Goal: Task Accomplishment & Management: Complete application form

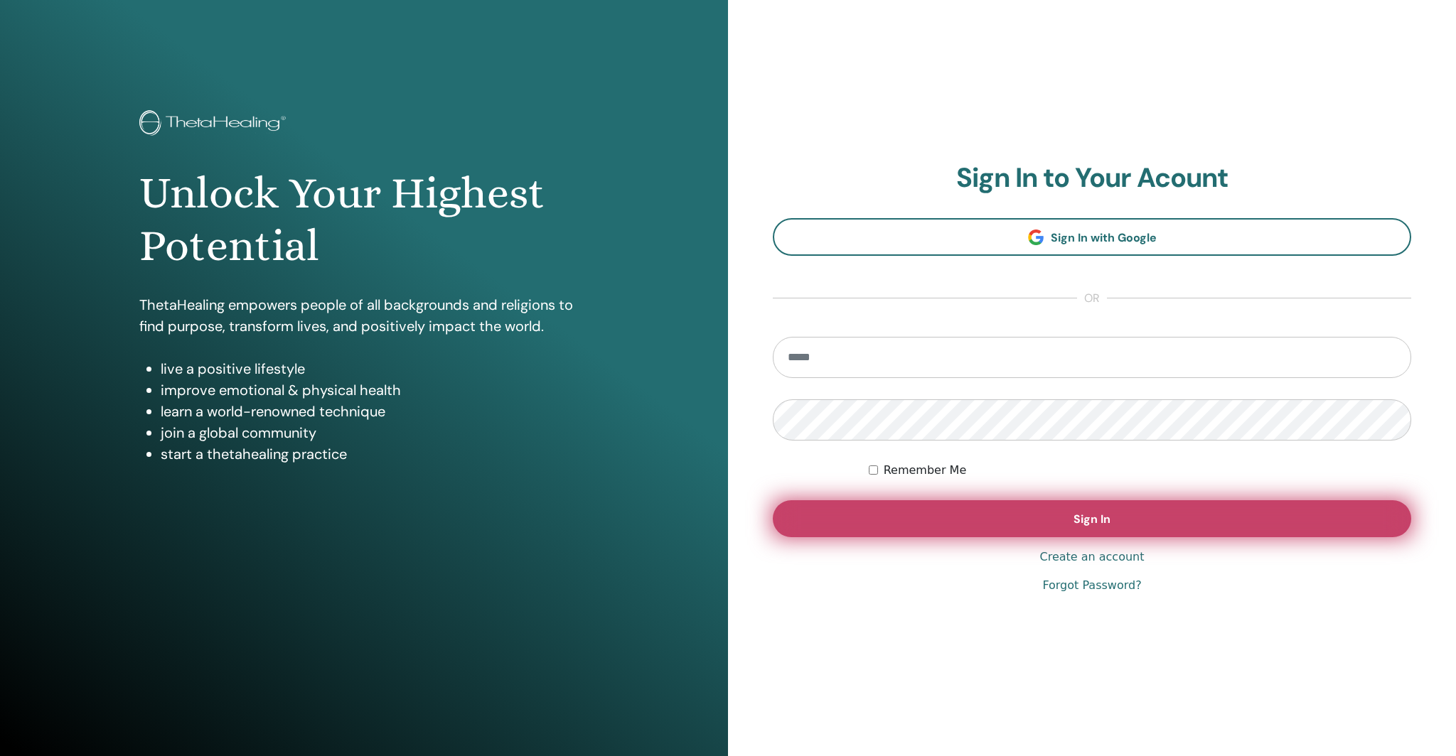
type input "**********"
click at [1111, 525] on button "Sign In" at bounding box center [1092, 519] width 638 height 37
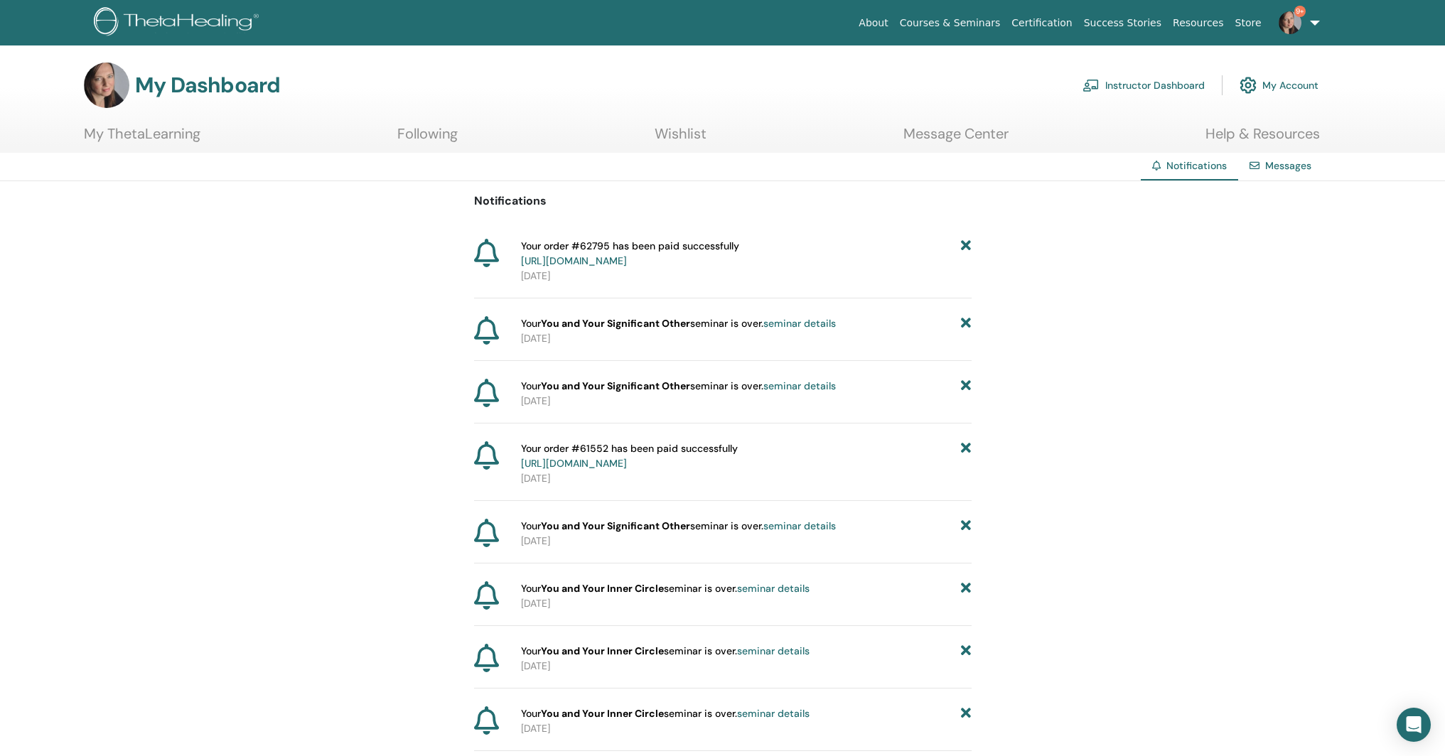
click at [1298, 29] on img at bounding box center [1290, 22] width 23 height 23
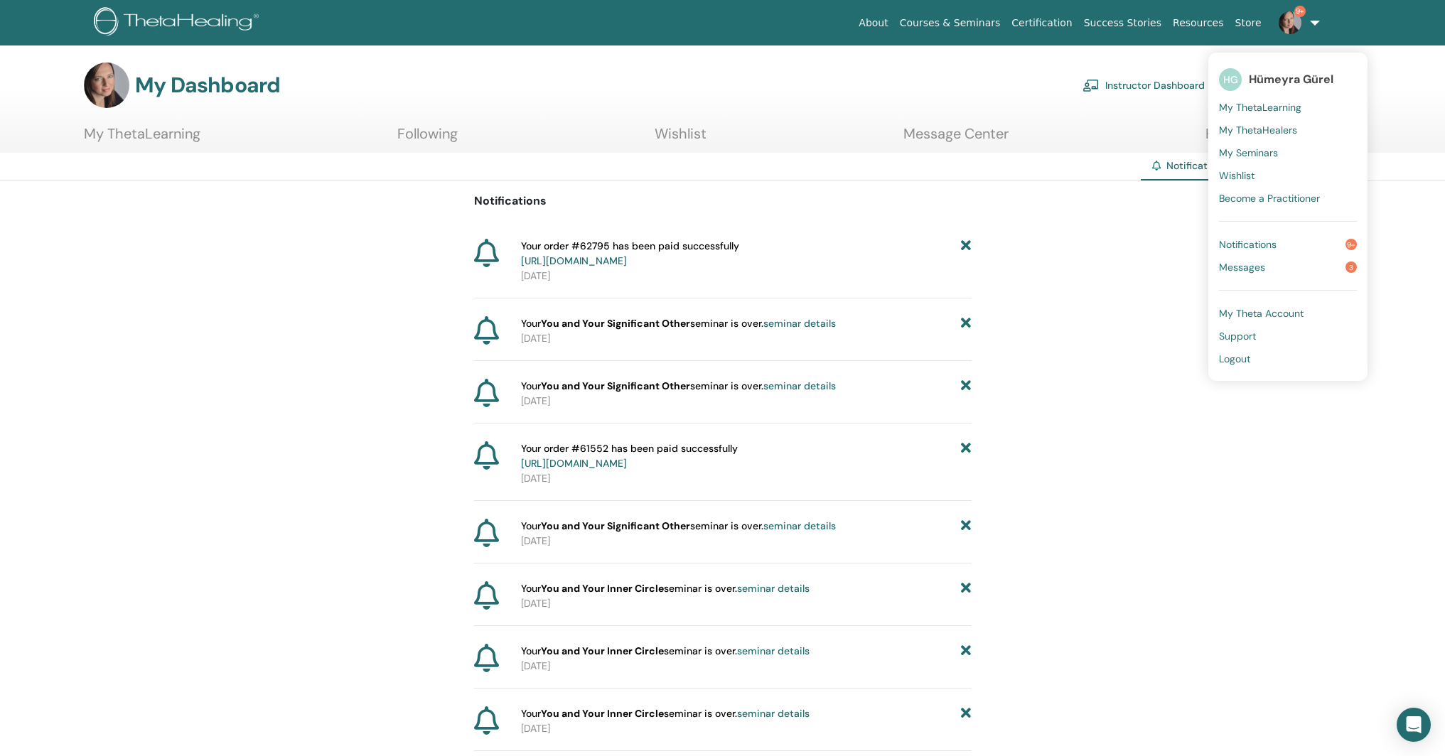
click at [1255, 264] on span "Messages" at bounding box center [1242, 267] width 46 height 13
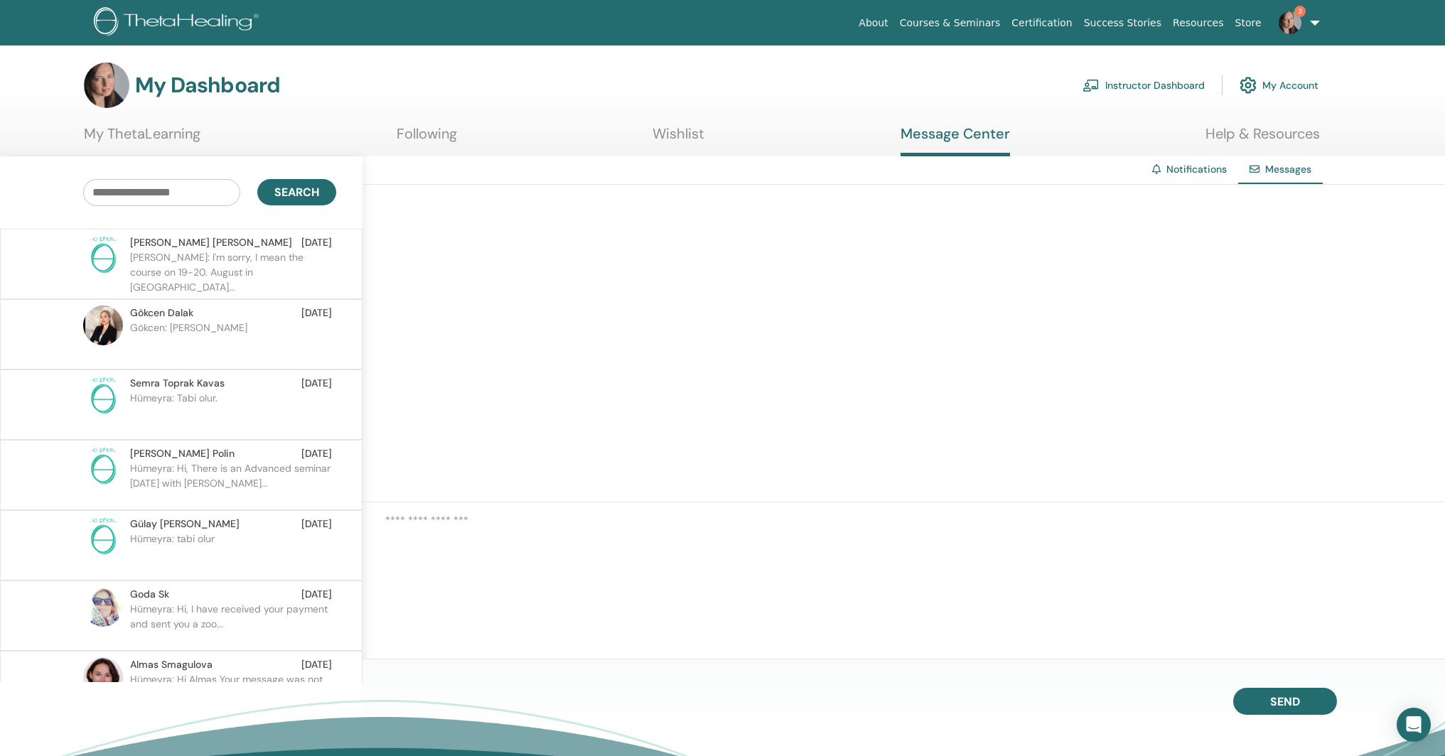
click at [192, 395] on p "Hümeyra: Tabi olur." at bounding box center [233, 412] width 206 height 43
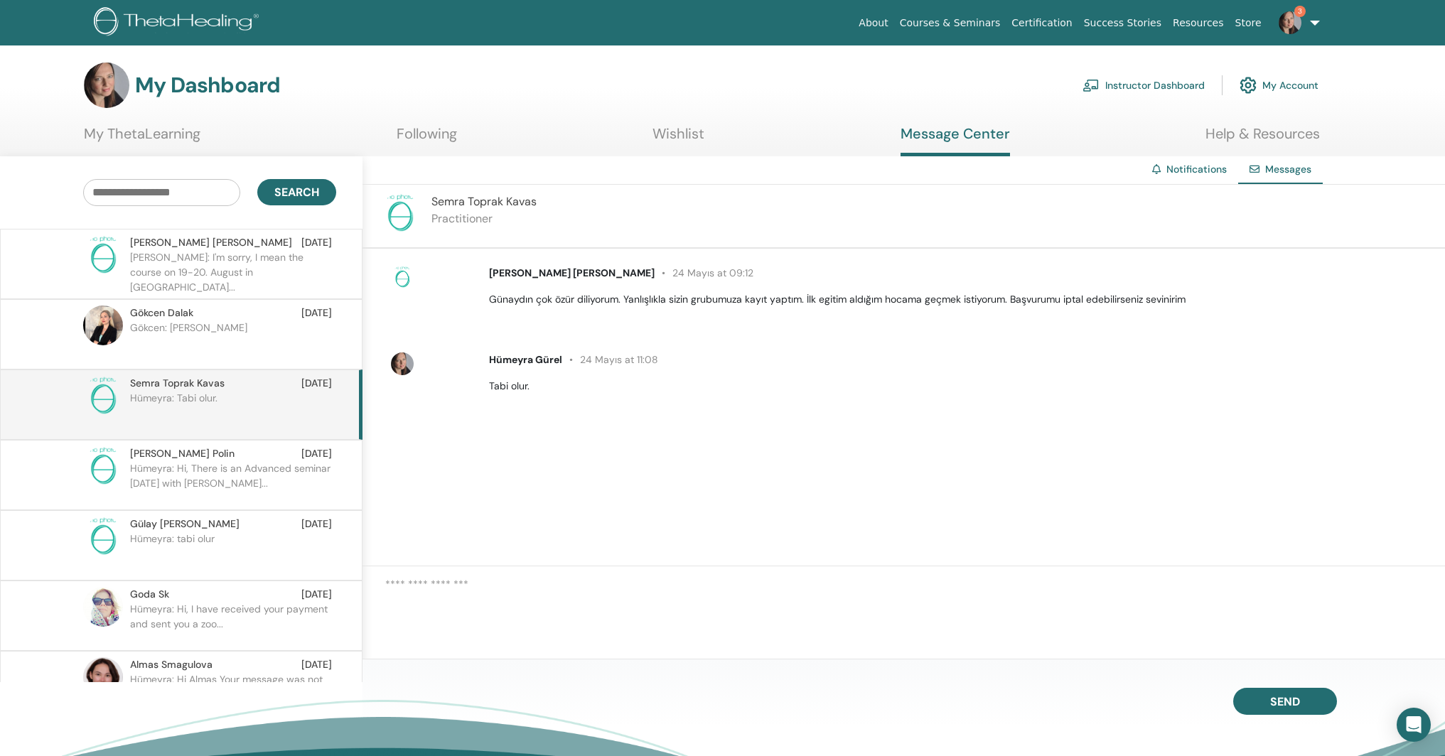
click at [194, 324] on p "Gökcen: [PERSON_NAME]" at bounding box center [233, 342] width 206 height 43
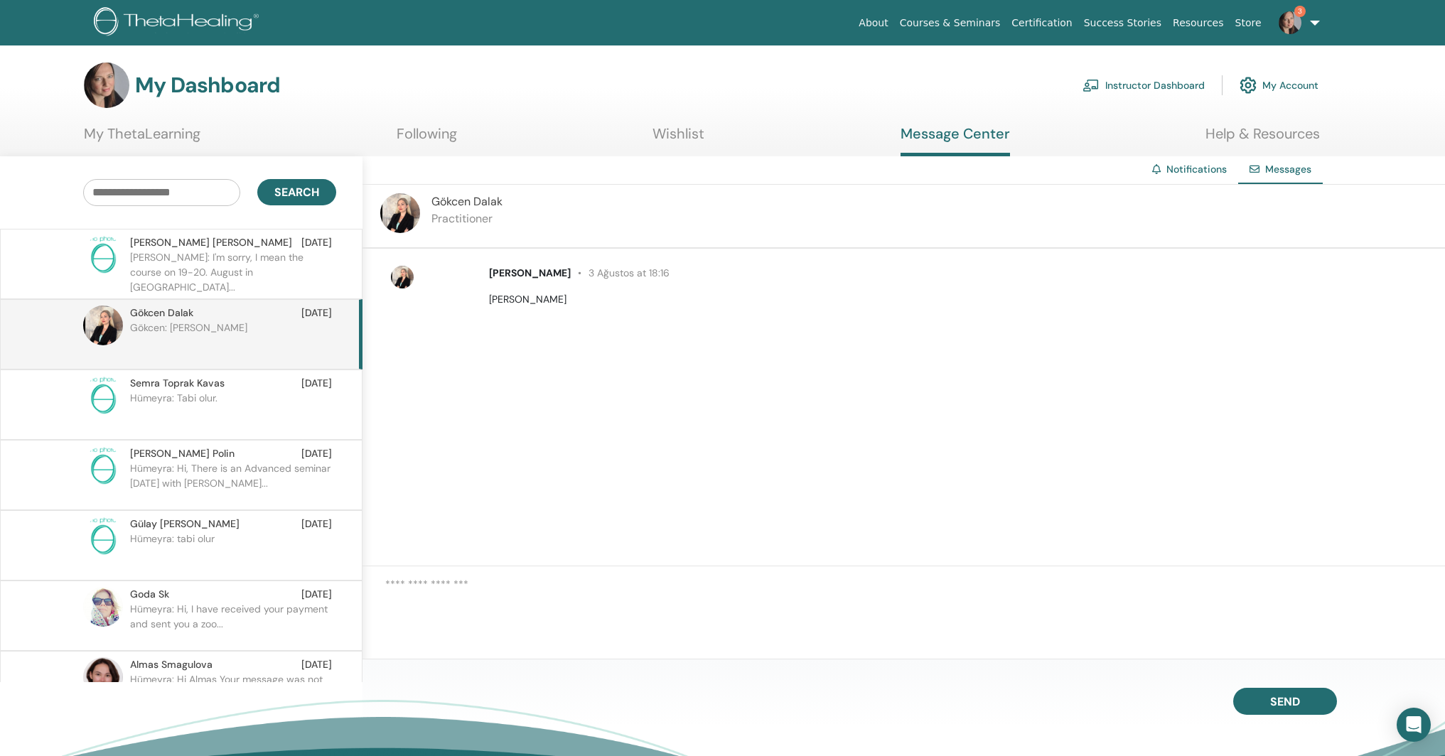
click at [453, 590] on textarea at bounding box center [915, 604] width 1060 height 55
type textarea "**********"
click at [1308, 705] on button "Send" at bounding box center [1286, 701] width 104 height 27
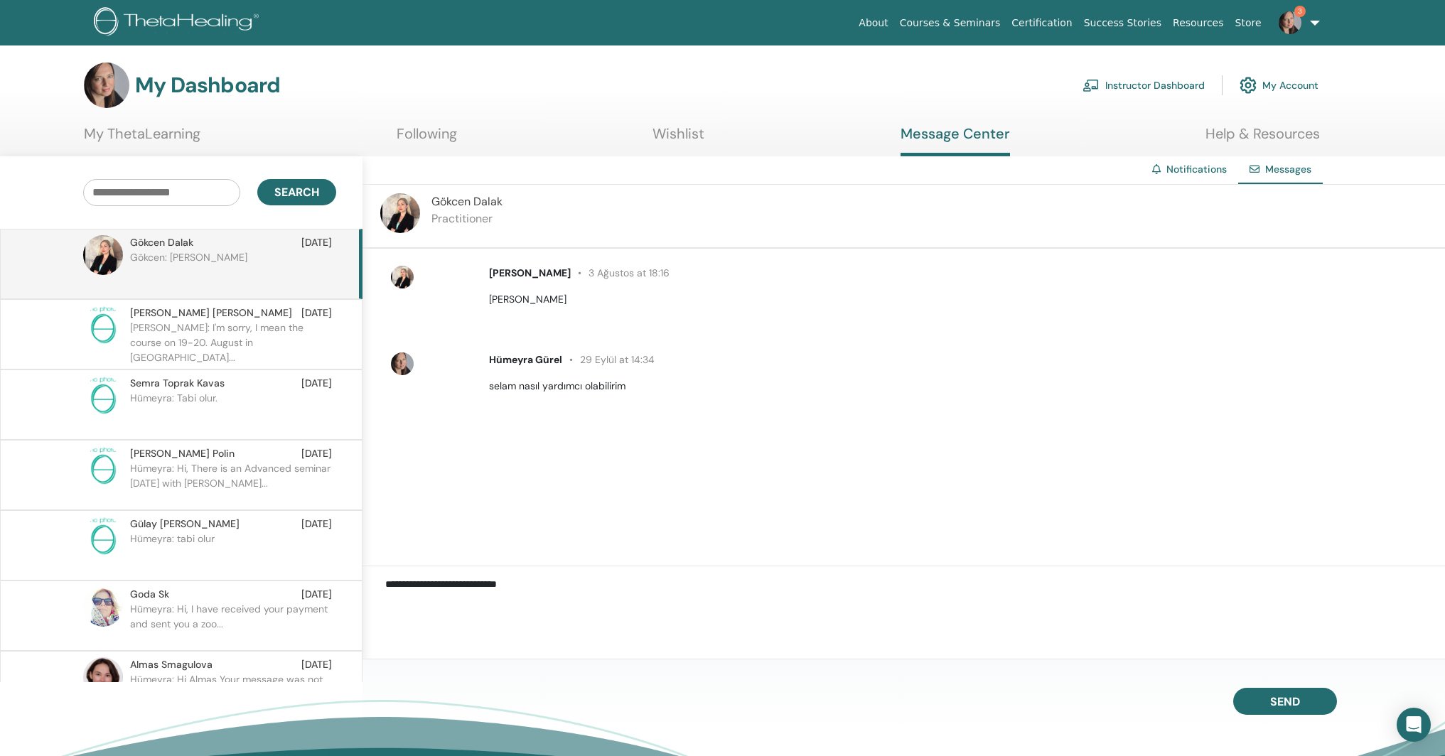
click at [179, 323] on p "Kris: I'm sorry, I mean the course on 19-20. August in Engli..." at bounding box center [233, 342] width 206 height 43
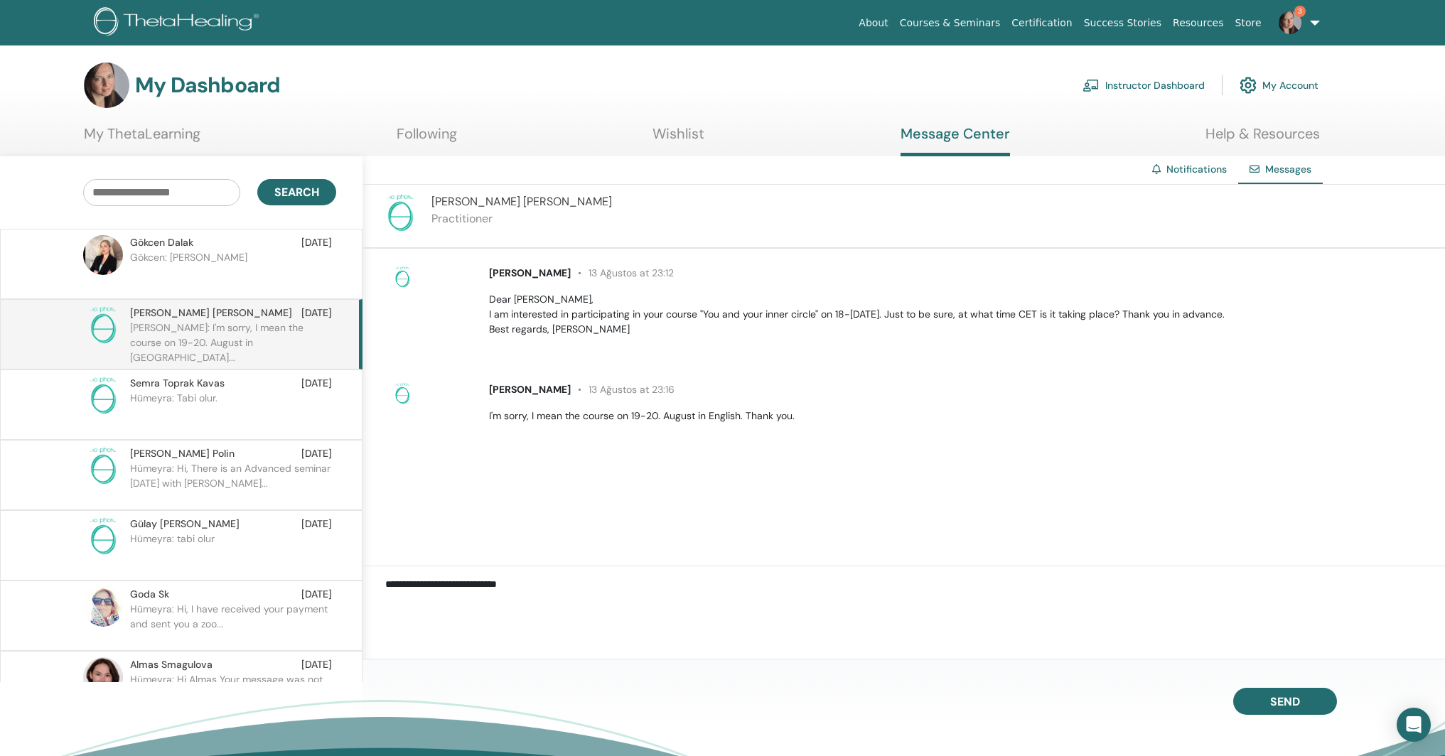
click at [1174, 82] on link "Instructor Dashboard" at bounding box center [1144, 85] width 122 height 31
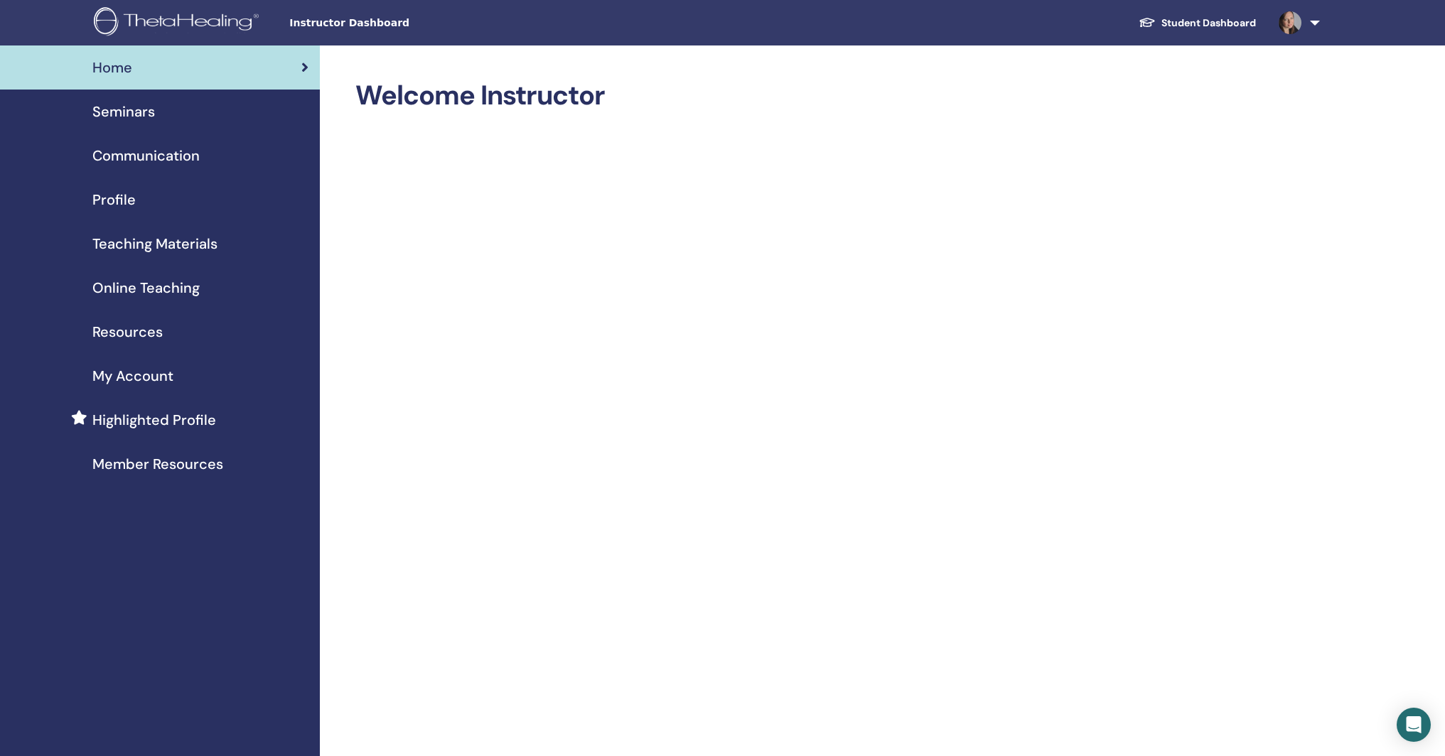
click at [121, 107] on span "Seminars" at bounding box center [123, 111] width 63 height 21
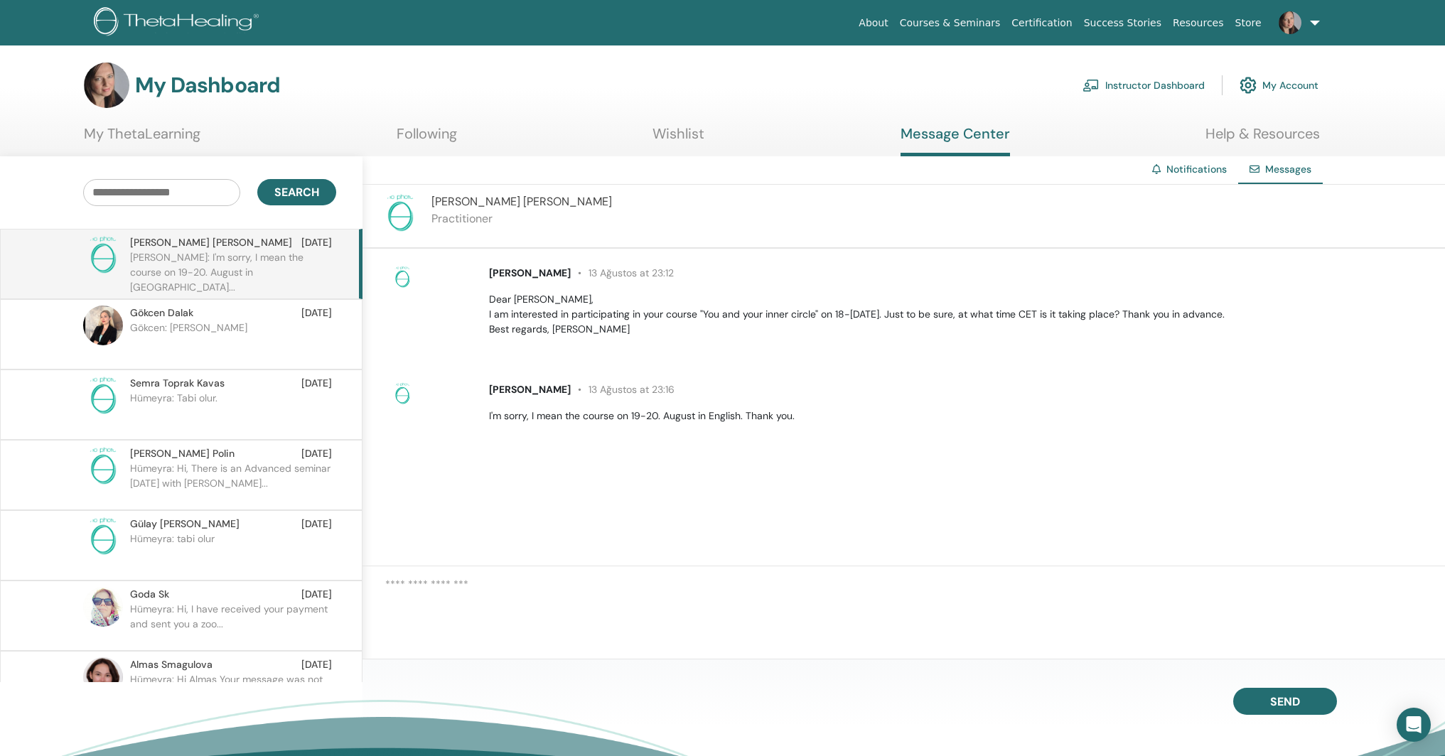
click at [1141, 83] on link "Instructor Dashboard" at bounding box center [1144, 85] width 122 height 31
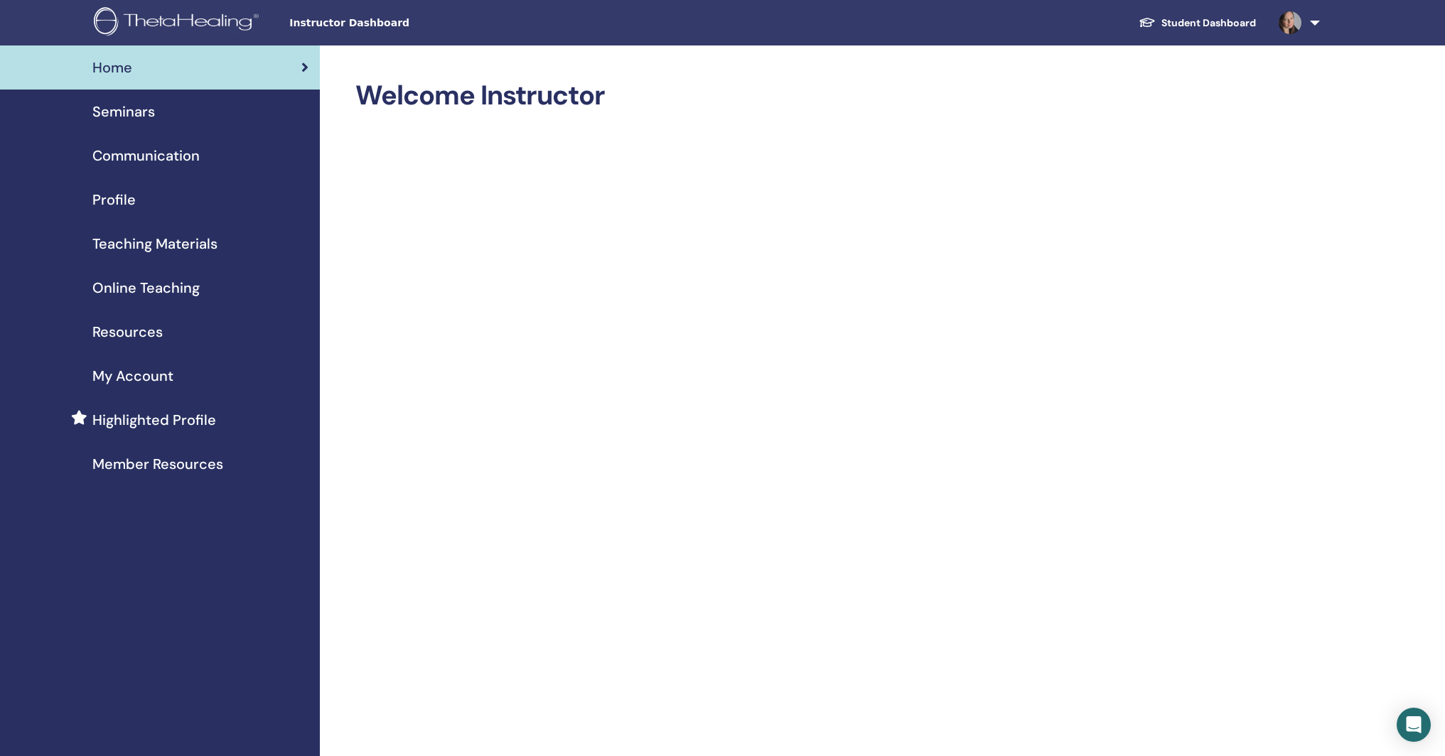
click at [105, 109] on span "Seminars" at bounding box center [123, 111] width 63 height 21
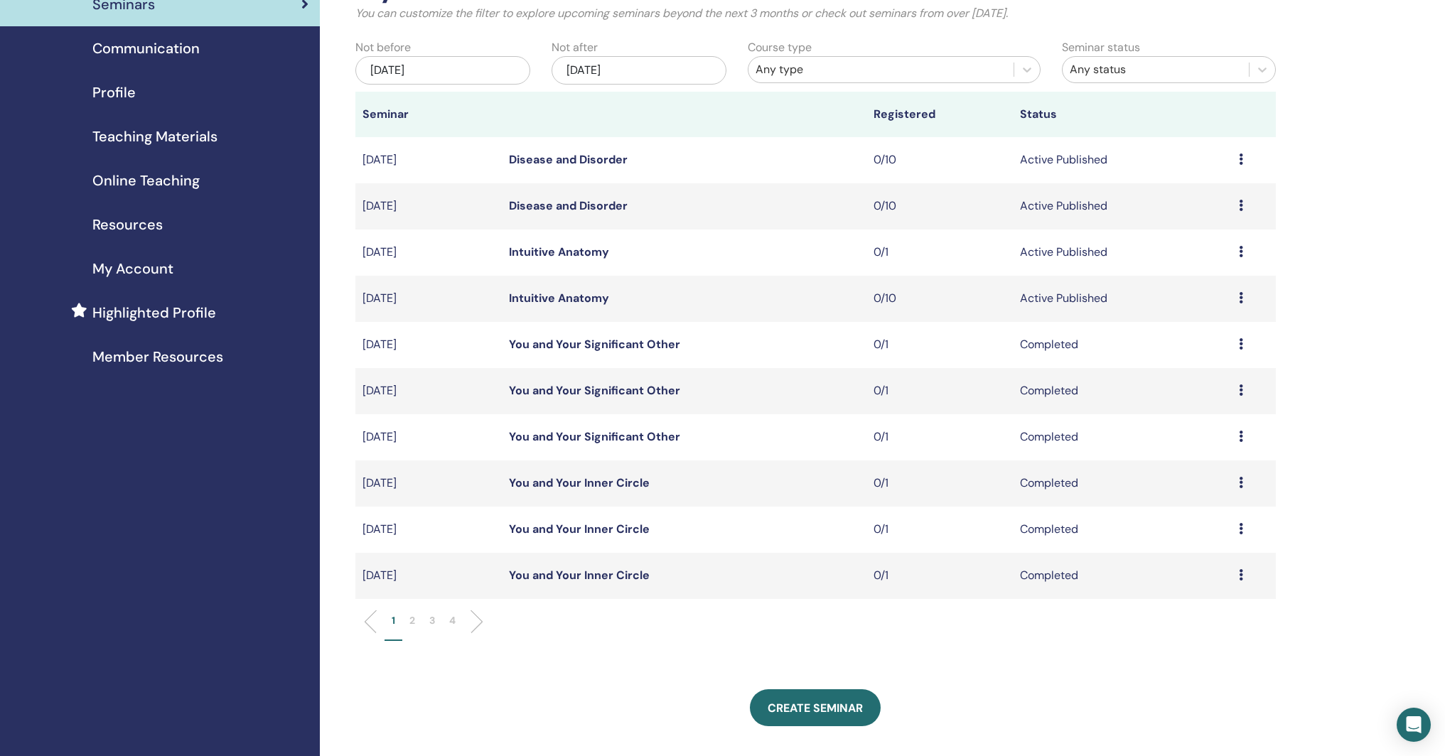
scroll to position [108, 0]
click at [823, 704] on span "Create seminar" at bounding box center [815, 707] width 95 height 15
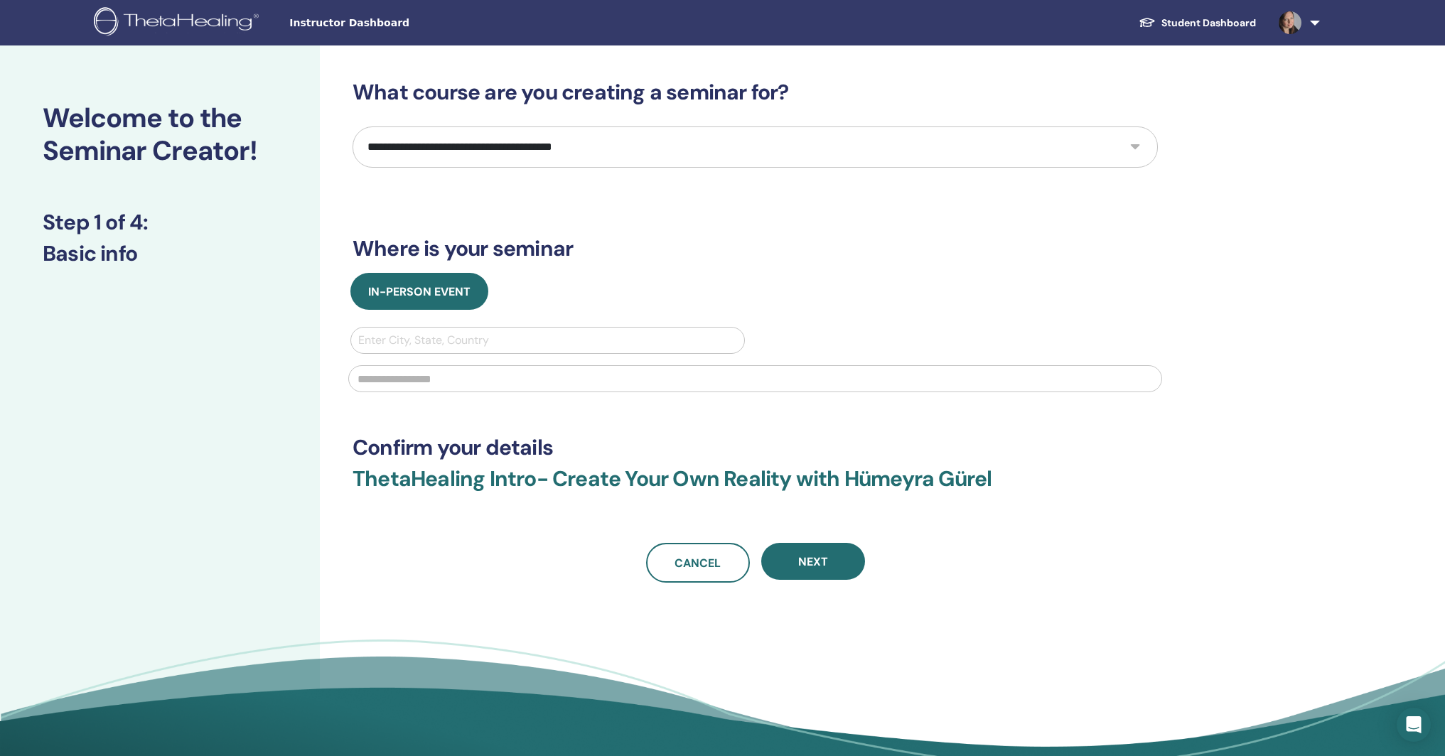
click at [1135, 146] on select "**********" at bounding box center [756, 147] width 806 height 41
select select "****"
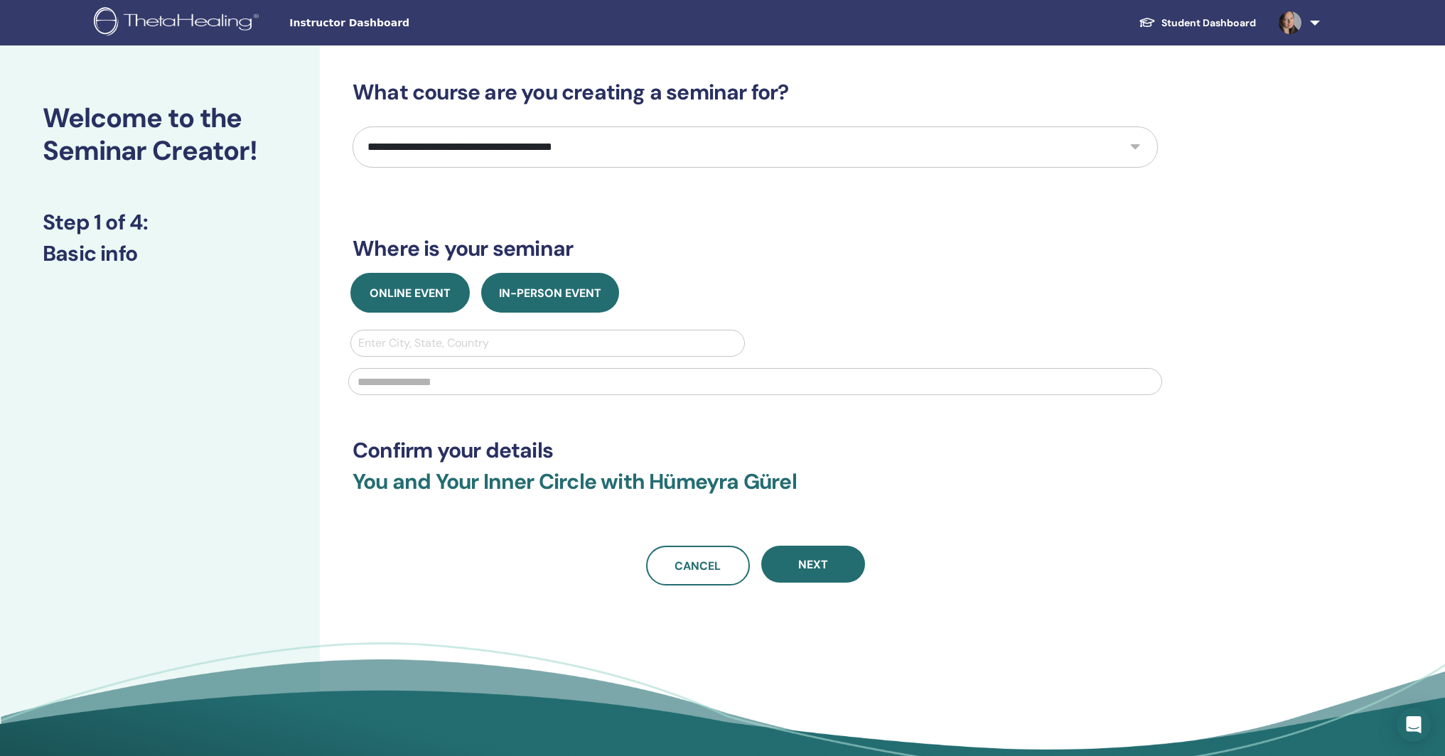
click at [409, 292] on span "Online Event" at bounding box center [410, 293] width 81 height 15
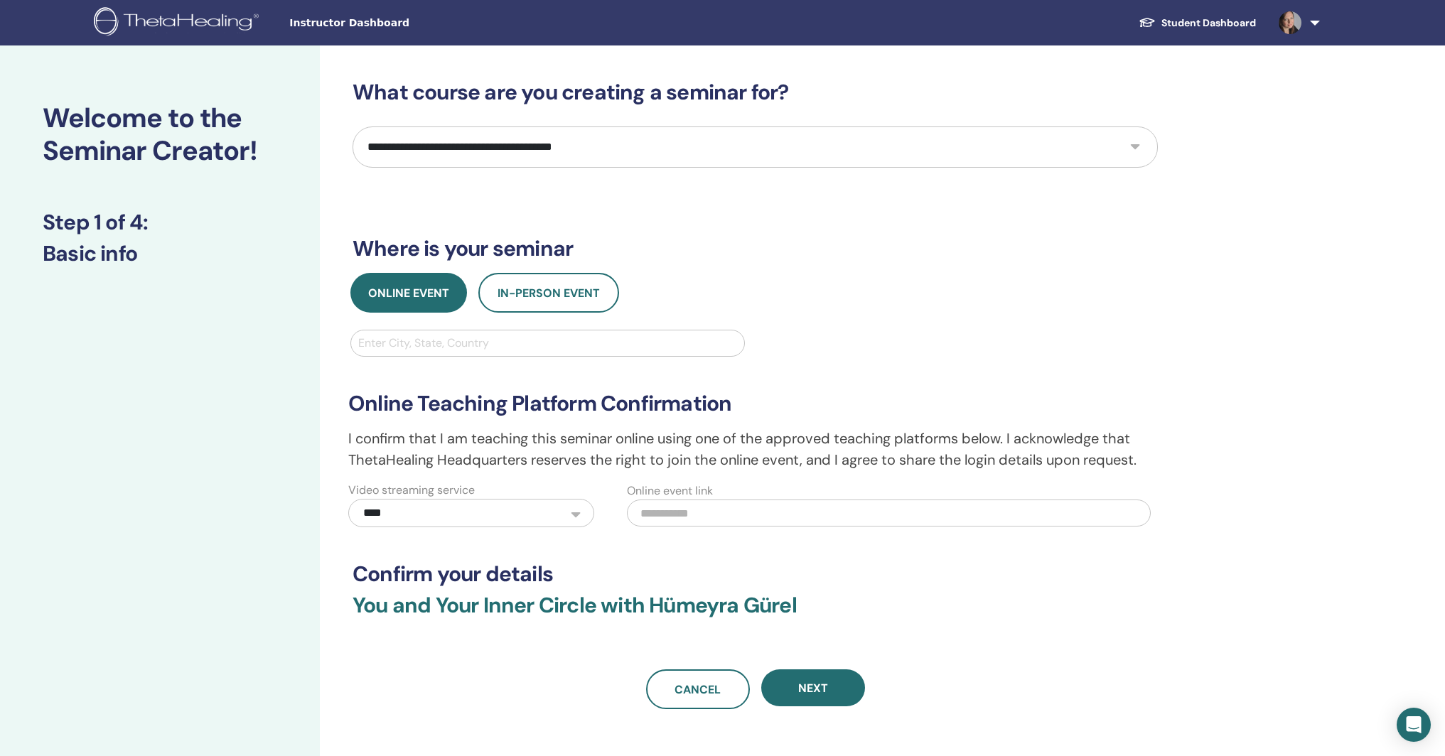
click at [439, 339] on div at bounding box center [547, 343] width 379 height 20
type input "******"
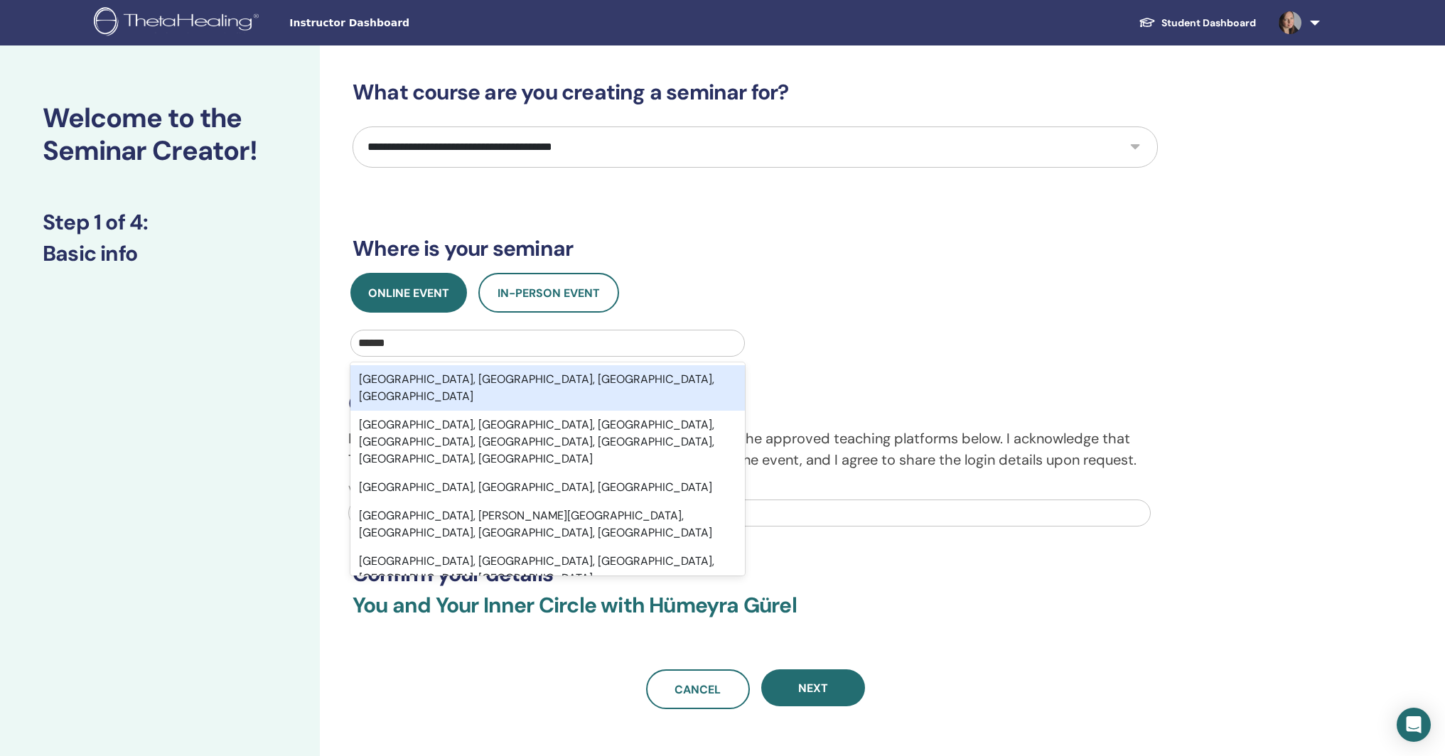
click at [454, 384] on div "London, Greater London, England, GBR" at bounding box center [548, 388] width 395 height 46
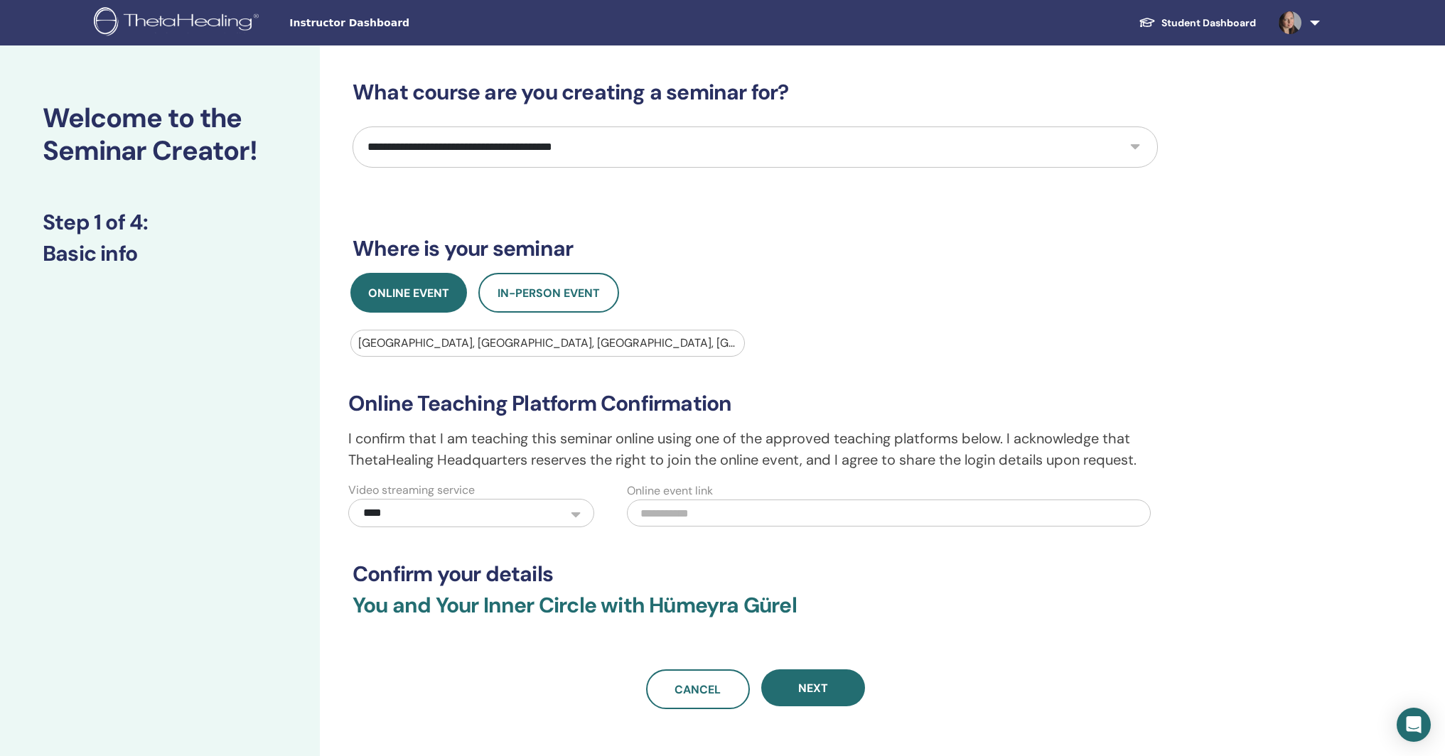
click at [680, 513] on input "text" at bounding box center [889, 513] width 525 height 27
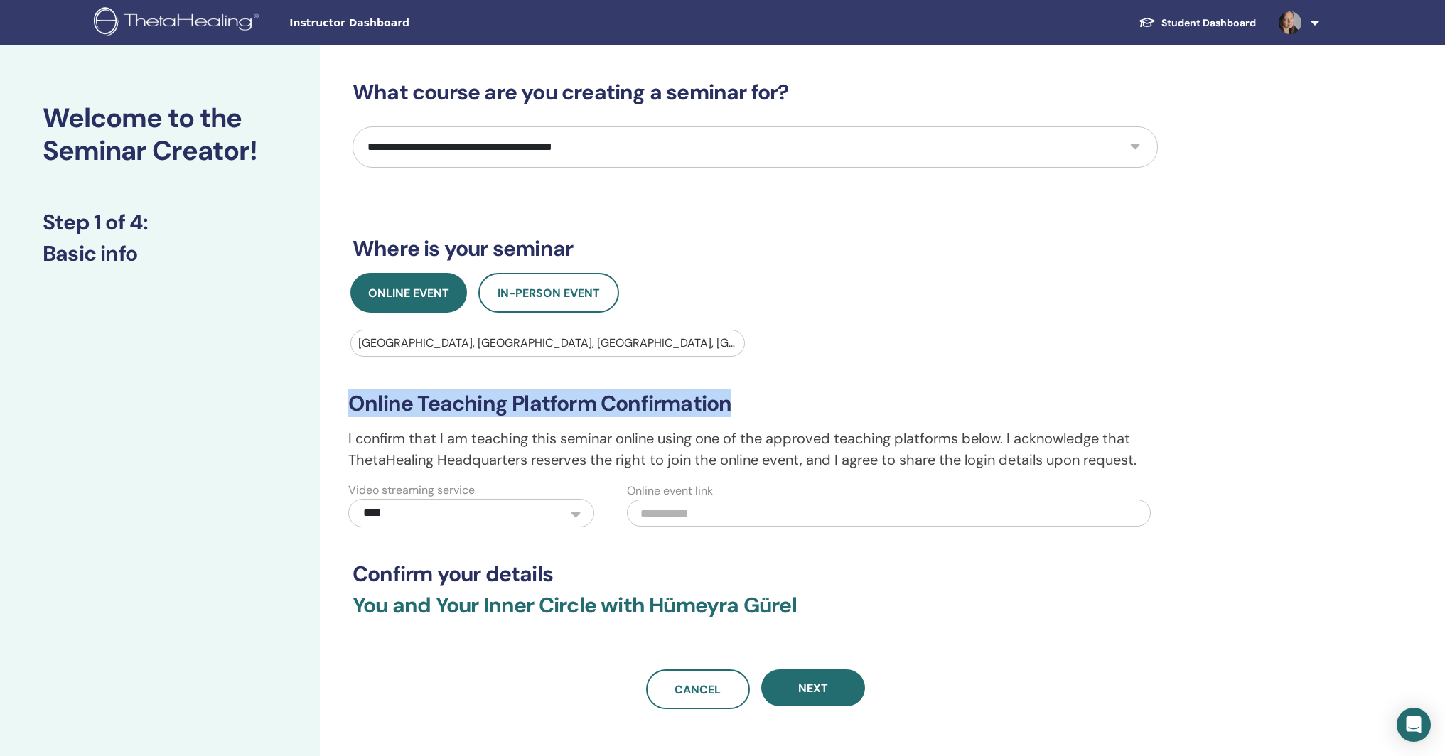
drag, startPoint x: 354, startPoint y: 404, endPoint x: 705, endPoint y: 415, distance: 350.7
click at [769, 406] on h3 "Online Teaching Platform Confirmation" at bounding box center [755, 404] width 814 height 26
copy h3 "Online Teaching Platform Confirmation"
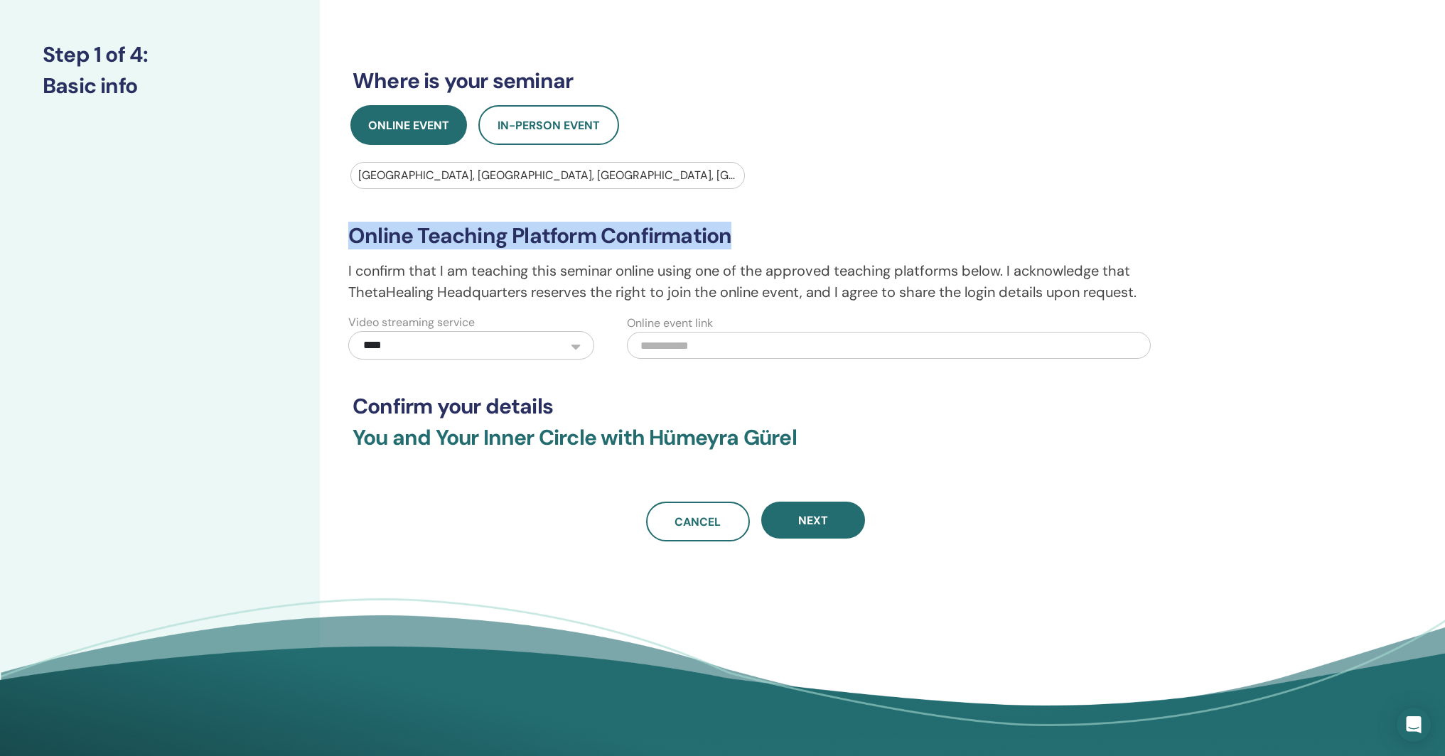
scroll to position [169, 0]
click at [828, 525] on button "Next" at bounding box center [813, 519] width 104 height 37
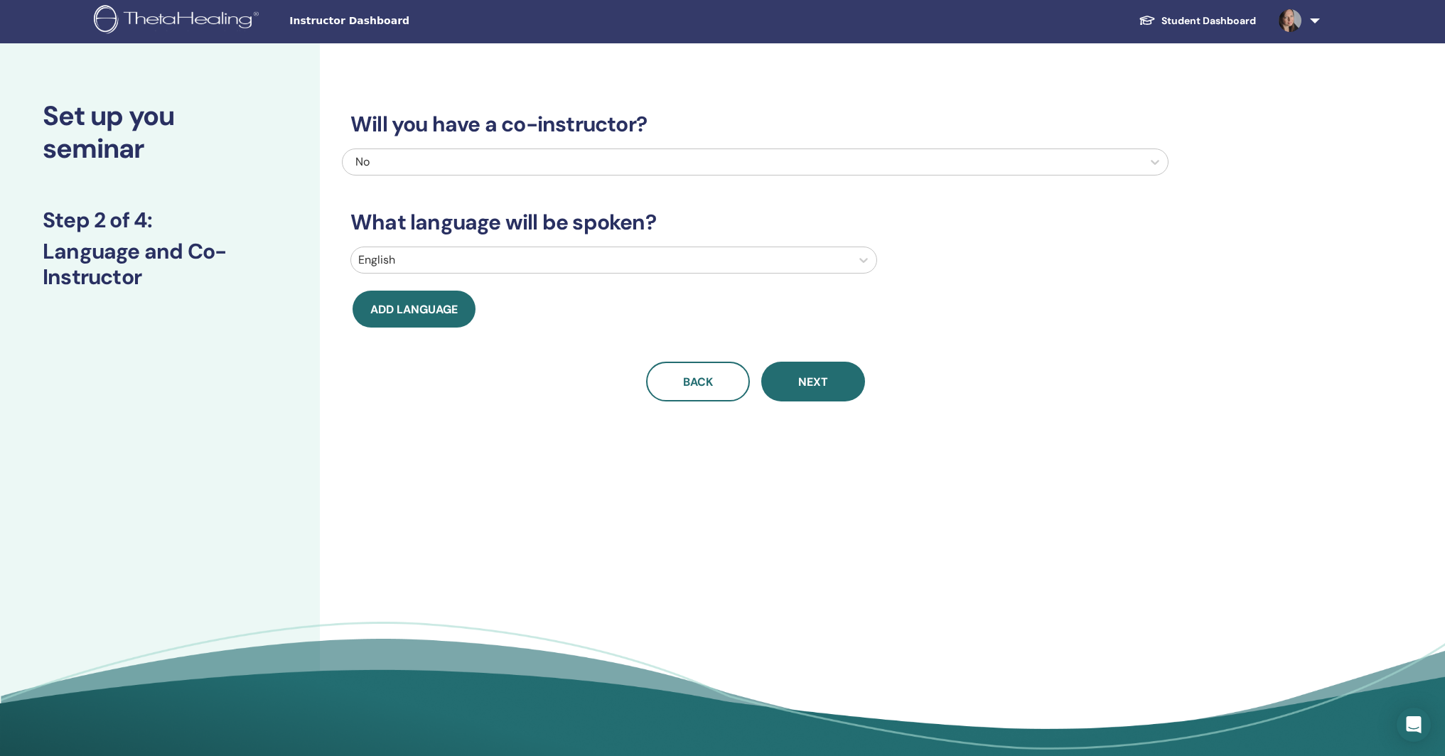
scroll to position [2, 0]
click at [810, 374] on span "Next" at bounding box center [813, 382] width 30 height 18
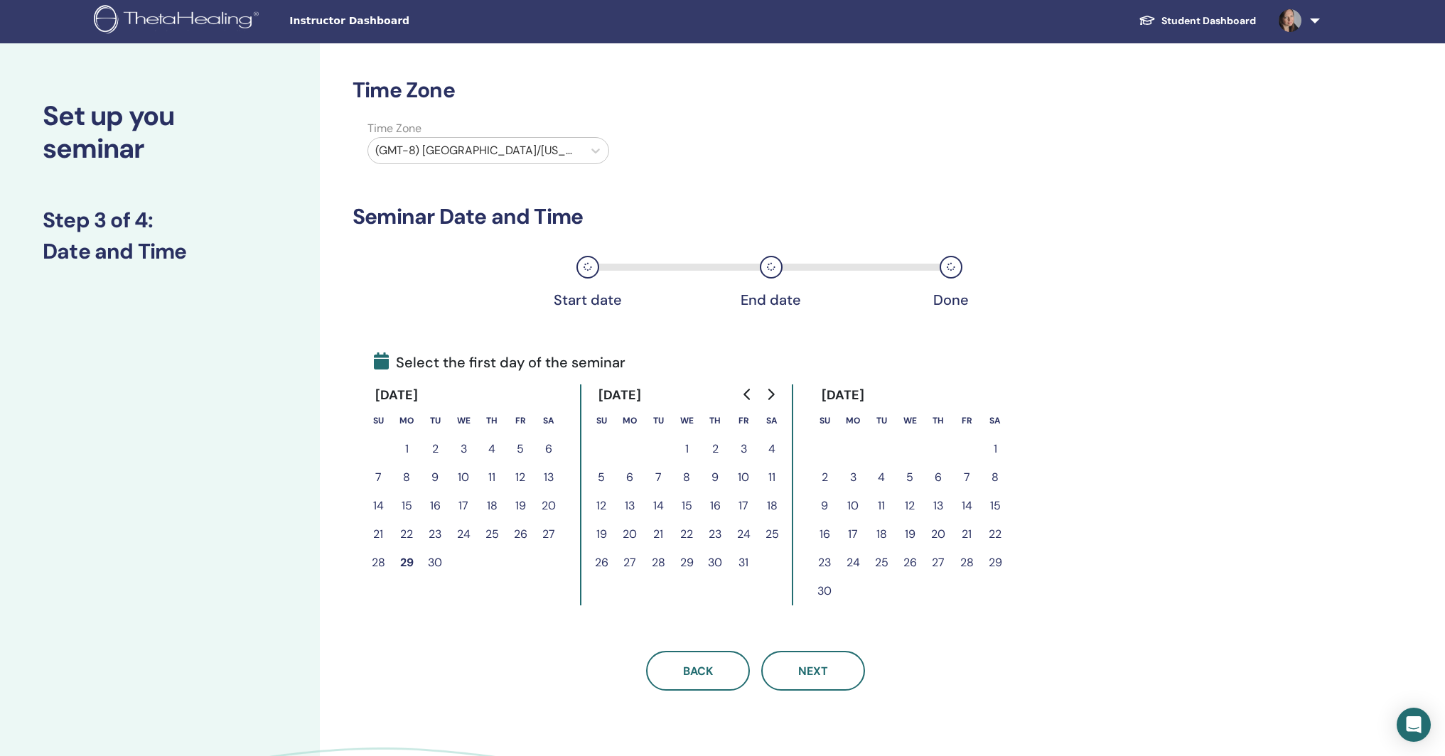
click at [716, 447] on button "2" at bounding box center [715, 449] width 28 height 28
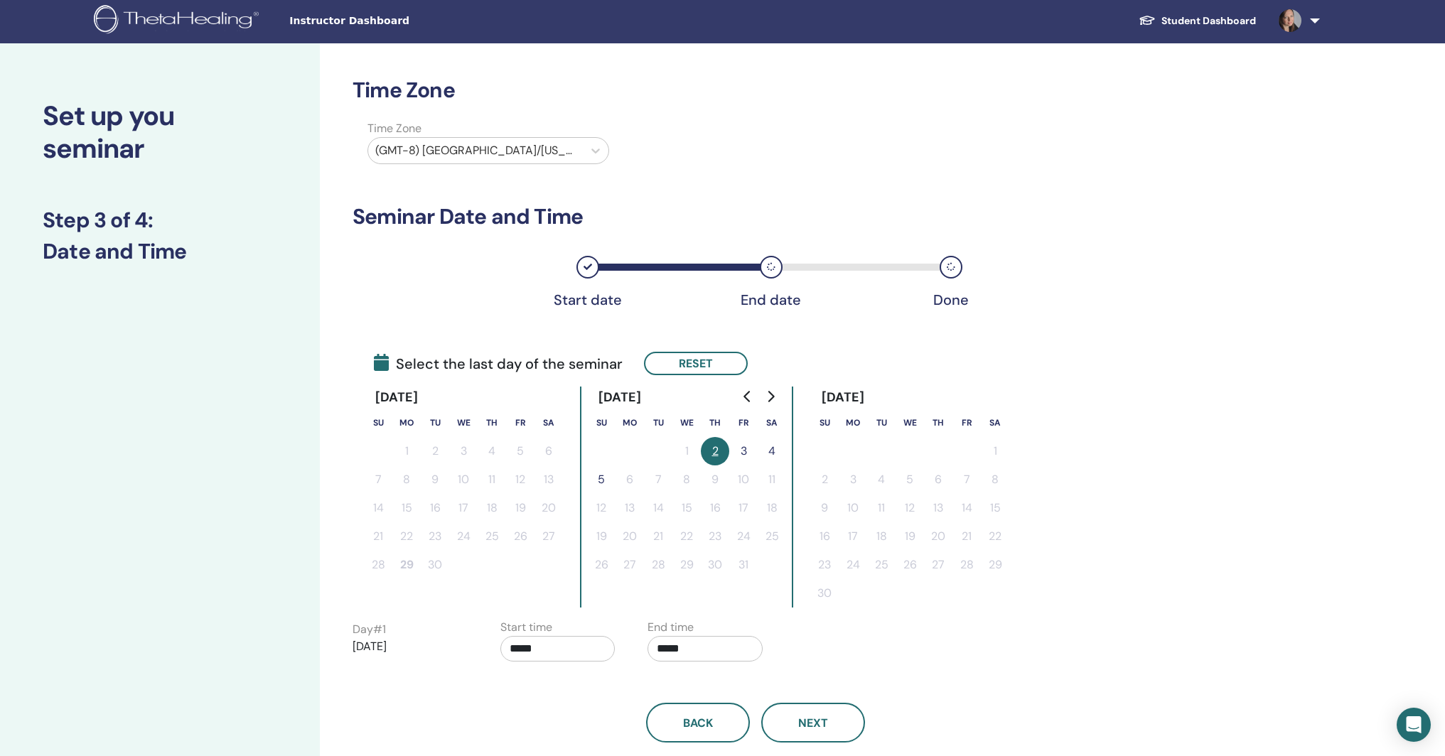
click at [943, 589] on td at bounding box center [938, 593] width 28 height 28
click at [601, 476] on button "5" at bounding box center [601, 480] width 28 height 28
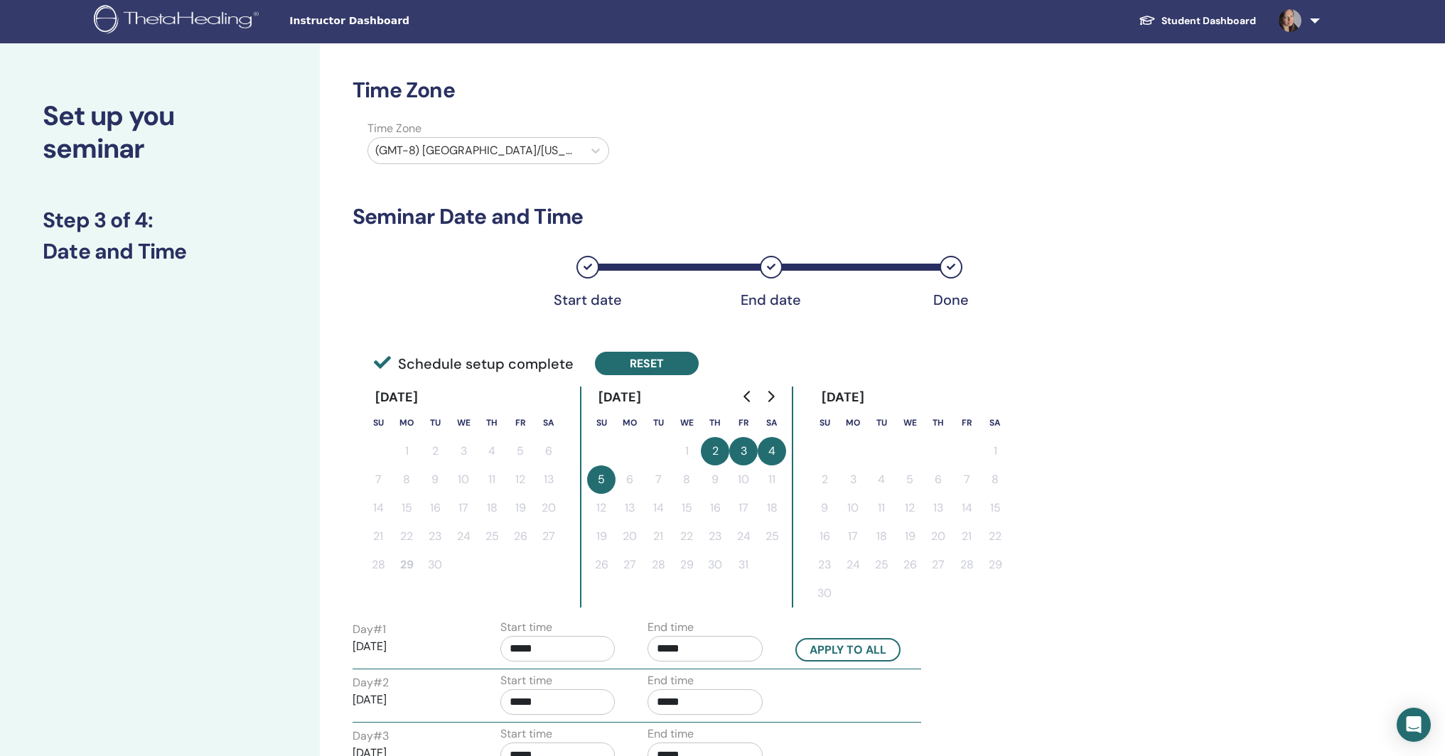
click at [658, 365] on button "Reset" at bounding box center [647, 363] width 104 height 23
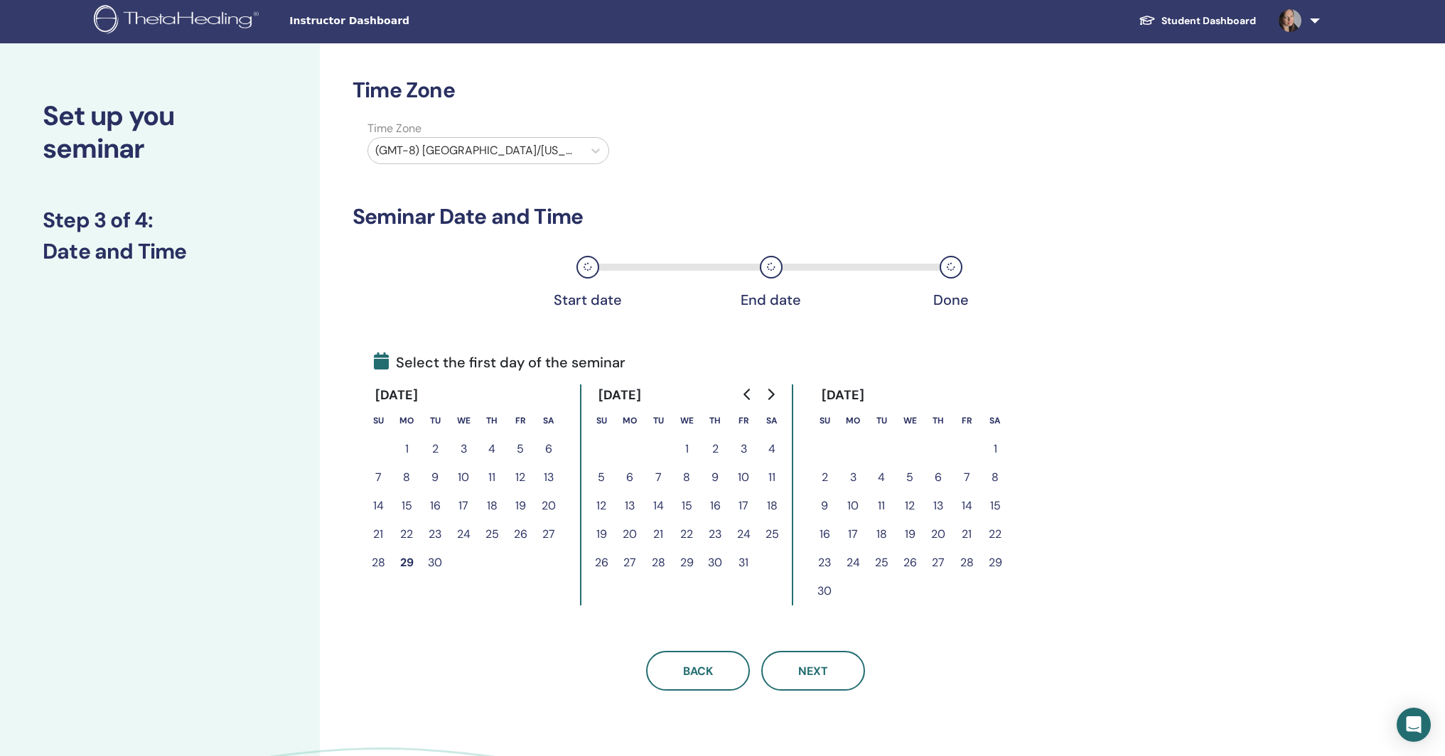
click at [602, 476] on button "5" at bounding box center [601, 478] width 28 height 28
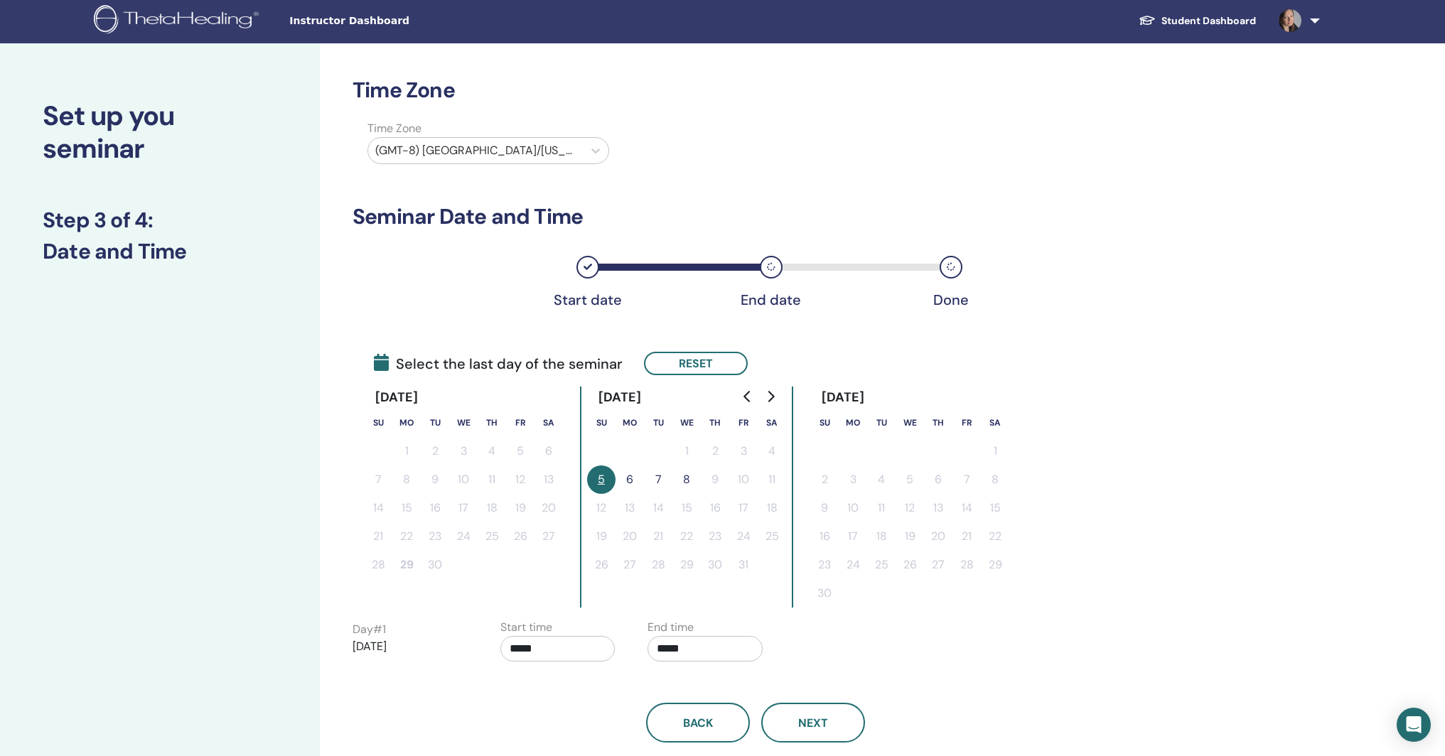
click at [629, 477] on button "6" at bounding box center [630, 480] width 28 height 28
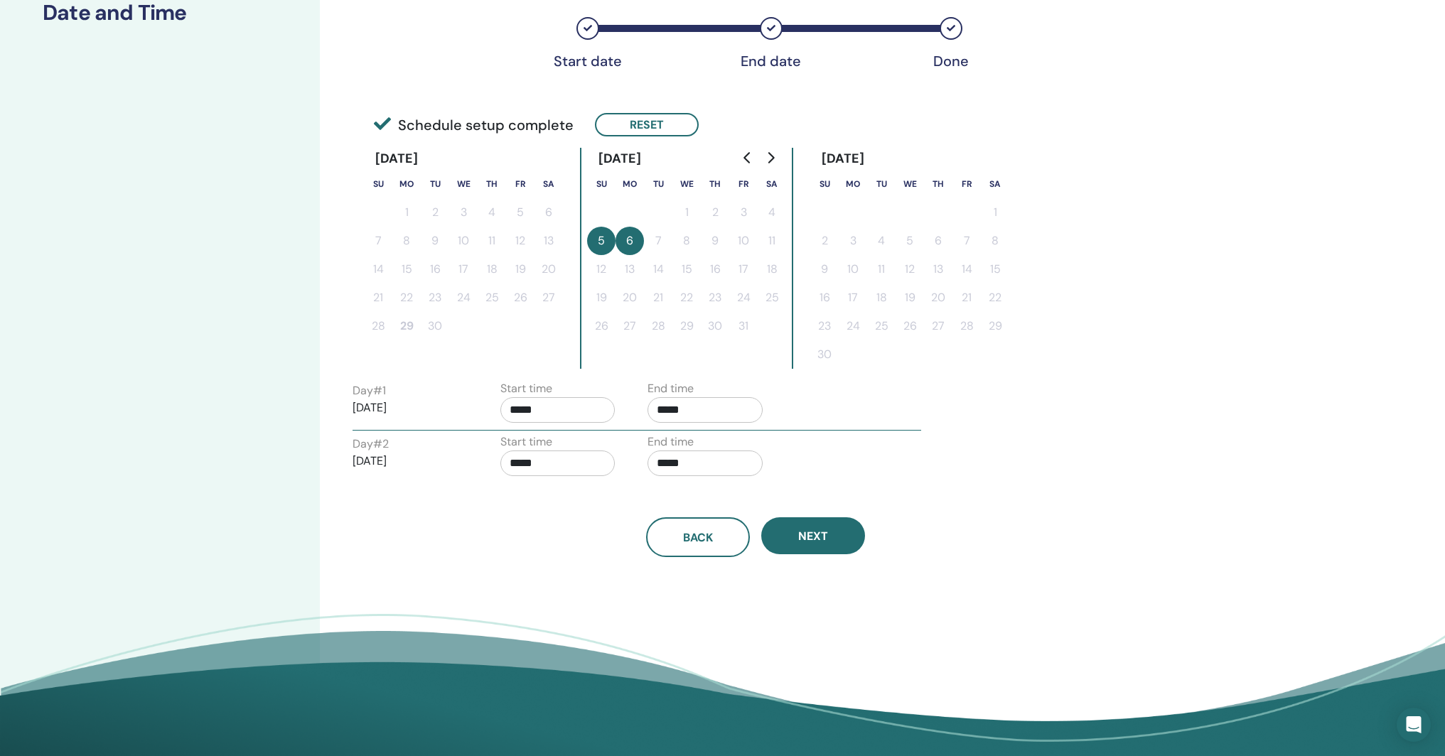
scroll to position [250, 0]
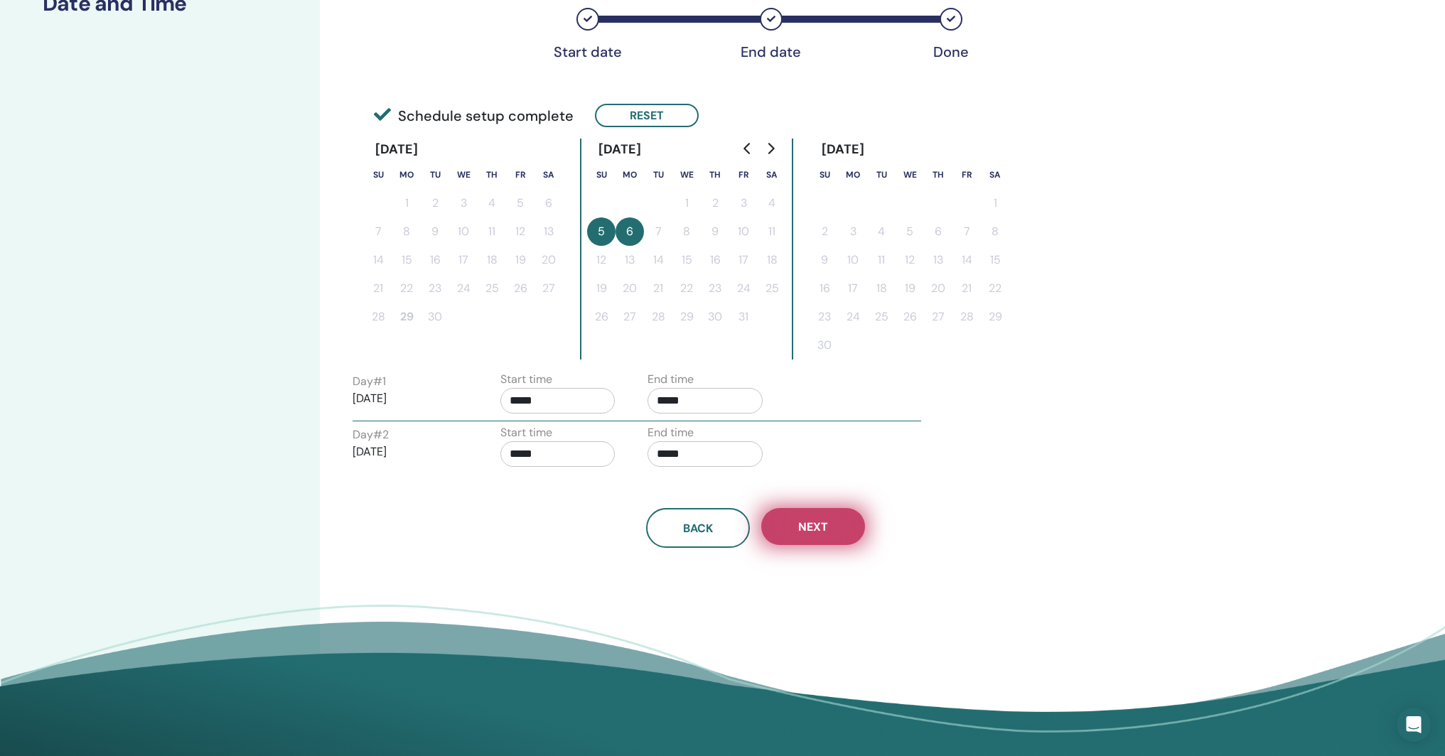
click at [831, 528] on button "Next" at bounding box center [813, 526] width 104 height 37
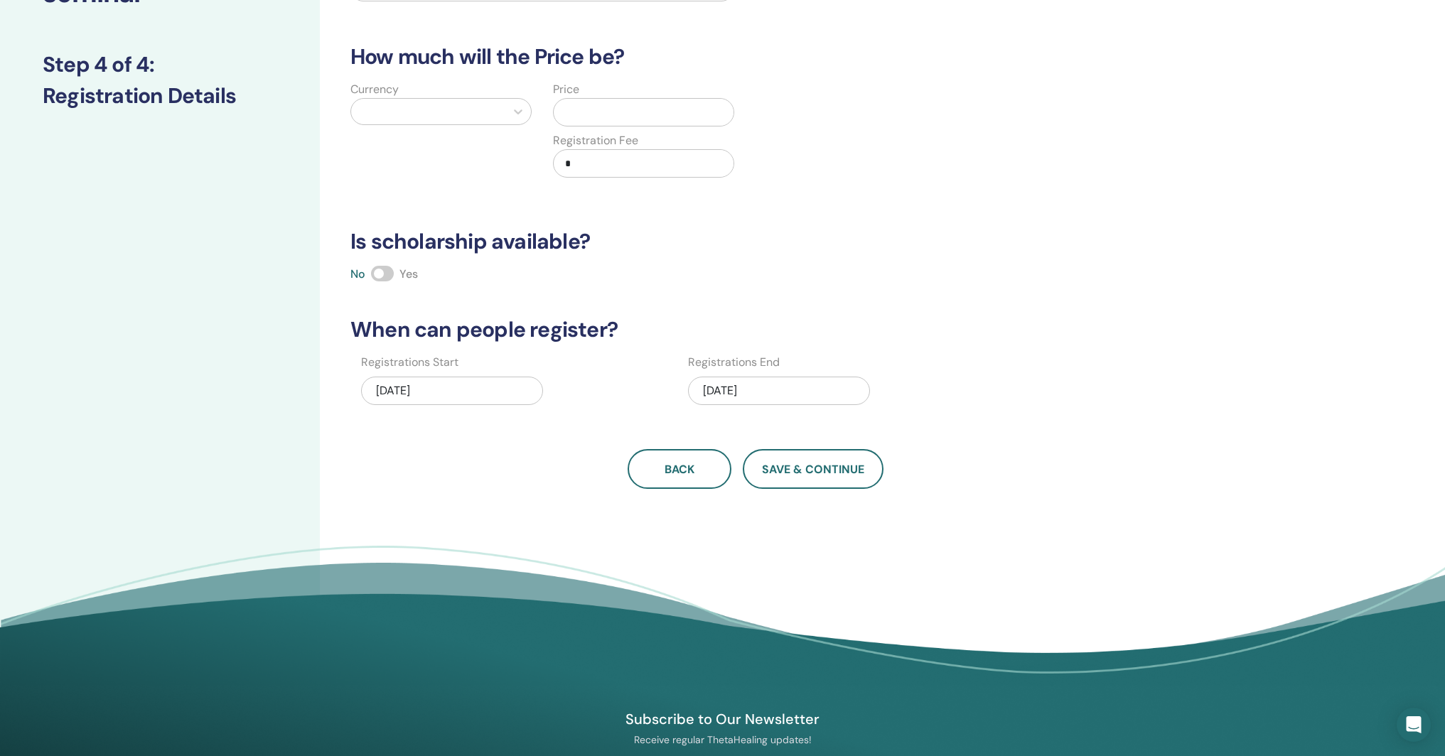
scroll to position [0, 0]
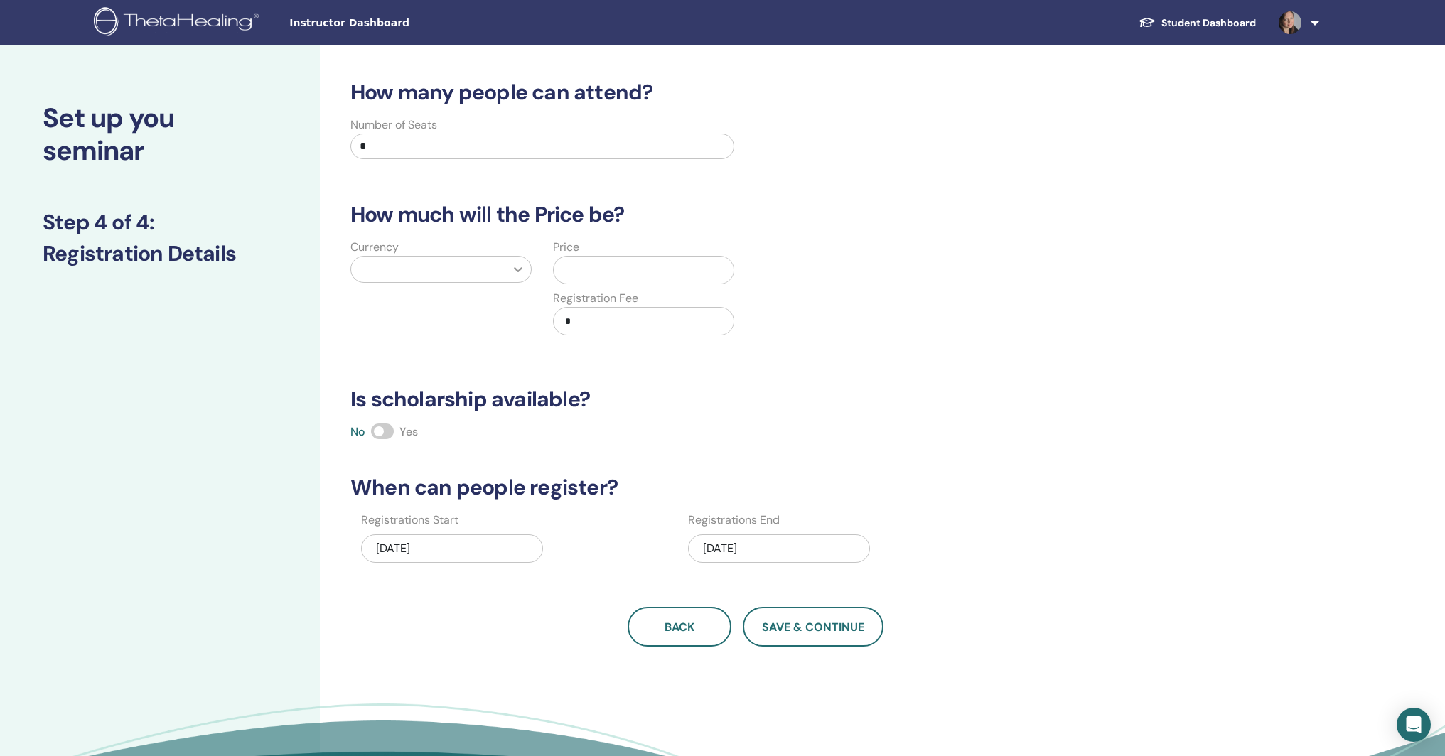
click at [508, 267] on div at bounding box center [519, 270] width 26 height 26
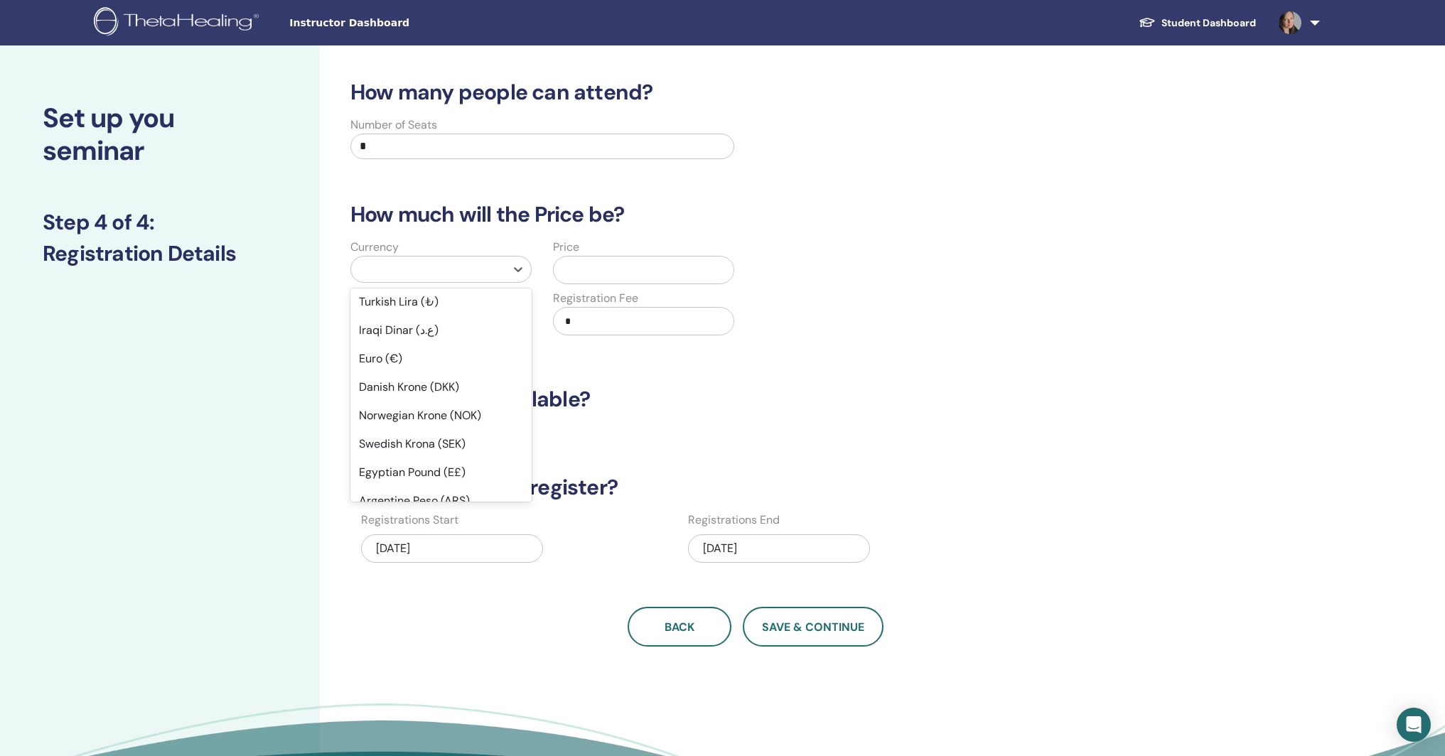
scroll to position [892, 0]
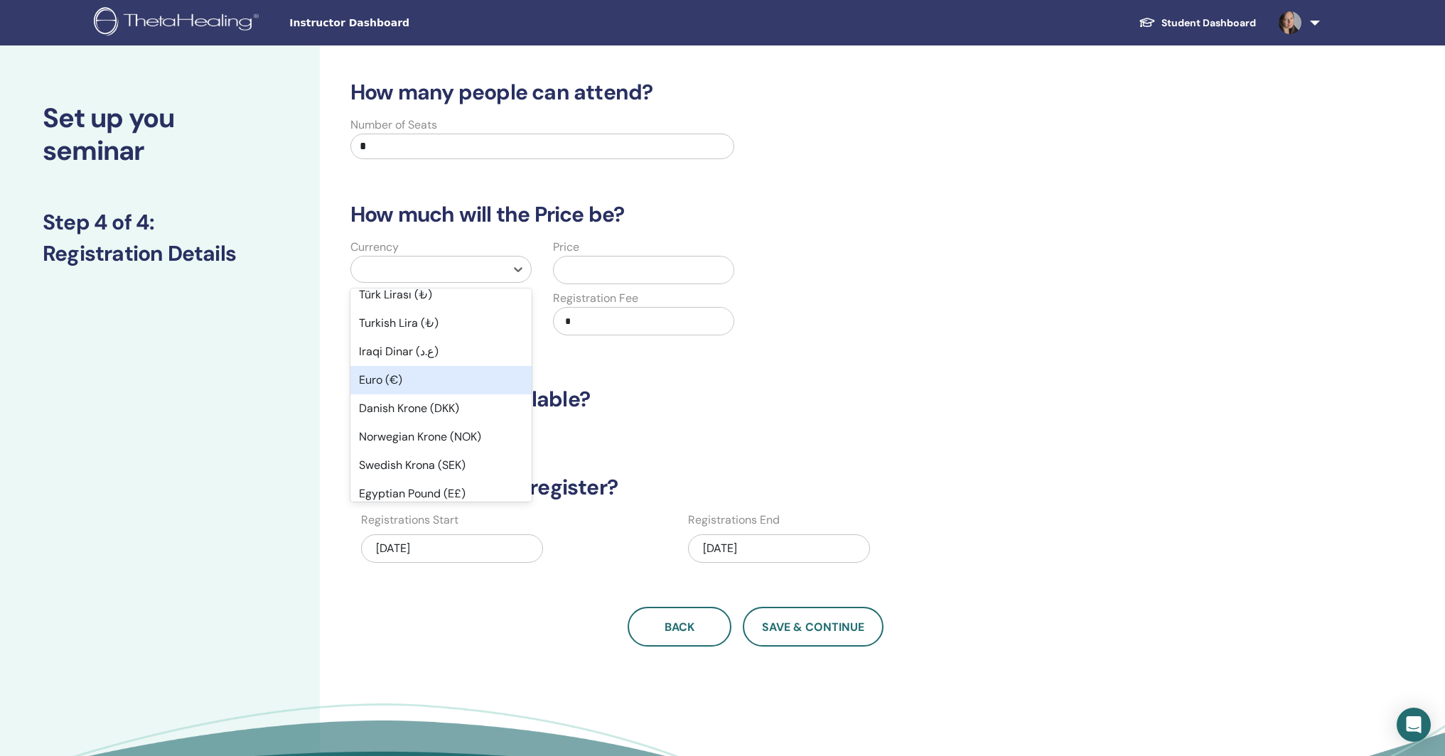
click at [384, 384] on div "Euro (€)" at bounding box center [441, 380] width 181 height 28
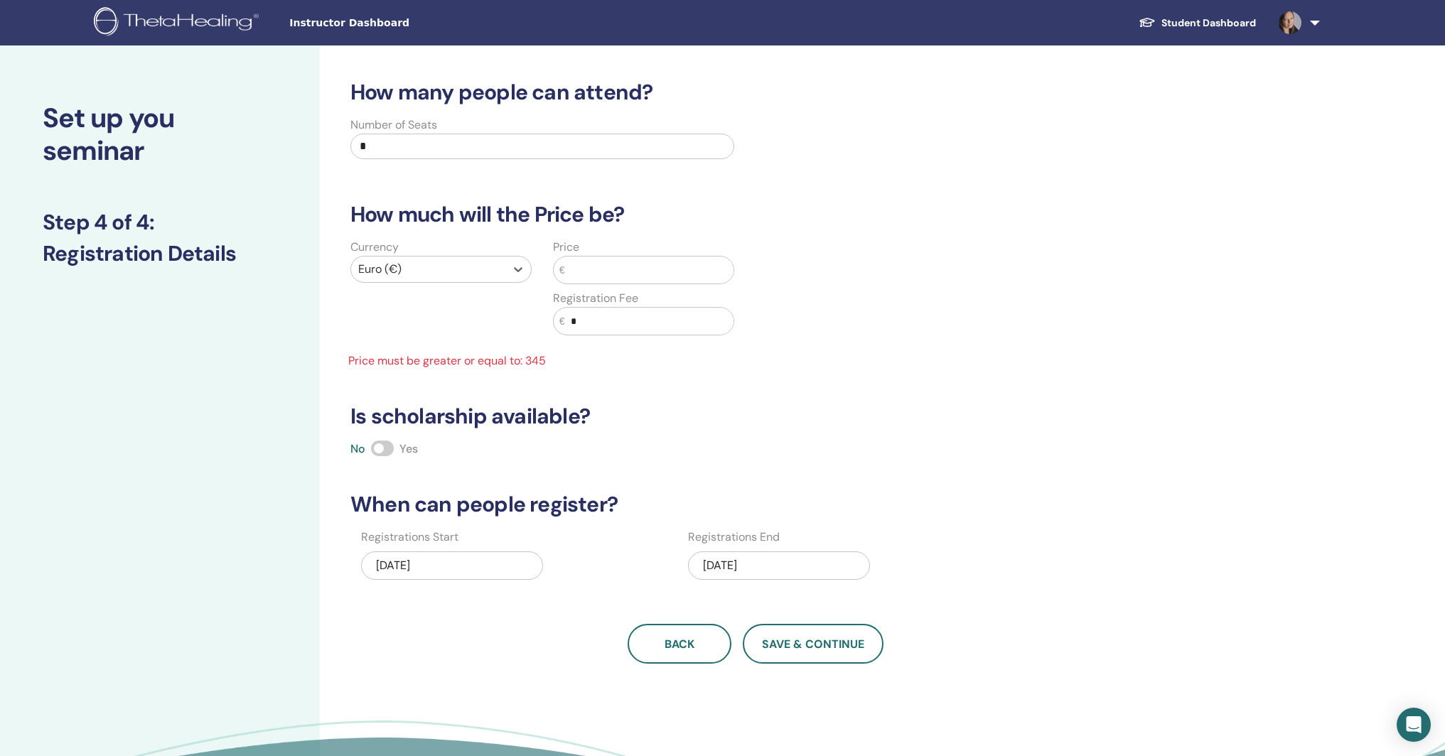
drag, startPoint x: 588, startPoint y: 273, endPoint x: 598, endPoint y: 264, distance: 13.6
click at [588, 272] on input "text" at bounding box center [649, 270] width 169 height 27
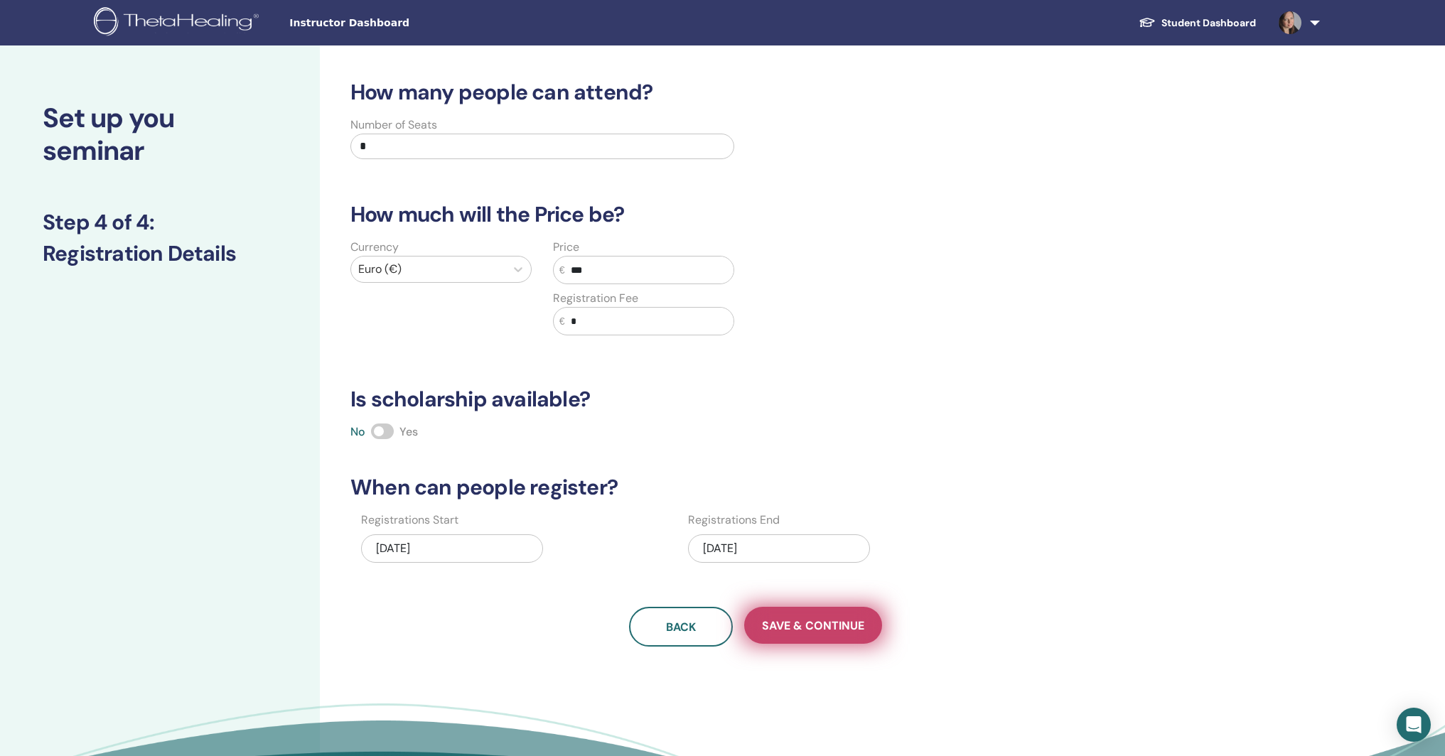
type input "***"
click at [798, 627] on span "Save & Continue" at bounding box center [813, 626] width 102 height 15
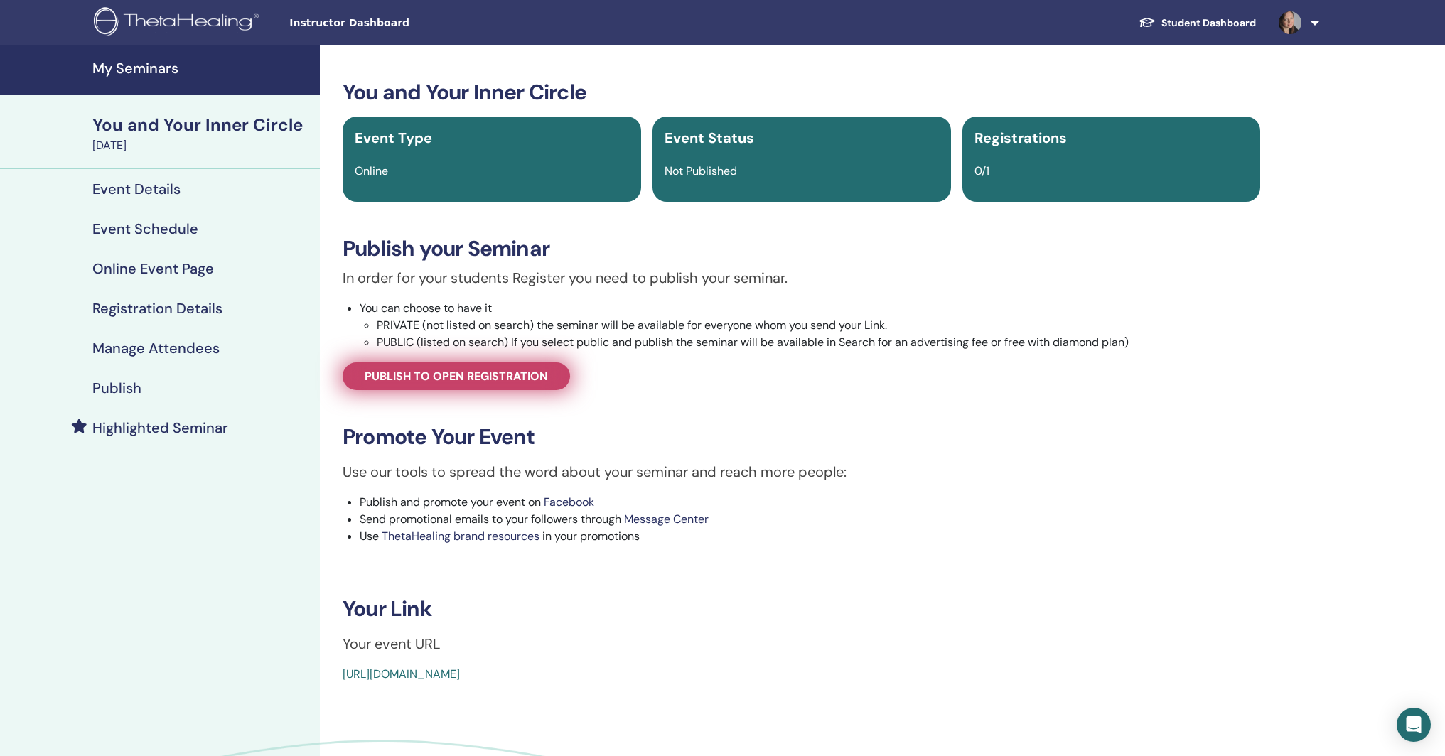
click at [504, 377] on span "Publish to open registration" at bounding box center [456, 376] width 183 height 15
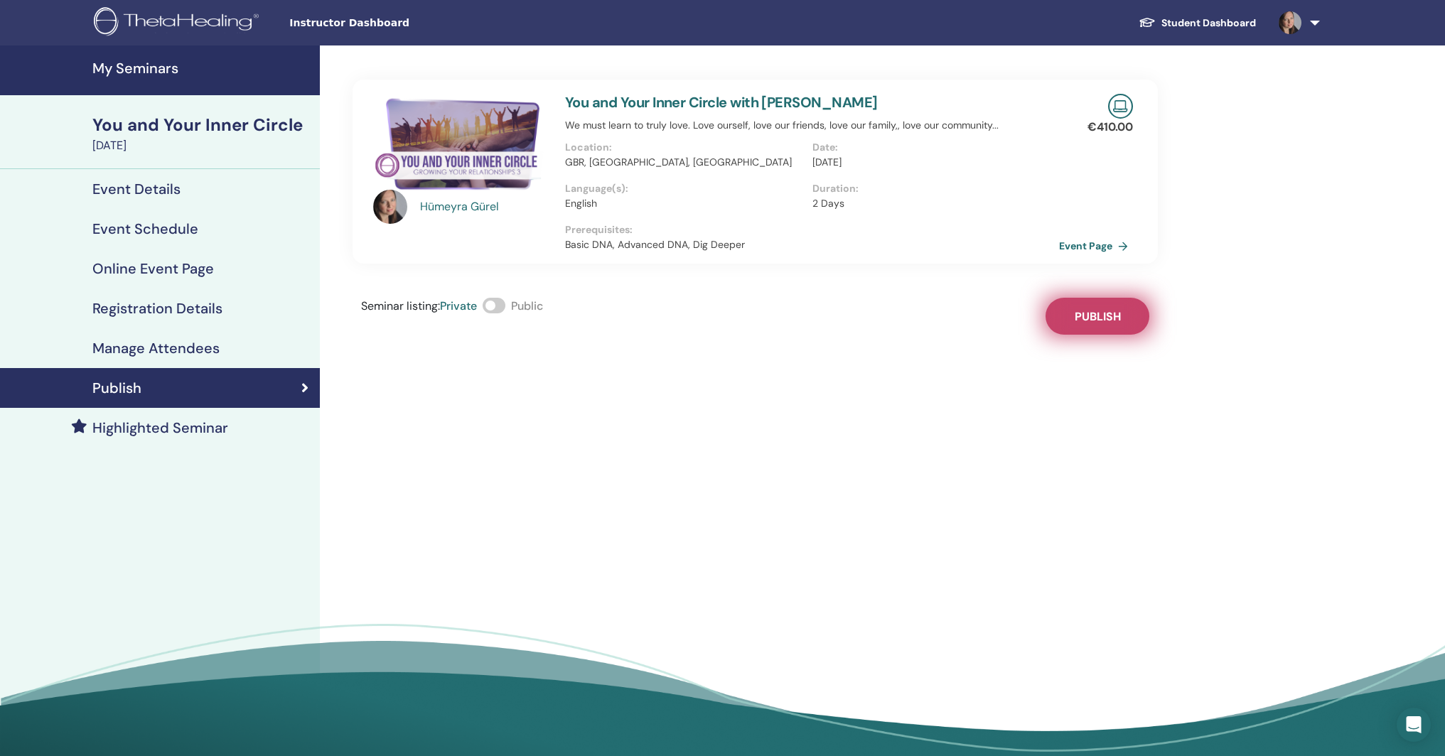
click at [1104, 319] on span "Publish" at bounding box center [1098, 316] width 46 height 15
click at [501, 306] on span at bounding box center [494, 306] width 23 height 16
click at [142, 183] on h4 "Event Details" at bounding box center [136, 189] width 88 height 17
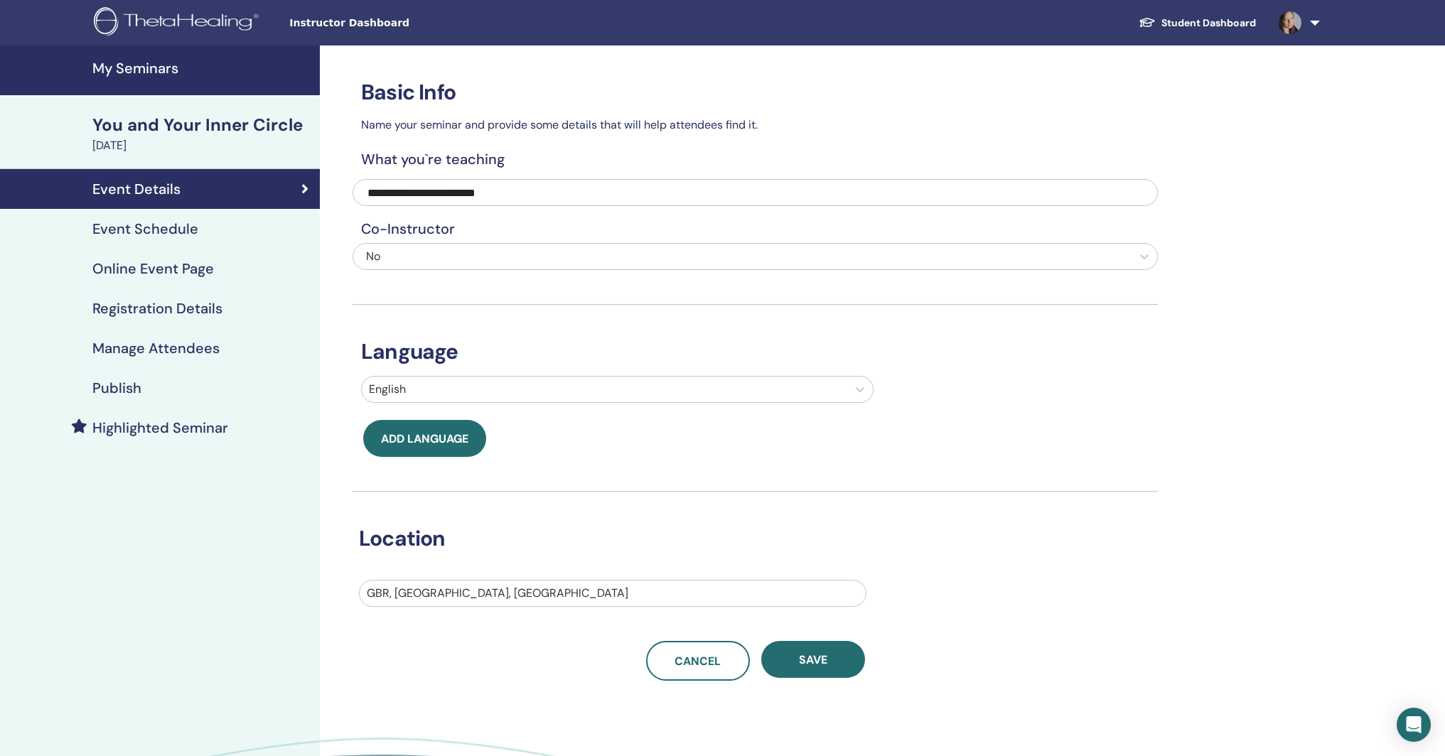
click at [144, 70] on h4 "My Seminars" at bounding box center [201, 68] width 219 height 17
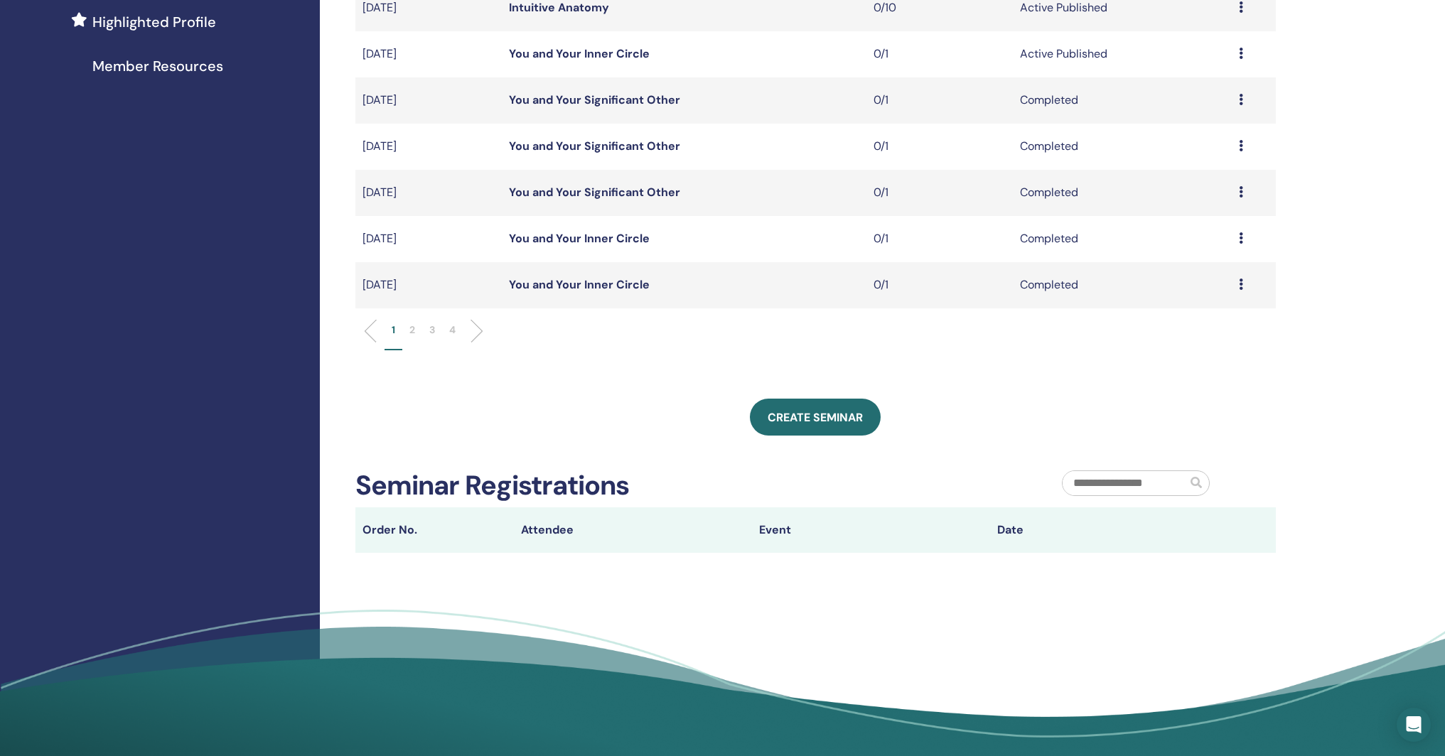
scroll to position [399, 0]
click at [802, 416] on span "Create seminar" at bounding box center [815, 417] width 95 height 15
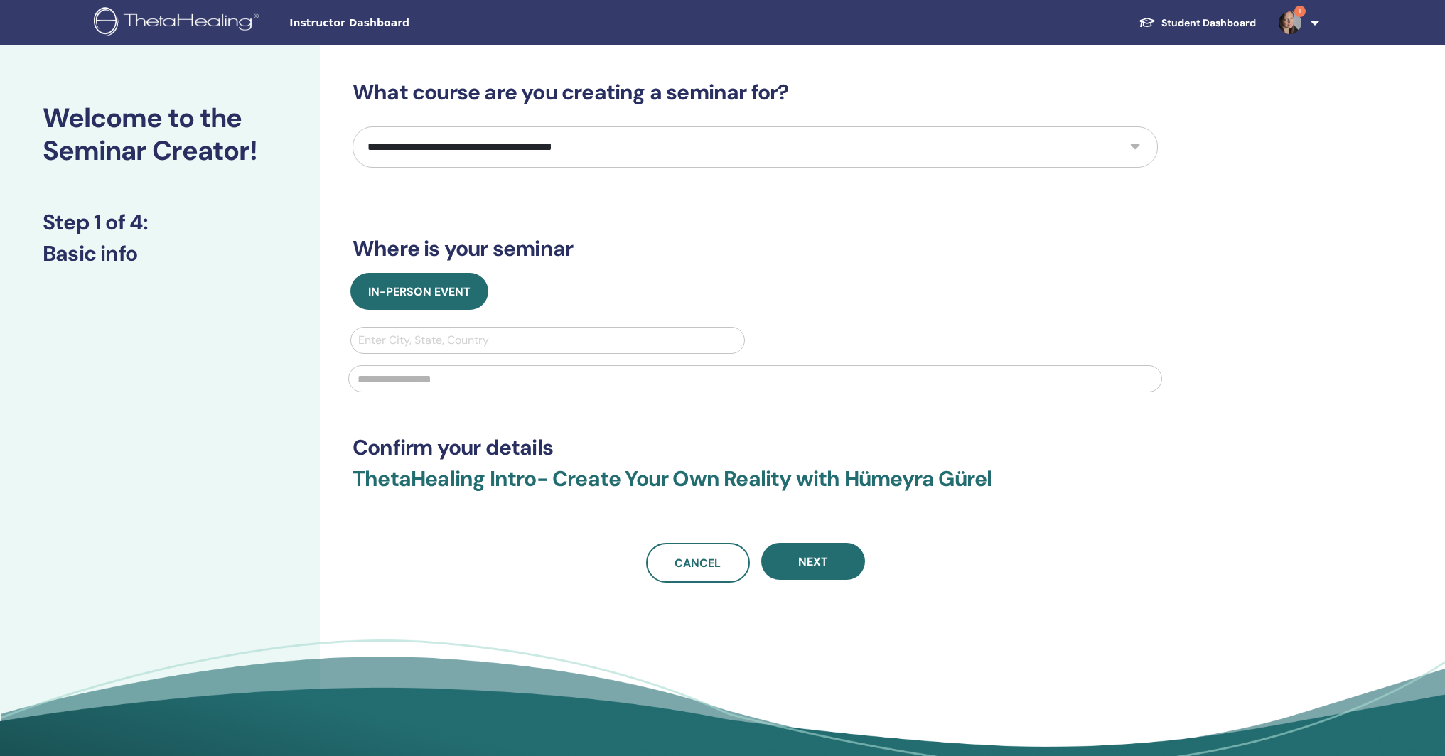
click at [542, 146] on select "**********" at bounding box center [756, 147] width 806 height 41
select select "****"
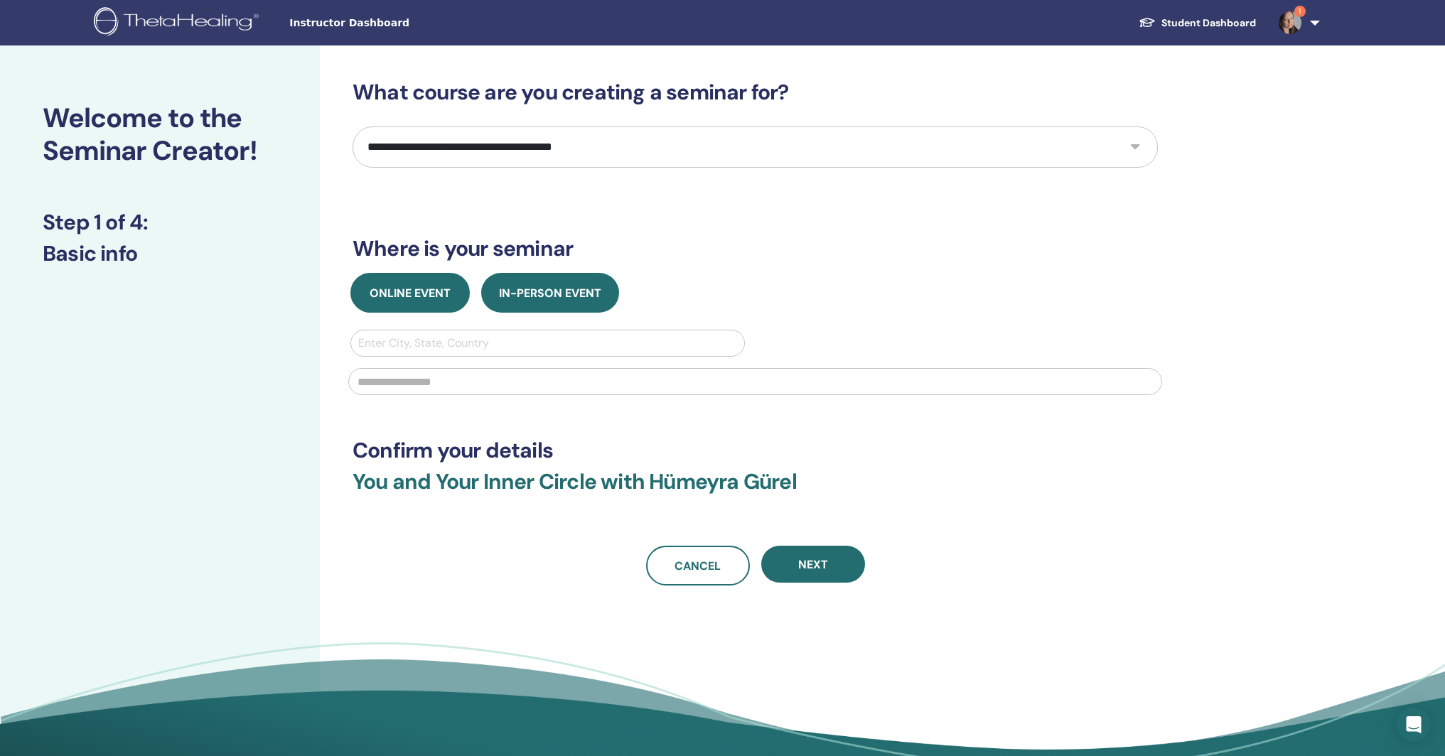
click at [422, 284] on button "Online Event" at bounding box center [410, 293] width 119 height 40
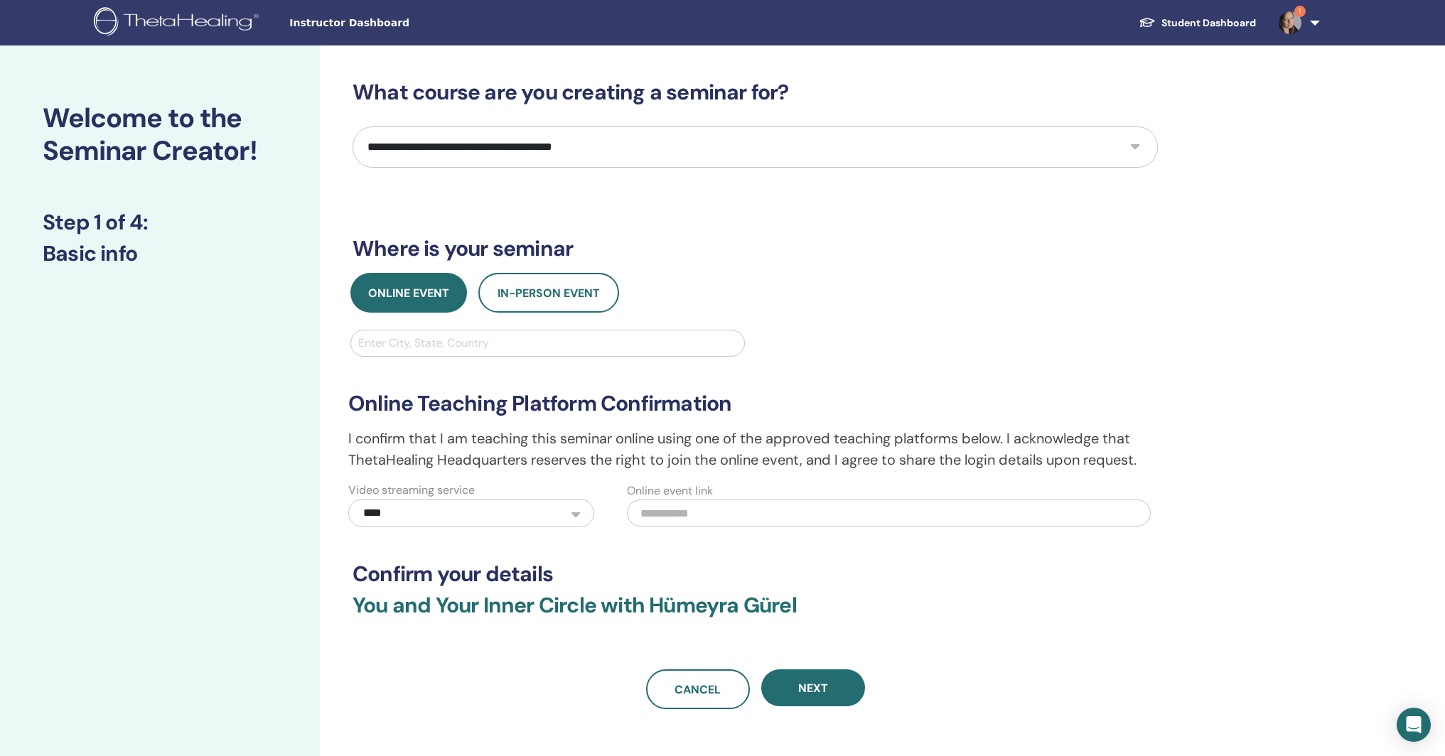
click at [439, 342] on div at bounding box center [547, 343] width 379 height 20
type input "*****"
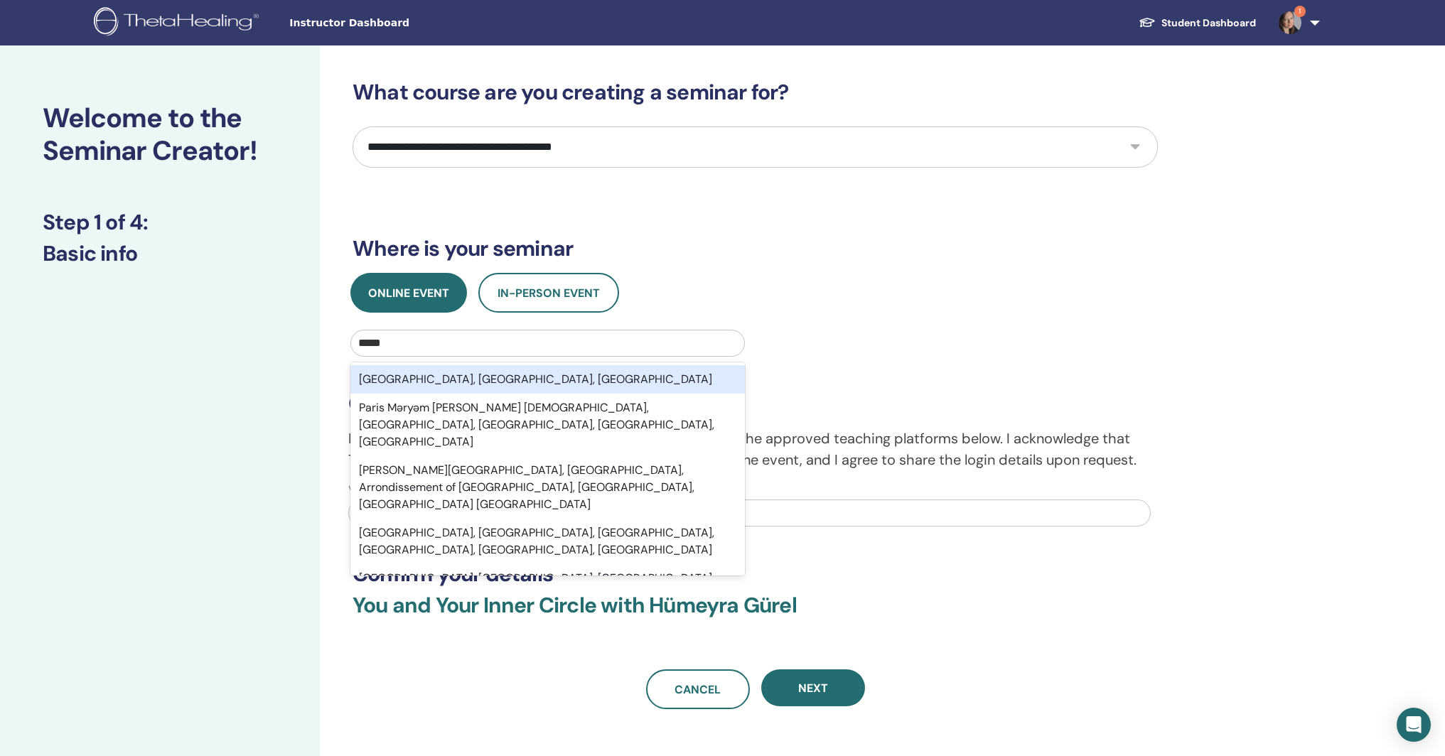
click at [445, 379] on div "[GEOGRAPHIC_DATA], [GEOGRAPHIC_DATA], [GEOGRAPHIC_DATA]" at bounding box center [548, 379] width 395 height 28
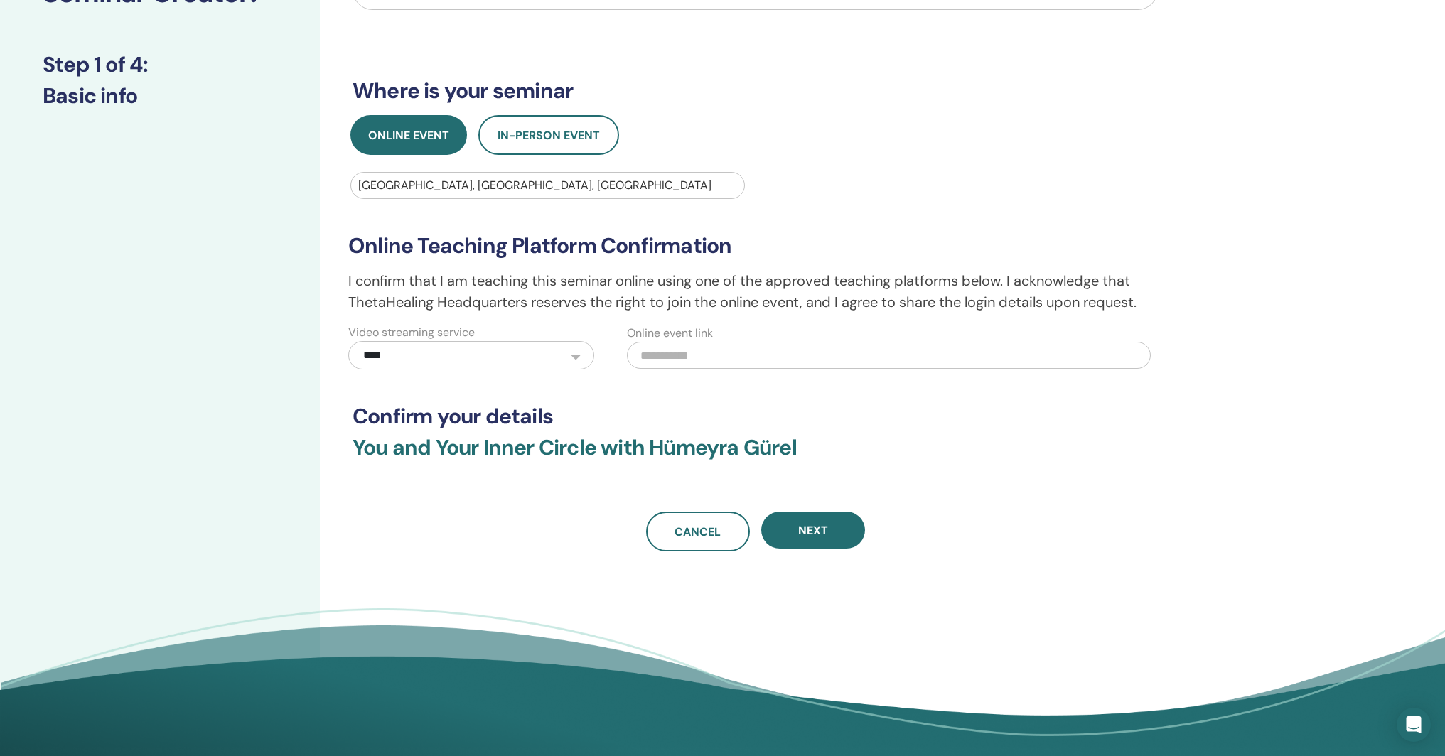
scroll to position [160, 0]
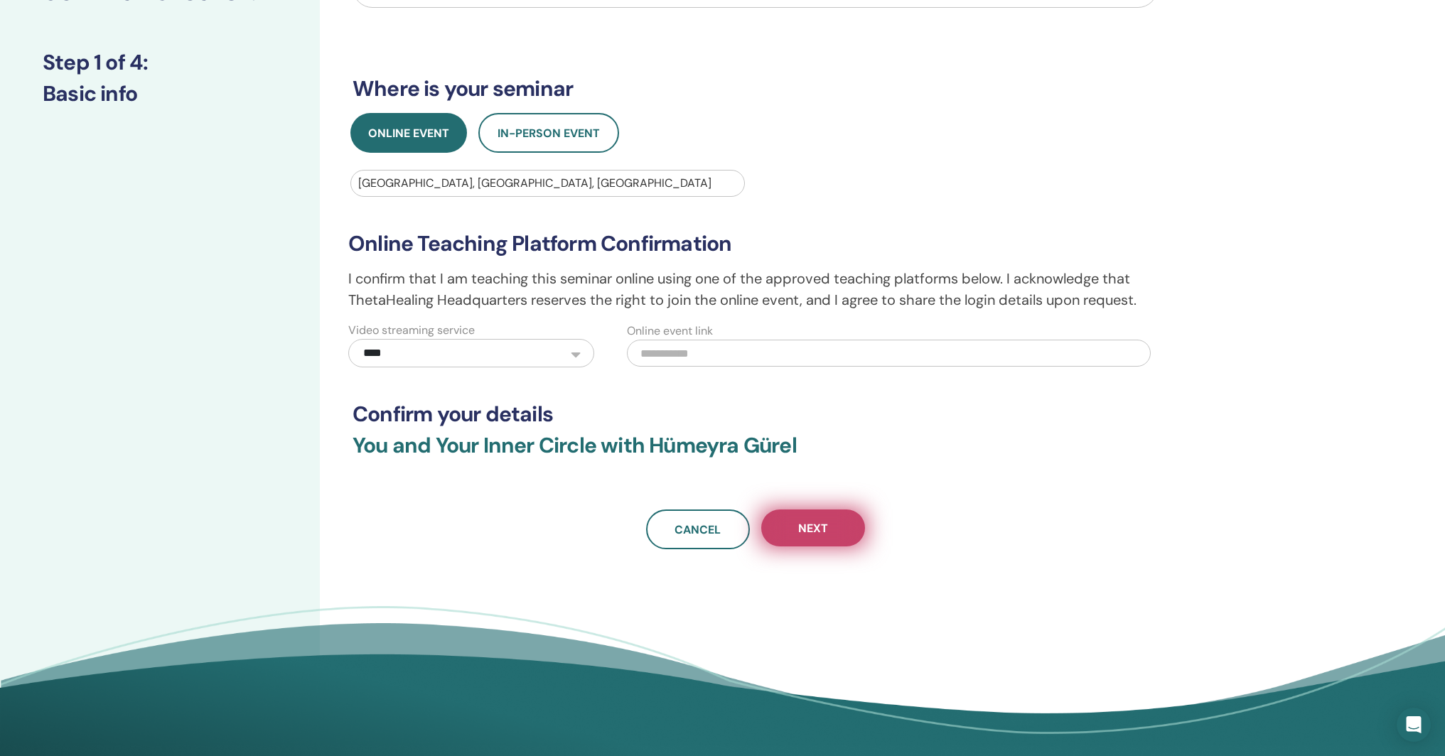
click at [811, 535] on span "Next" at bounding box center [813, 528] width 30 height 15
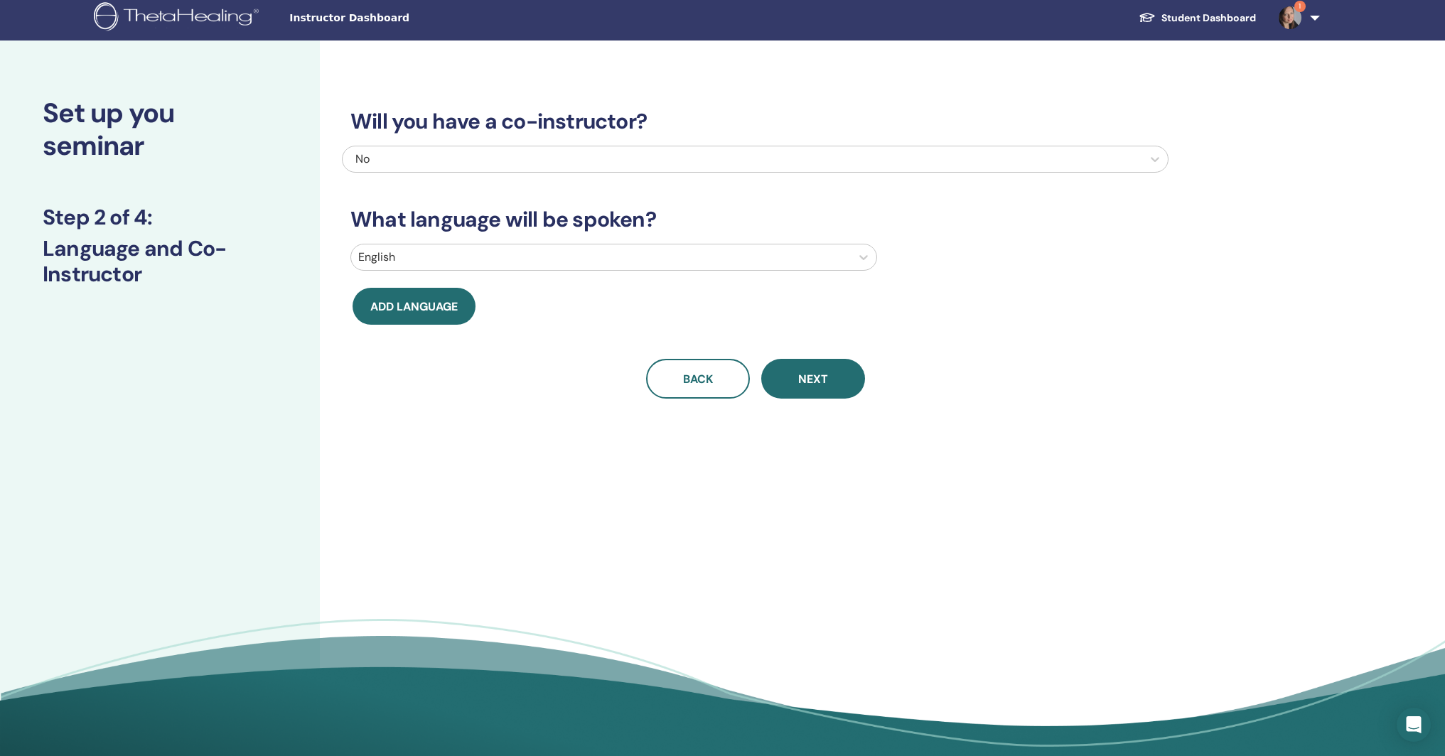
scroll to position [0, 0]
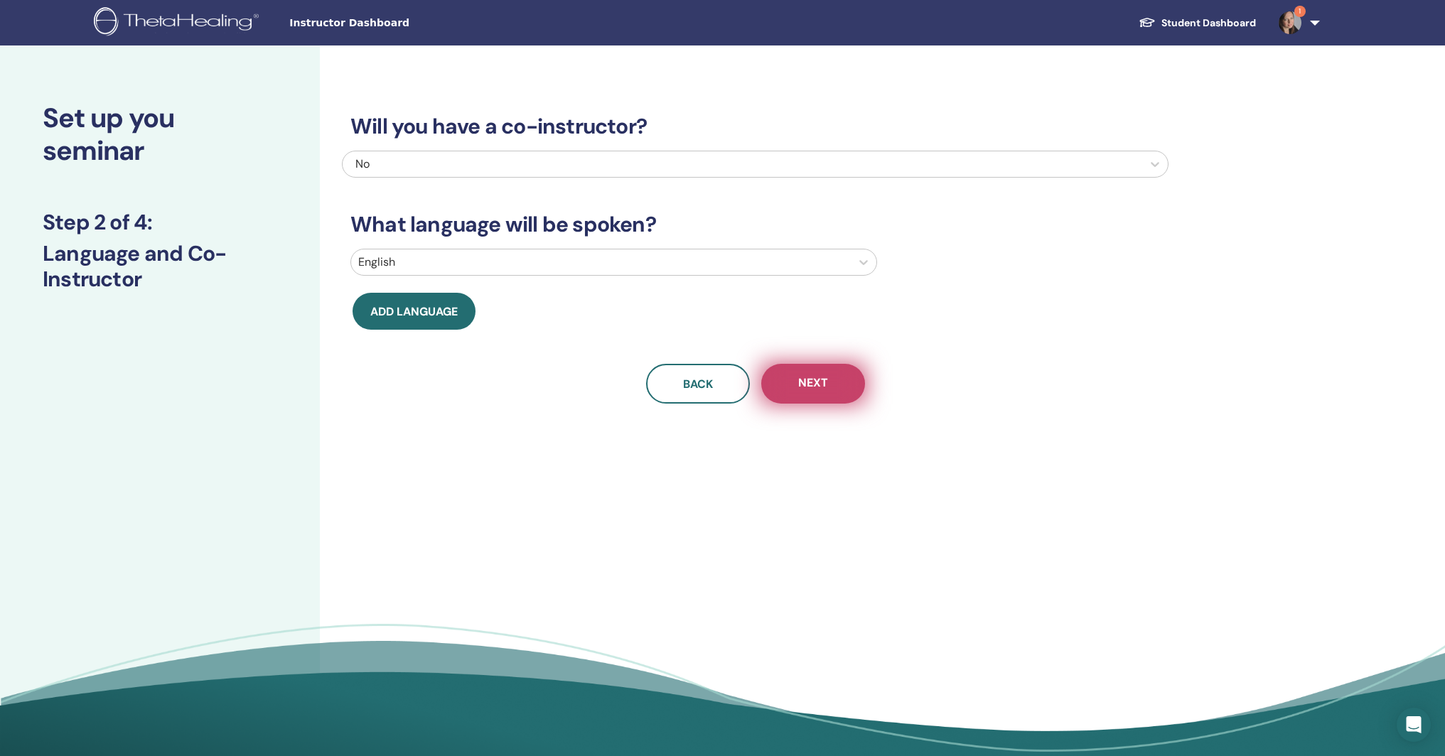
click at [823, 383] on span "Next" at bounding box center [813, 384] width 30 height 18
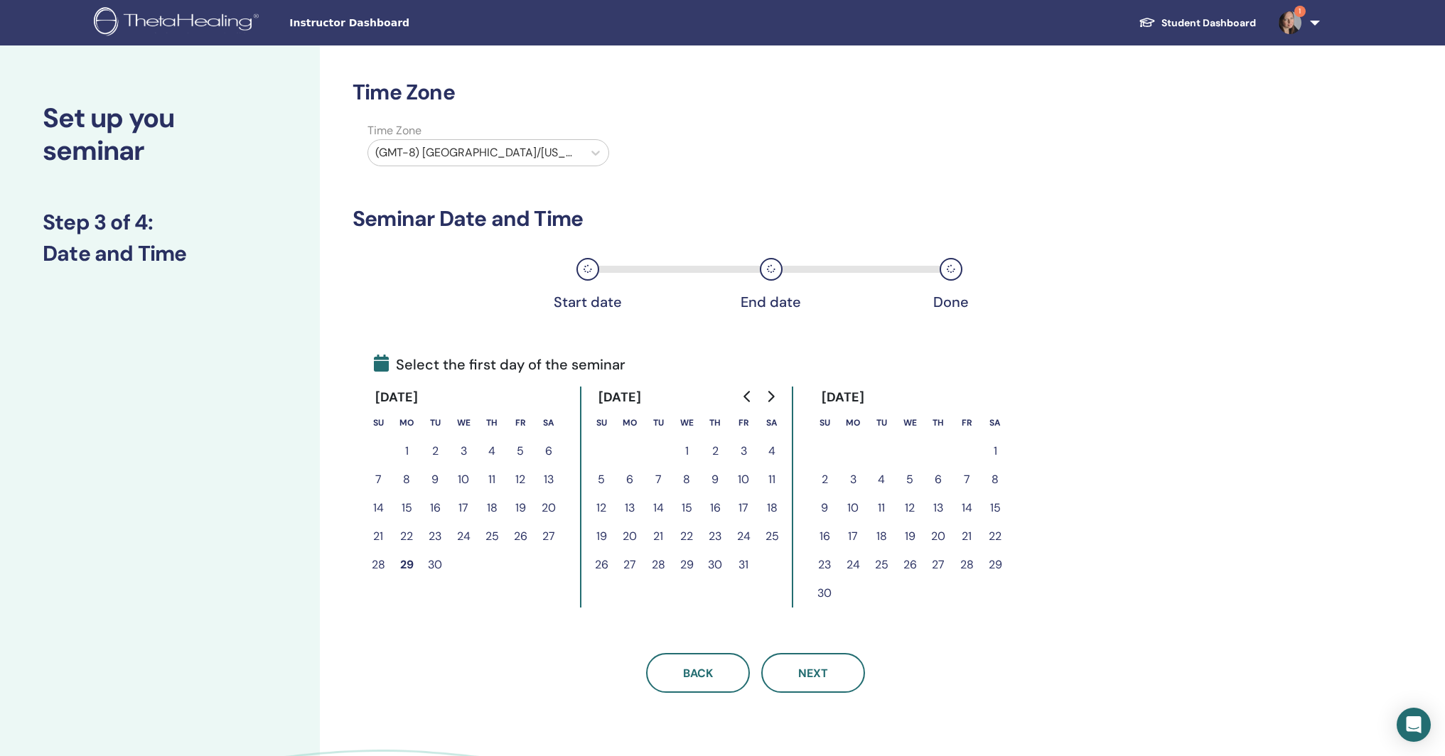
click at [602, 506] on button "12" at bounding box center [601, 508] width 28 height 28
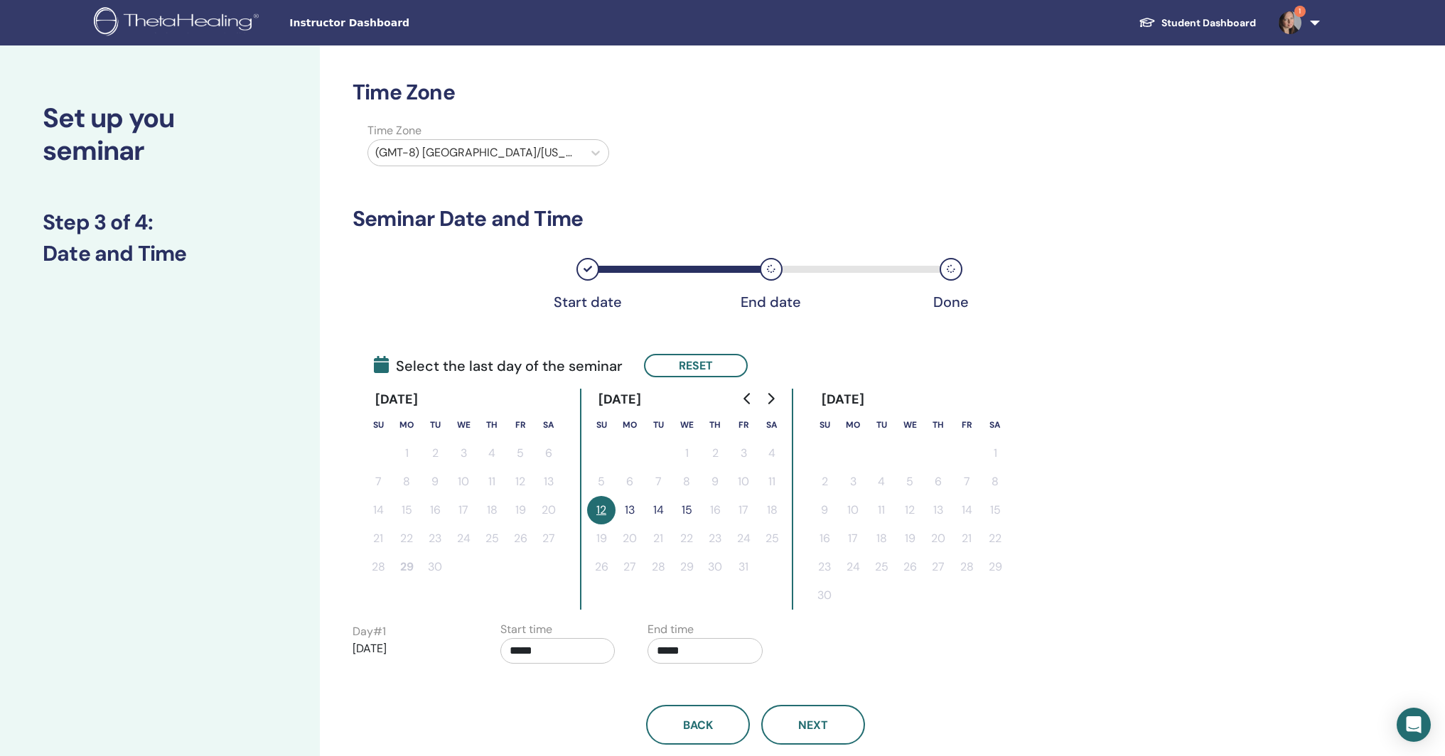
click at [631, 508] on button "13" at bounding box center [630, 510] width 28 height 28
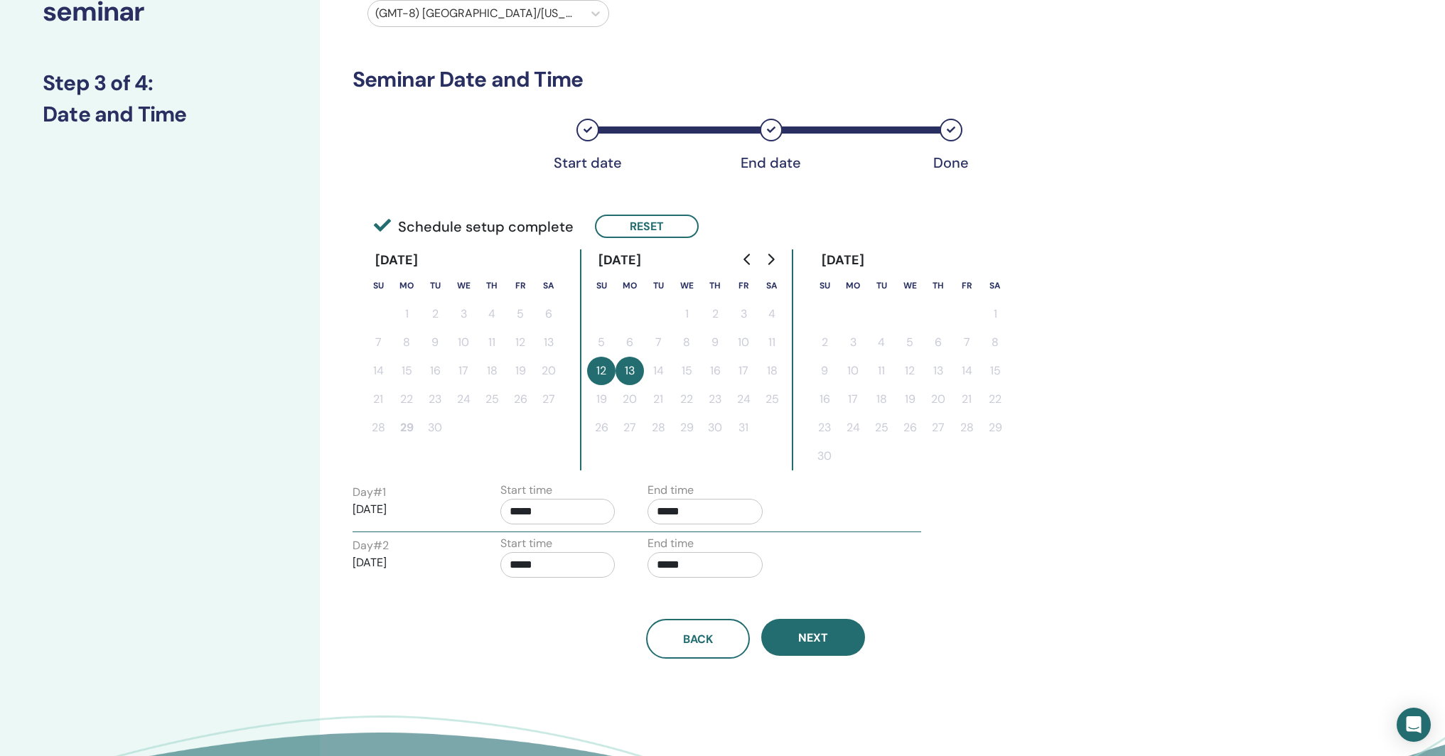
scroll to position [140, 0]
click at [818, 639] on span "Next" at bounding box center [813, 637] width 30 height 15
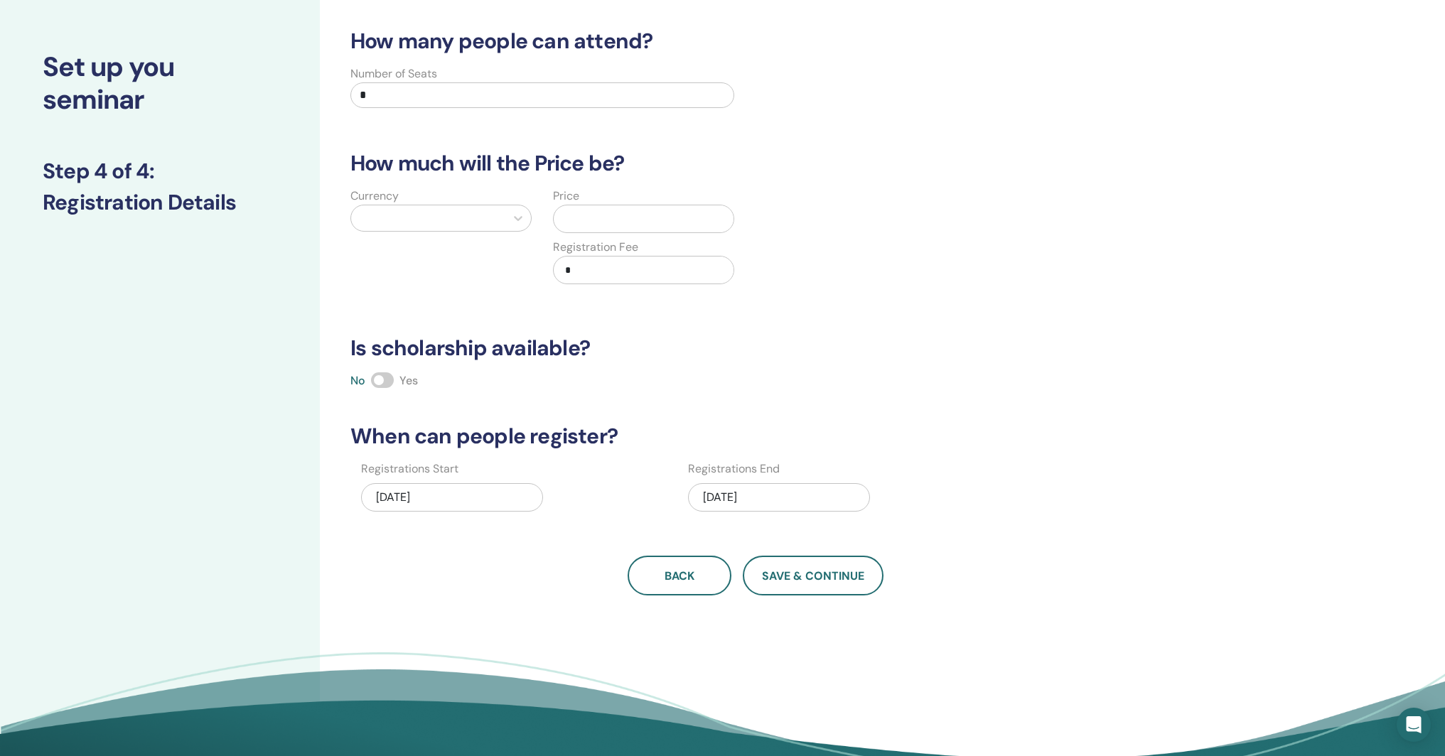
scroll to position [0, 0]
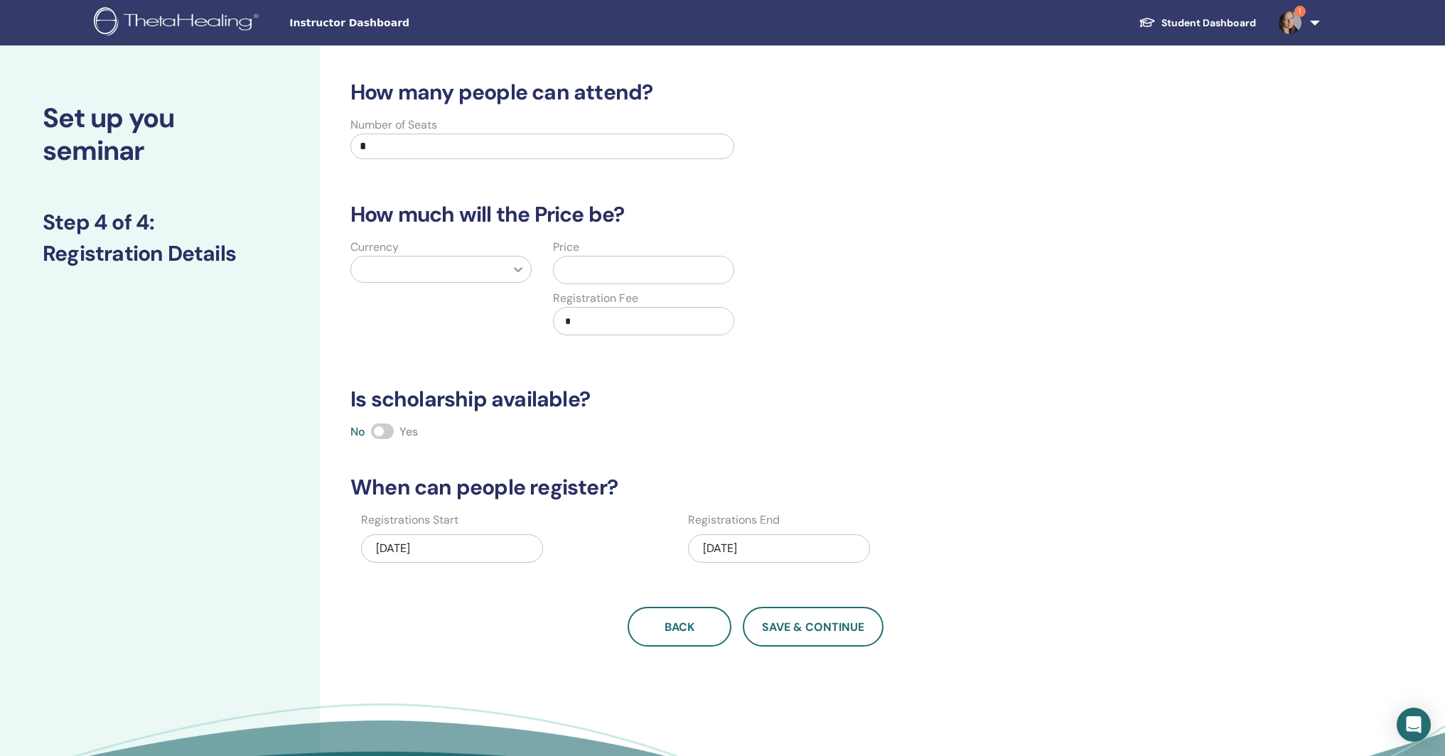
click at [520, 269] on icon at bounding box center [518, 269] width 9 height 5
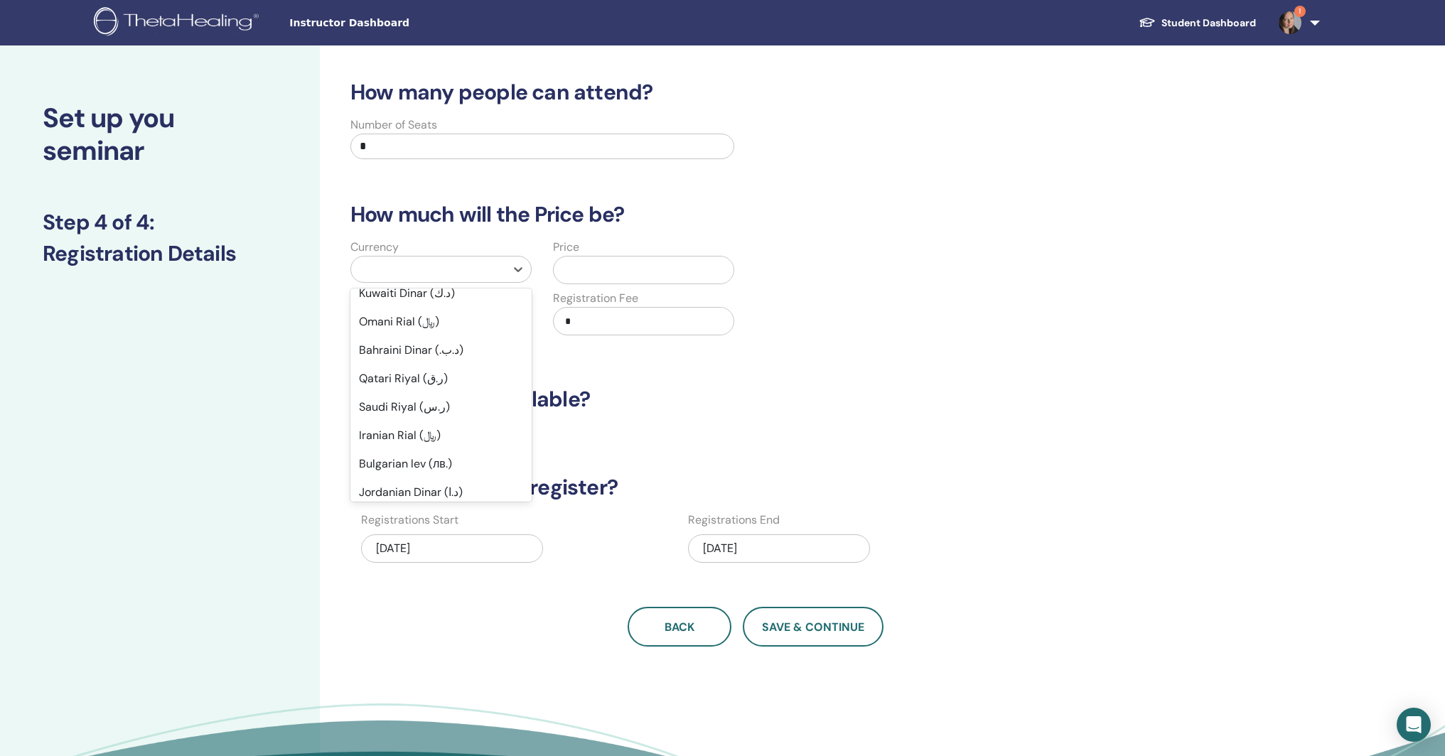
scroll to position [843, 0]
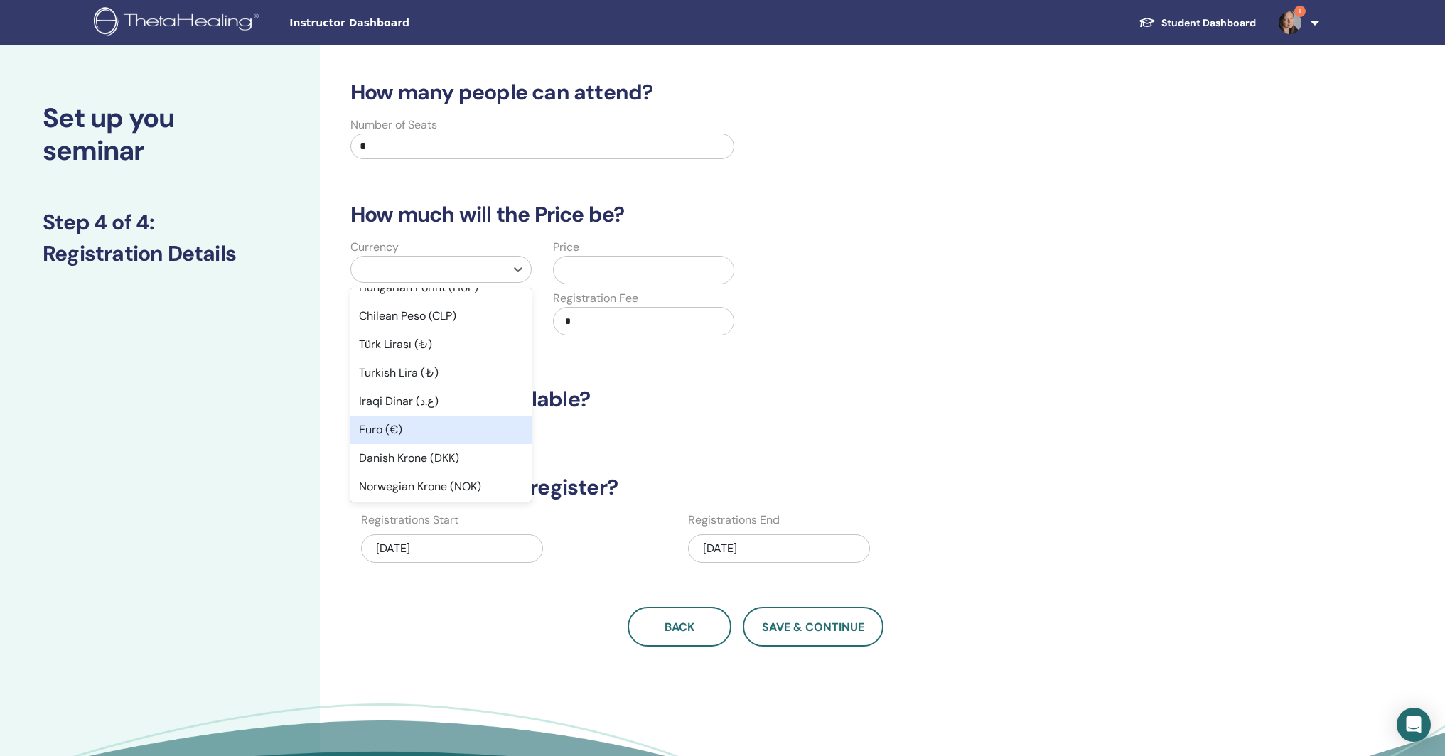
click at [383, 428] on div "Euro (€)" at bounding box center [441, 430] width 181 height 28
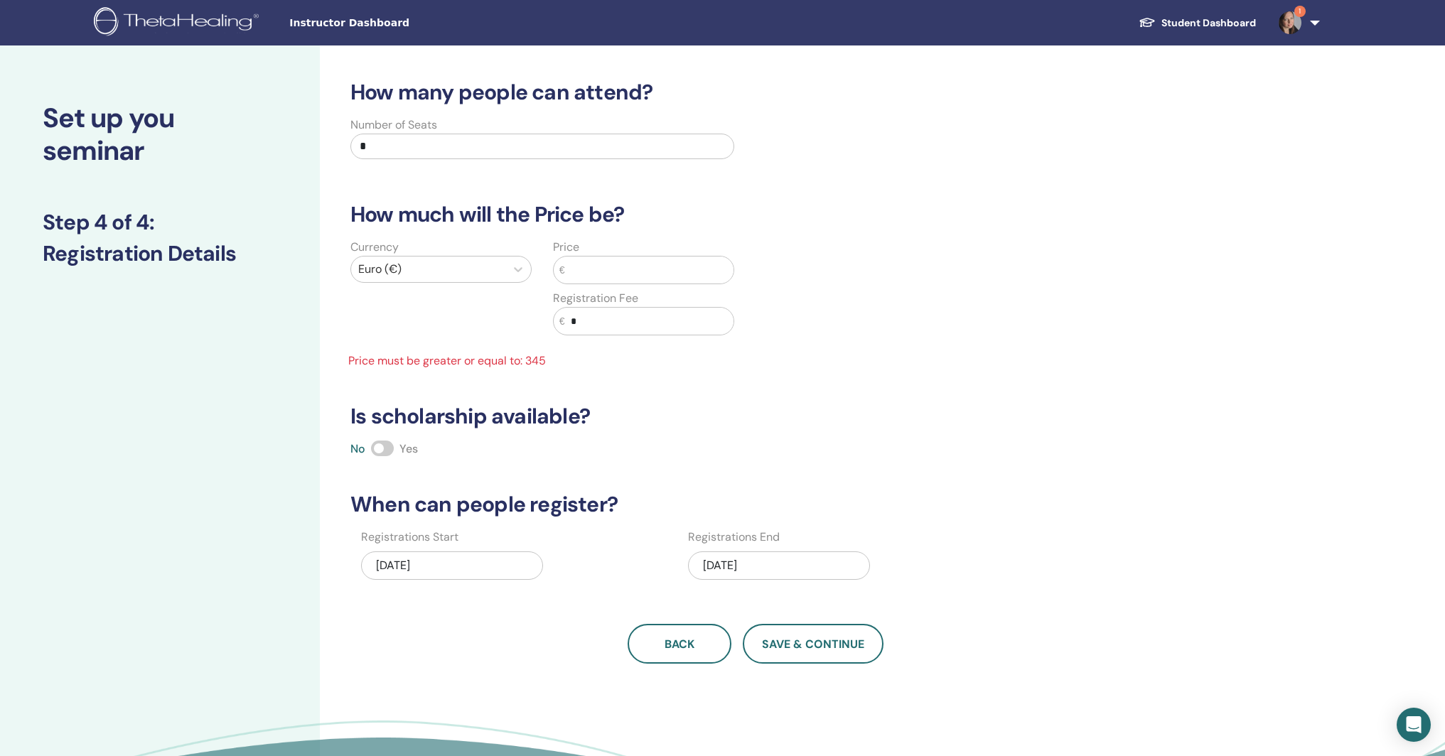
drag, startPoint x: 577, startPoint y: 272, endPoint x: 589, endPoint y: 264, distance: 14.4
click at [579, 271] on input "text" at bounding box center [649, 270] width 169 height 27
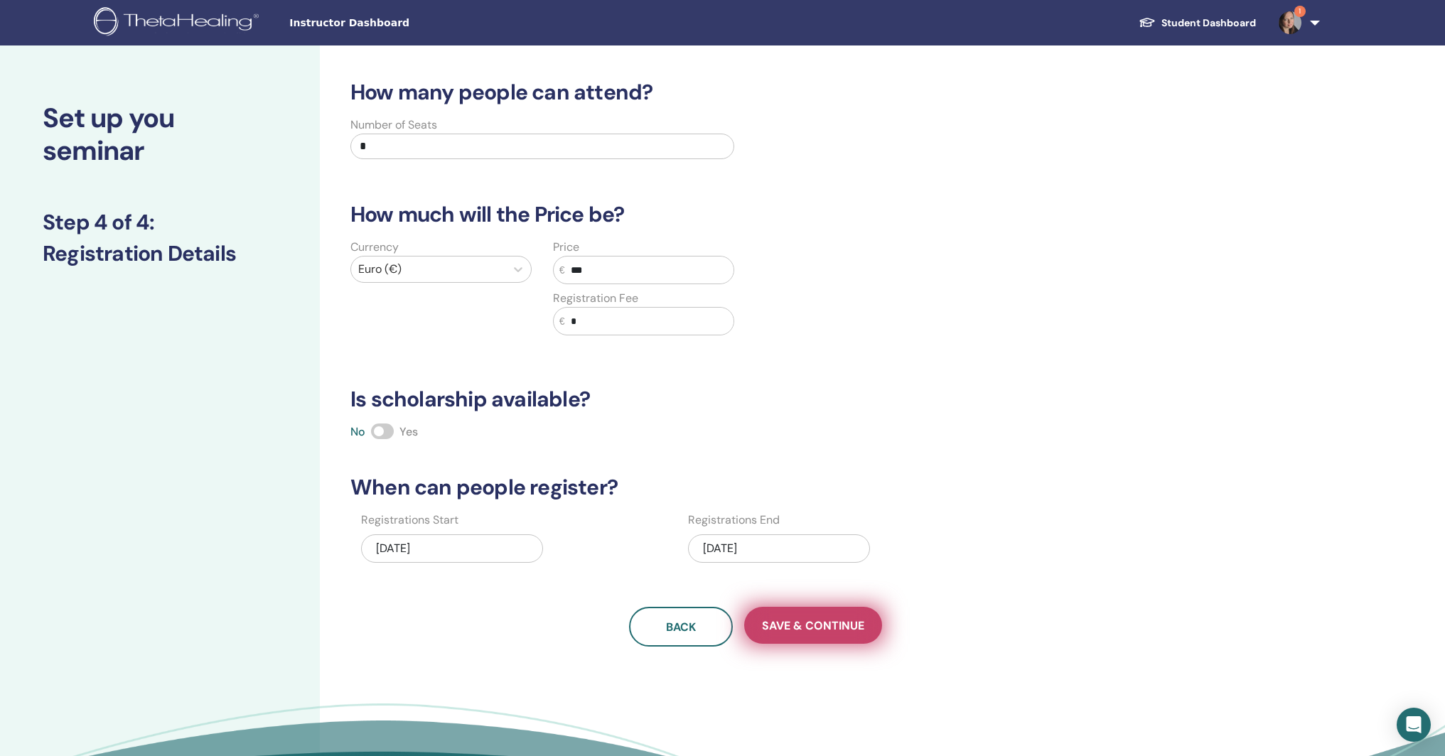
type input "***"
click at [805, 618] on button "Save & Continue" at bounding box center [813, 625] width 138 height 37
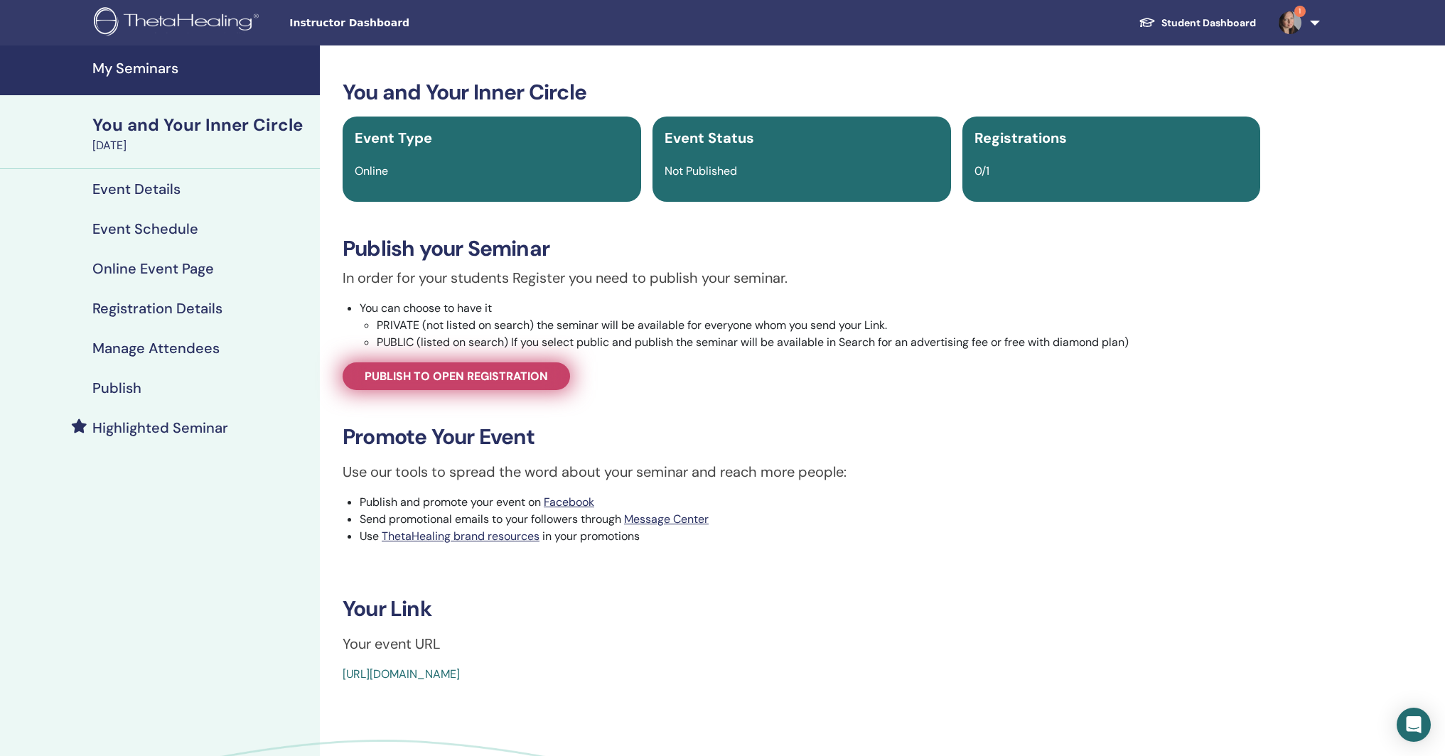
click at [506, 375] on span "Publish to open registration" at bounding box center [456, 376] width 183 height 15
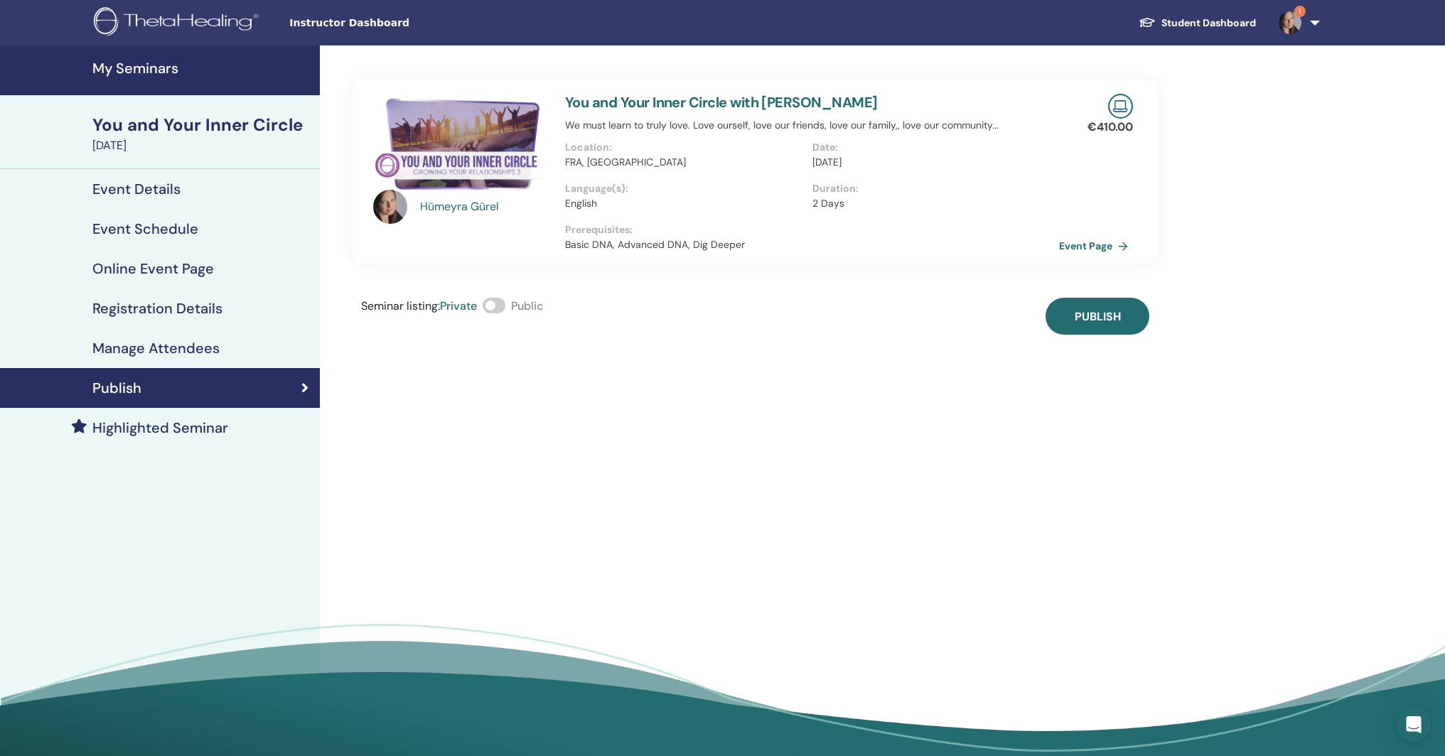
click at [503, 310] on span at bounding box center [494, 306] width 23 height 16
click at [1091, 319] on span "Publish" at bounding box center [1098, 316] width 46 height 15
click at [140, 66] on h4 "My Seminars" at bounding box center [201, 68] width 219 height 17
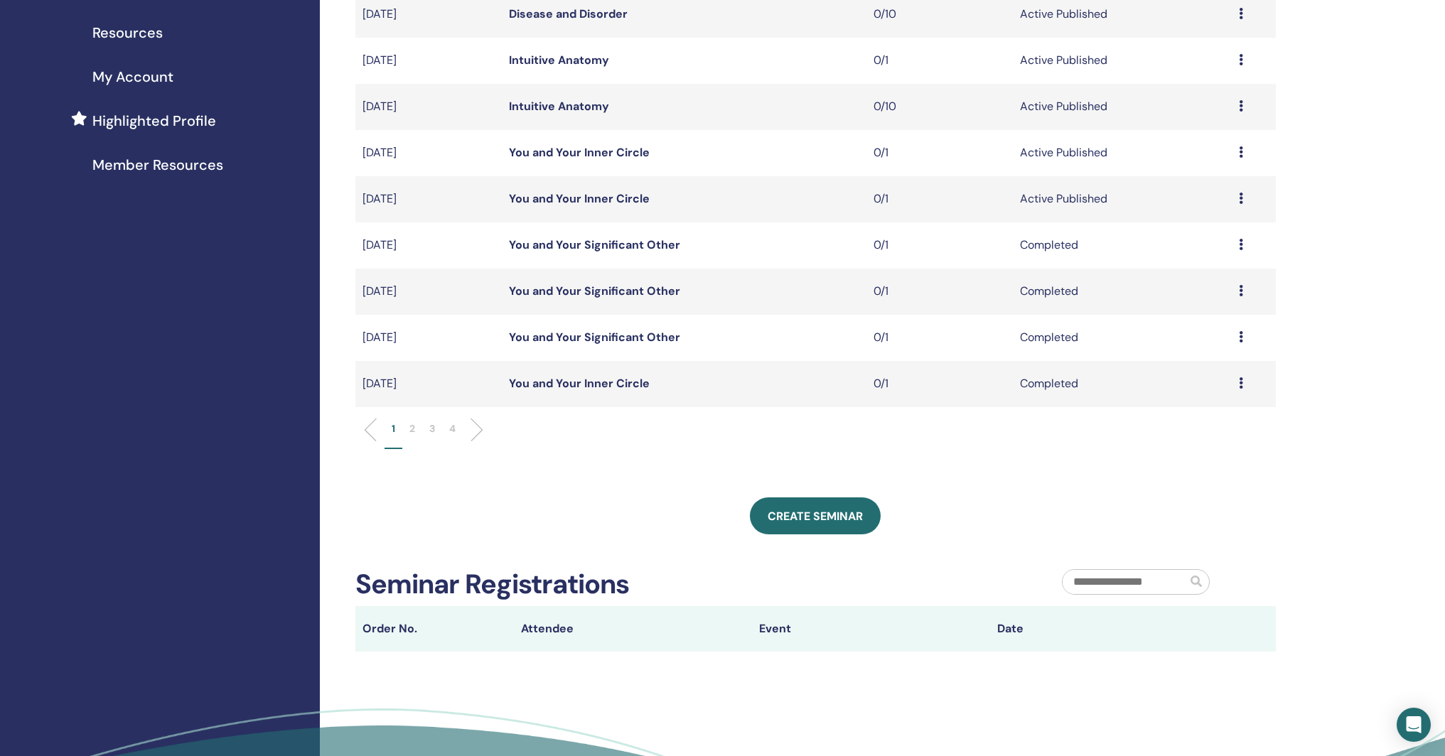
scroll to position [300, 0]
click at [811, 523] on link "Create seminar" at bounding box center [815, 515] width 131 height 37
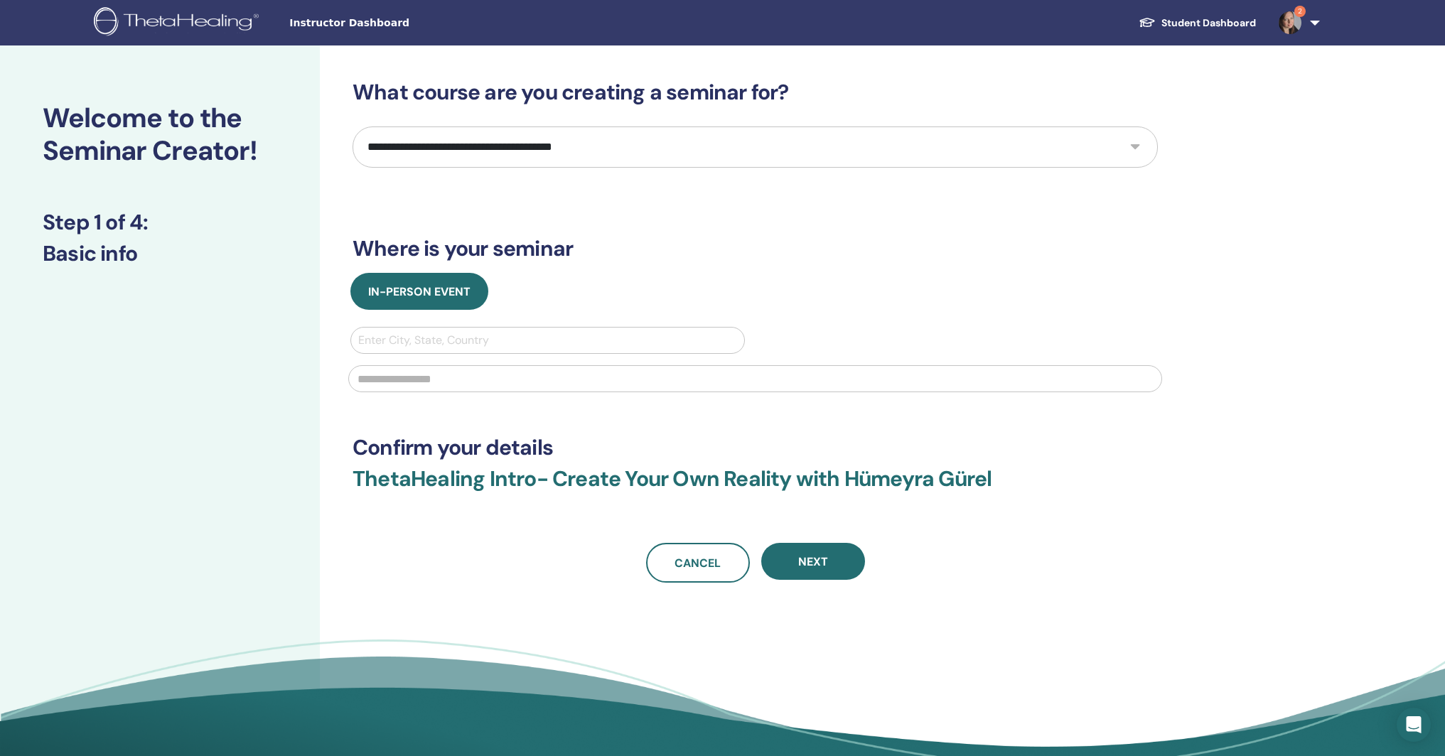
click at [441, 140] on select "**********" at bounding box center [756, 147] width 806 height 41
select select "****"
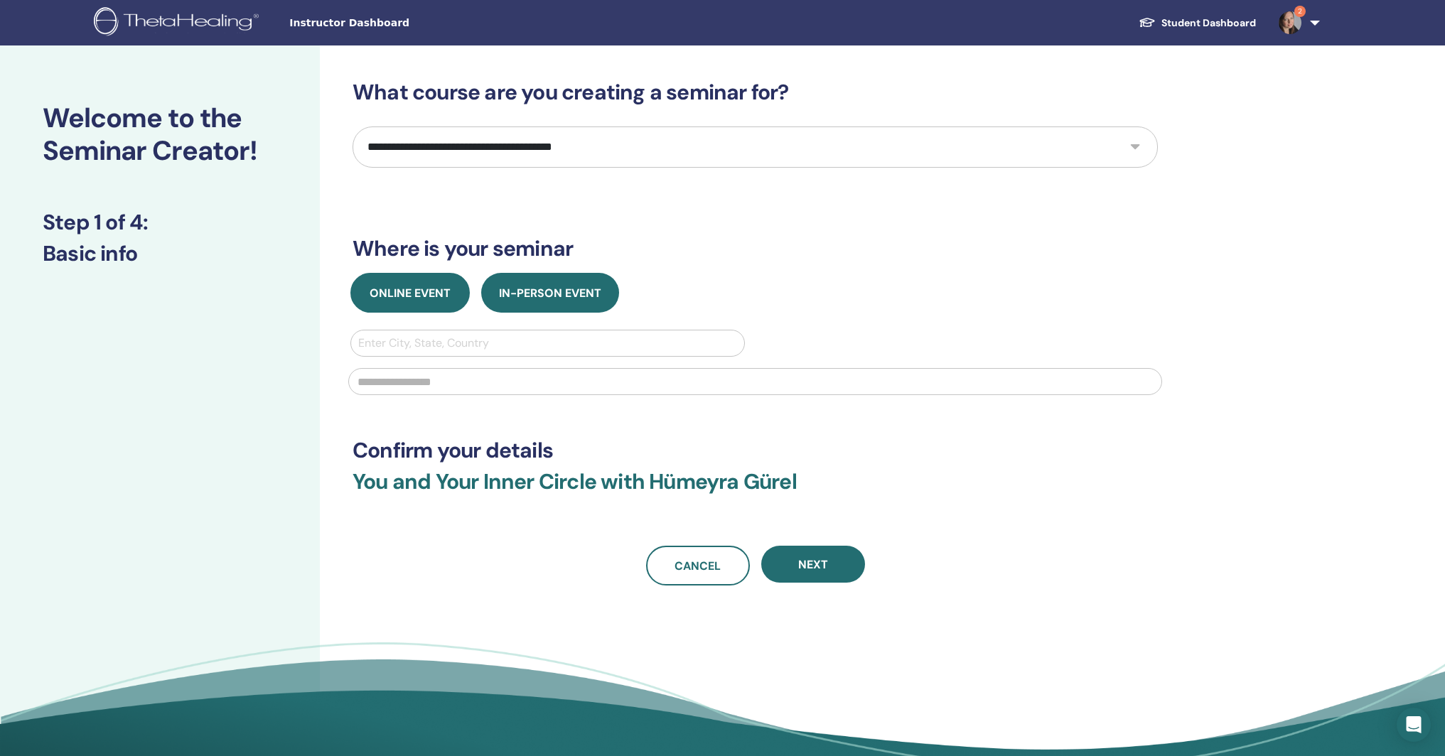
click at [415, 287] on span "Online Event" at bounding box center [410, 293] width 81 height 15
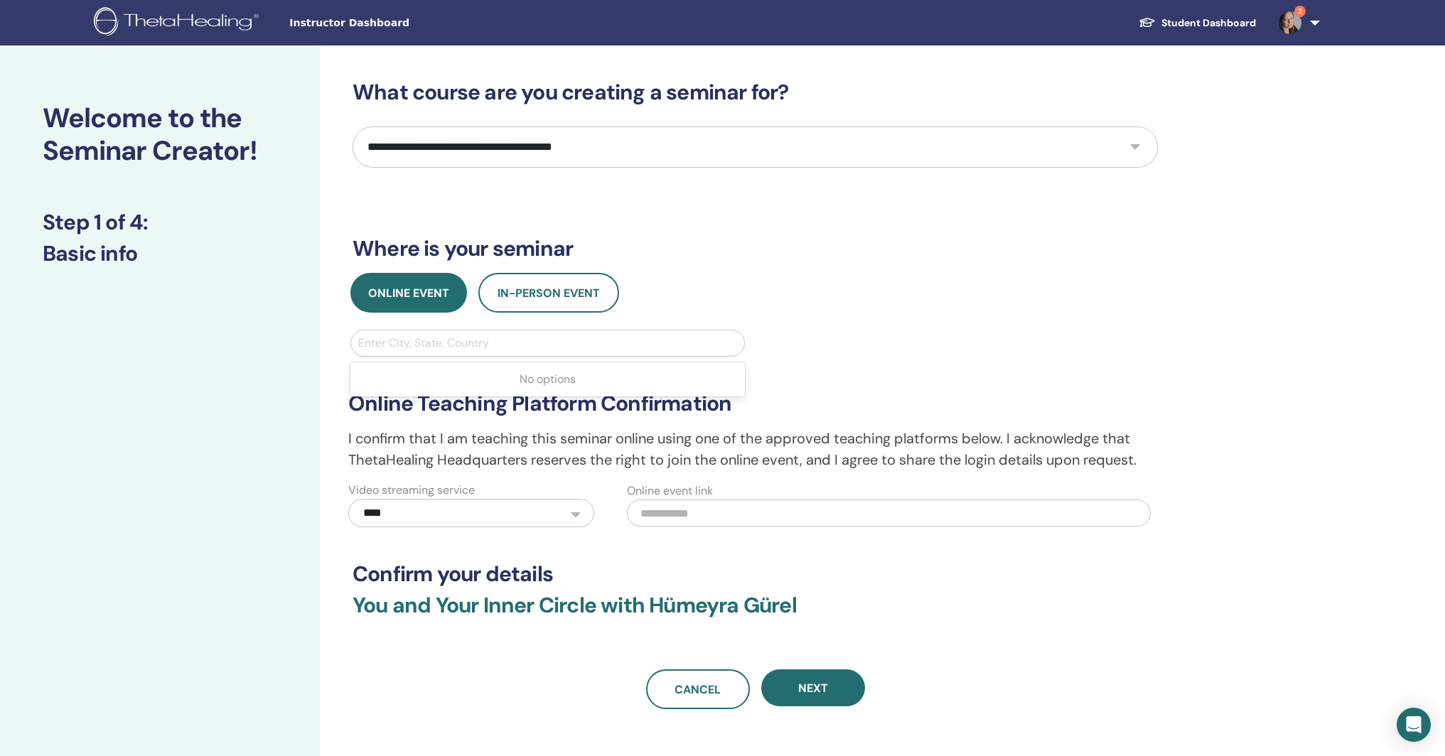
click at [457, 342] on div at bounding box center [547, 343] width 379 height 20
type input "********"
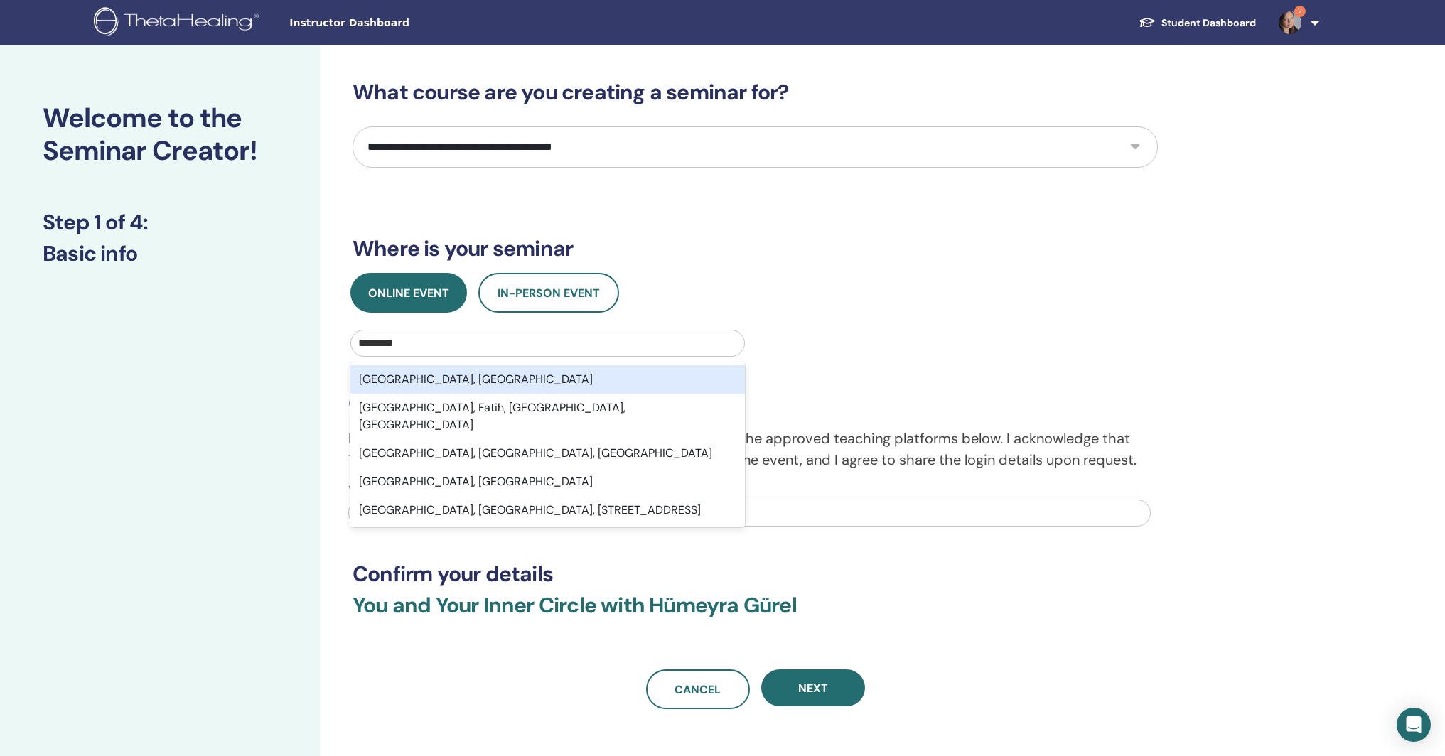
click at [425, 383] on div "Istanbul, TUR" at bounding box center [548, 379] width 395 height 28
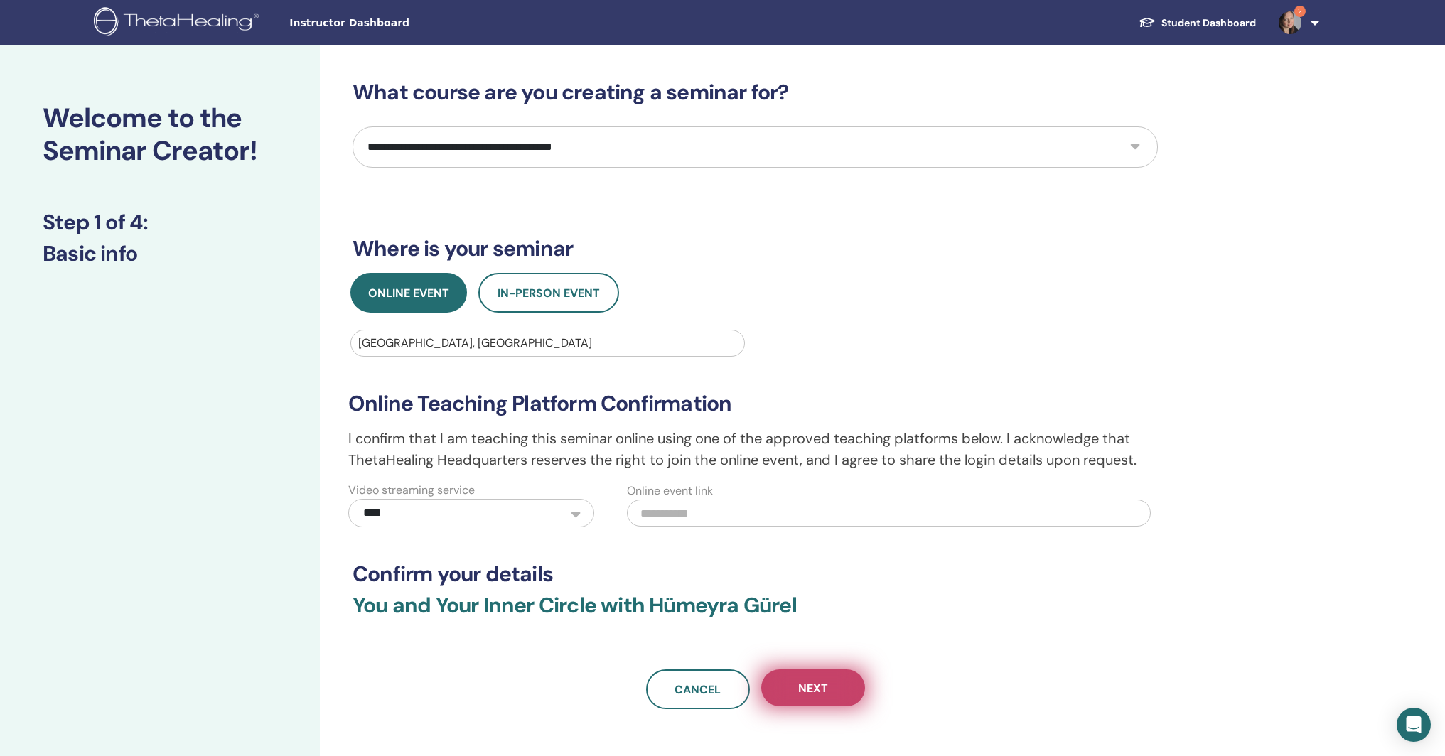
click at [823, 690] on span "Next" at bounding box center [813, 688] width 30 height 15
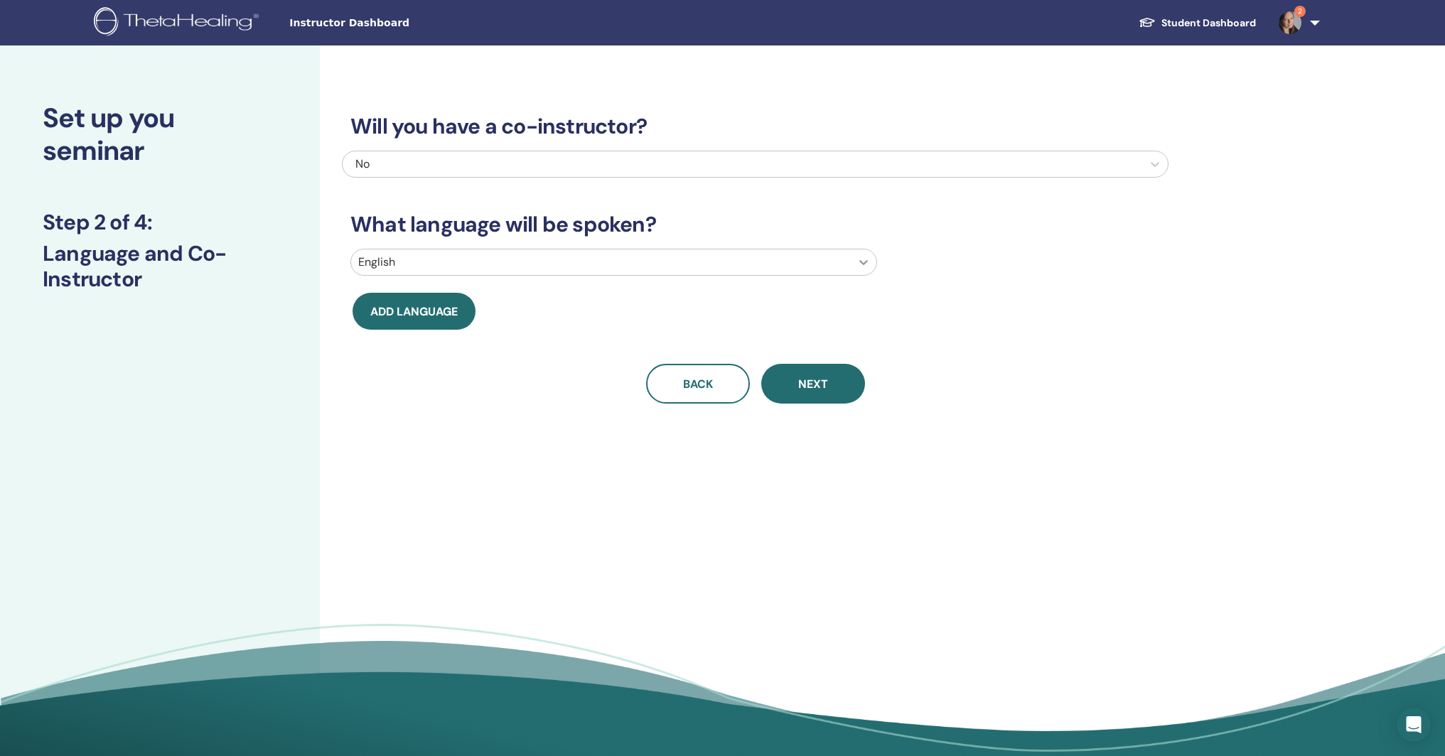
click at [867, 269] on icon at bounding box center [864, 262] width 14 height 14
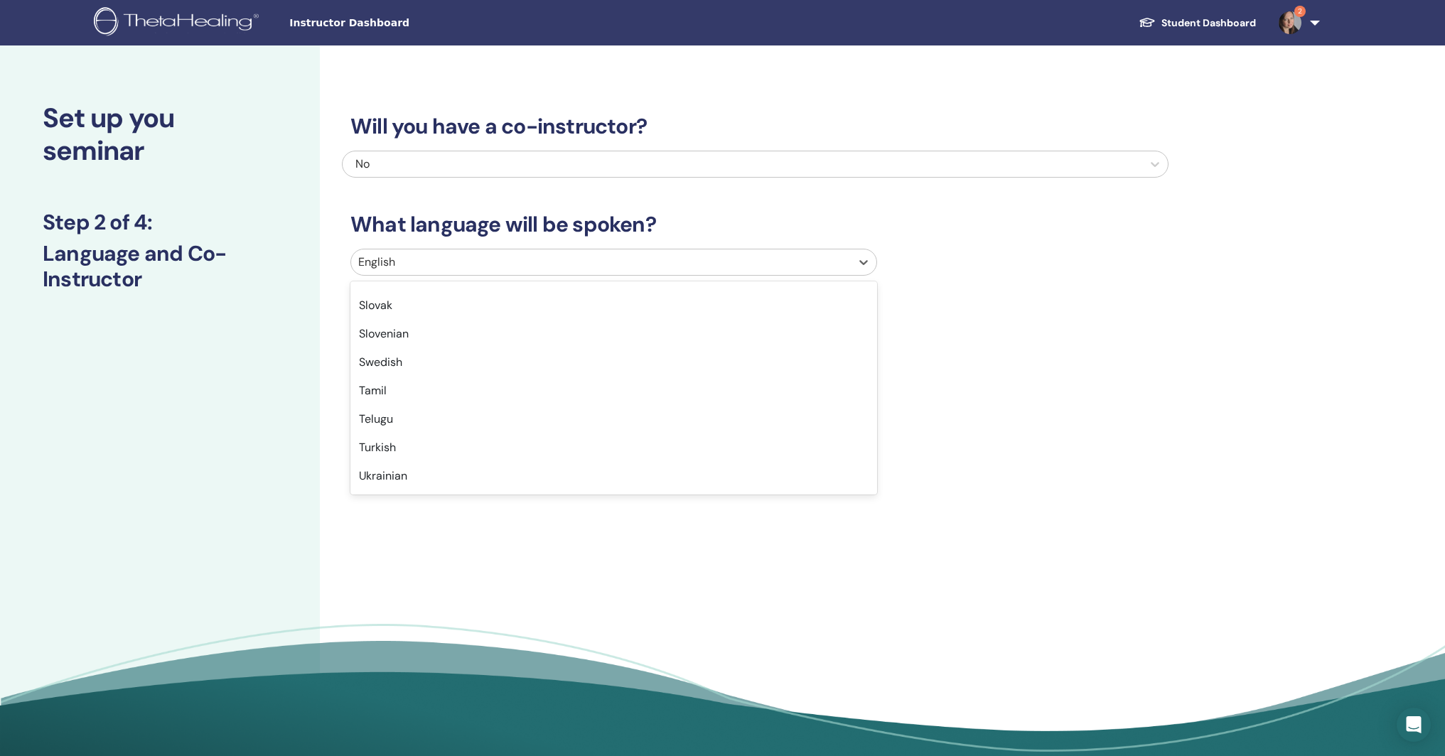
scroll to position [1047, 0]
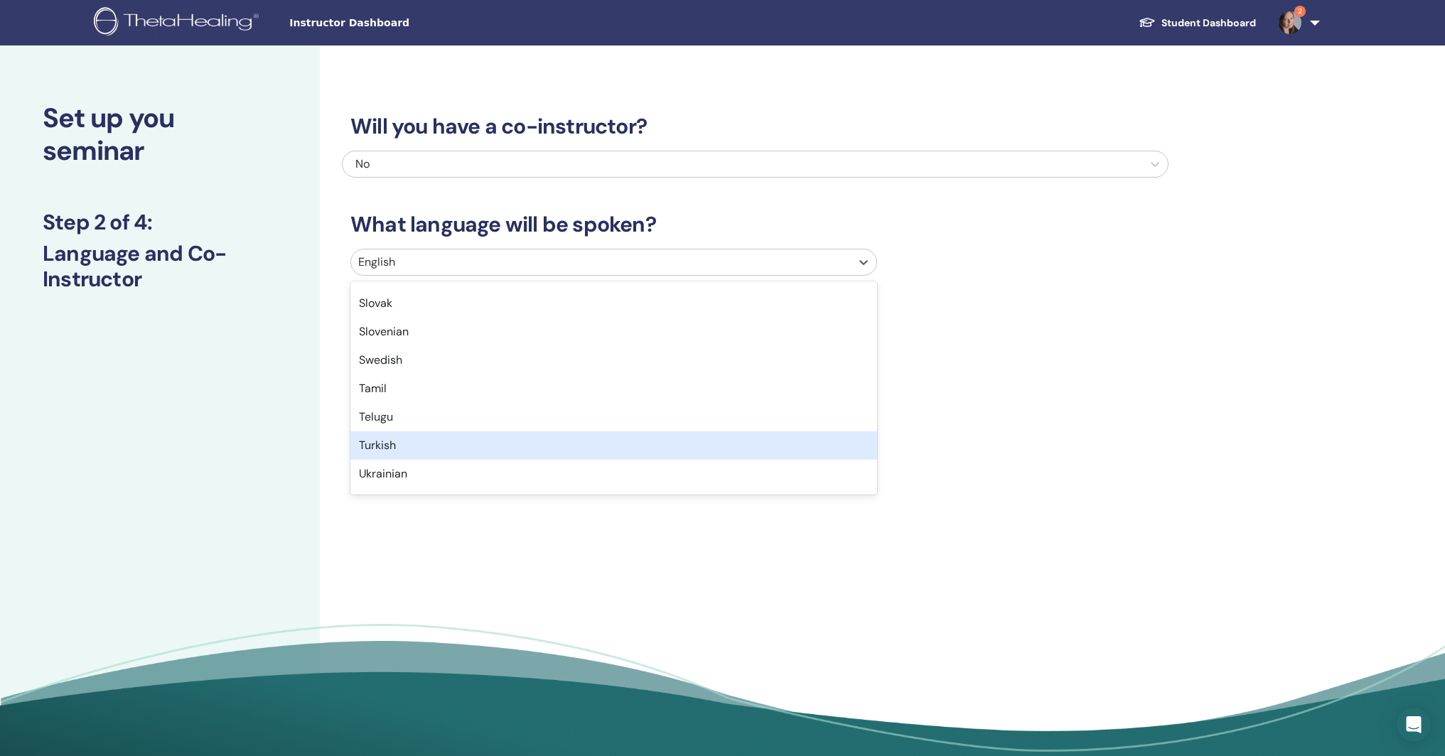
click at [770, 448] on div "Turkish" at bounding box center [614, 446] width 527 height 28
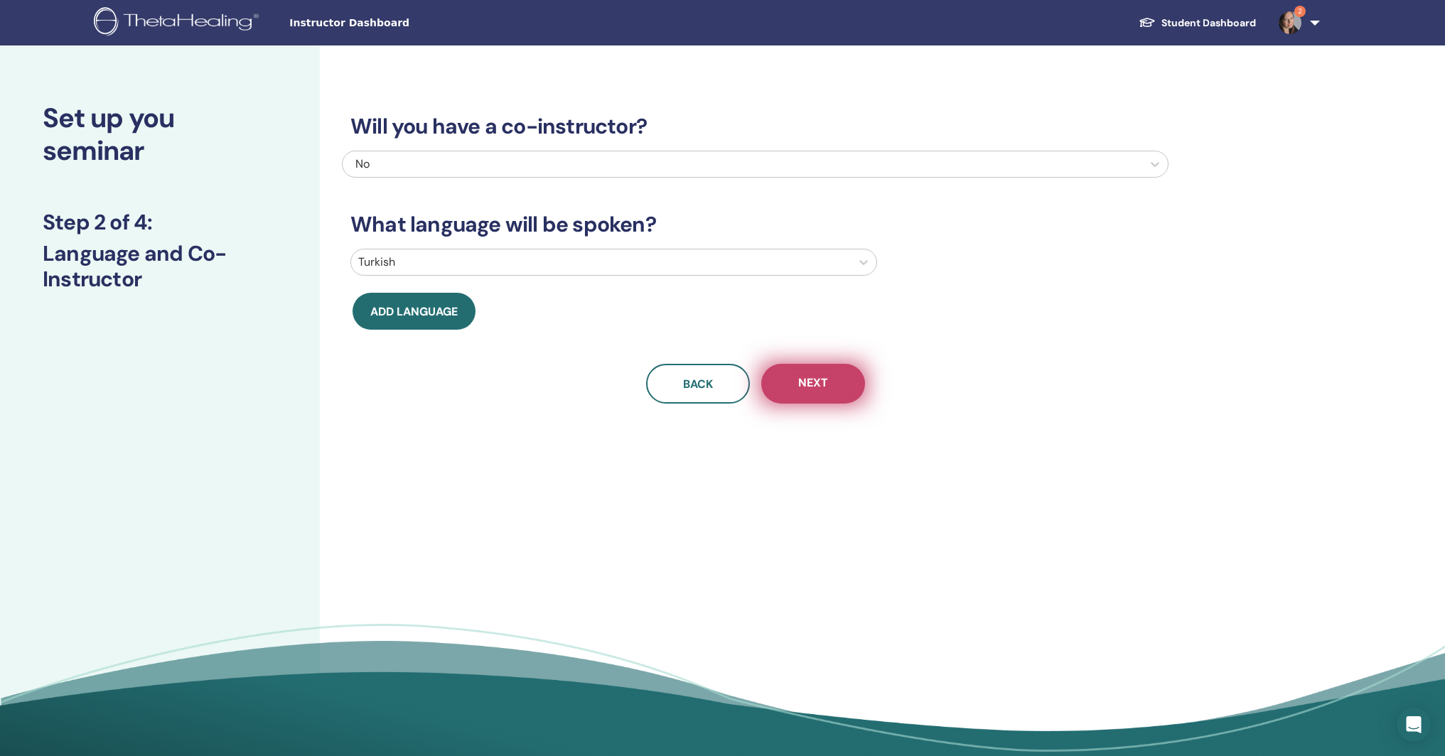
click at [828, 384] on button "Next" at bounding box center [813, 384] width 104 height 40
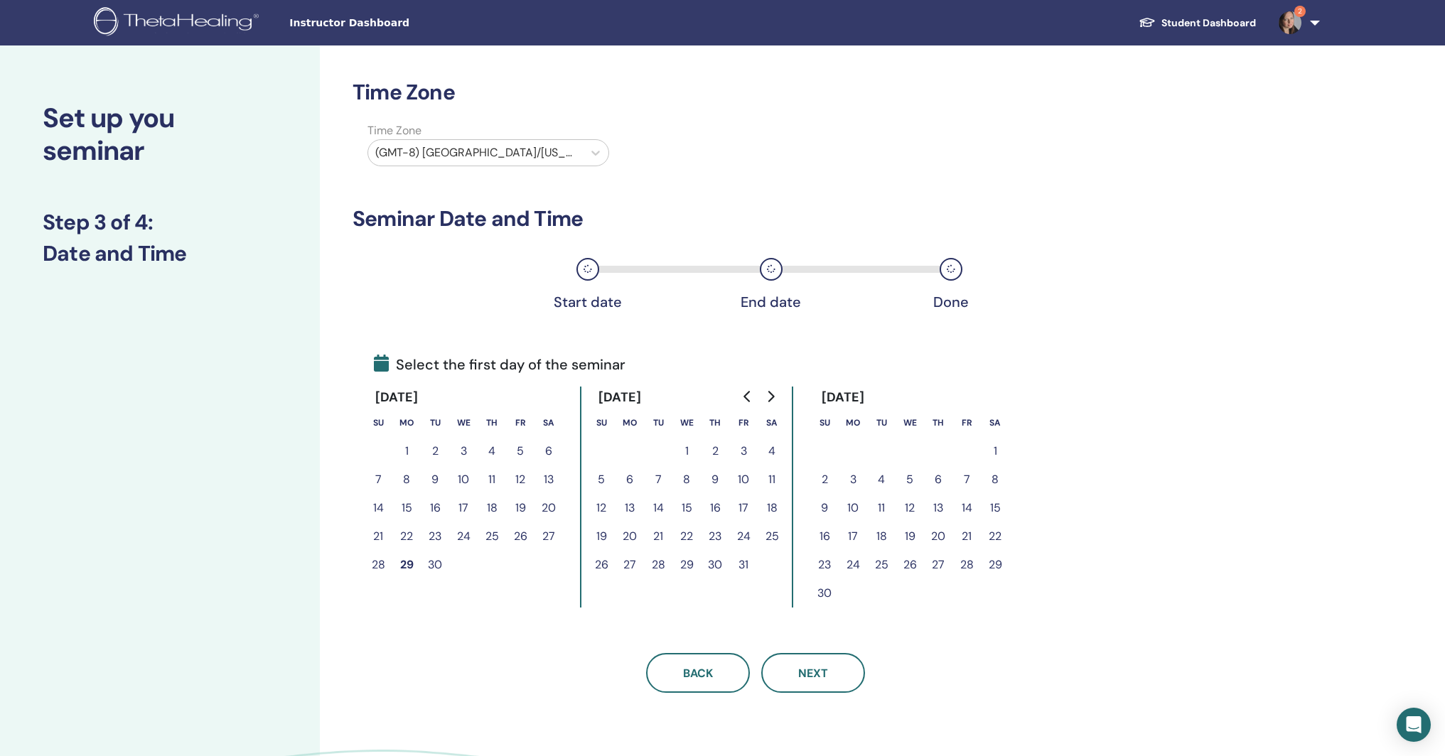
click at [658, 506] on button "14" at bounding box center [658, 508] width 28 height 28
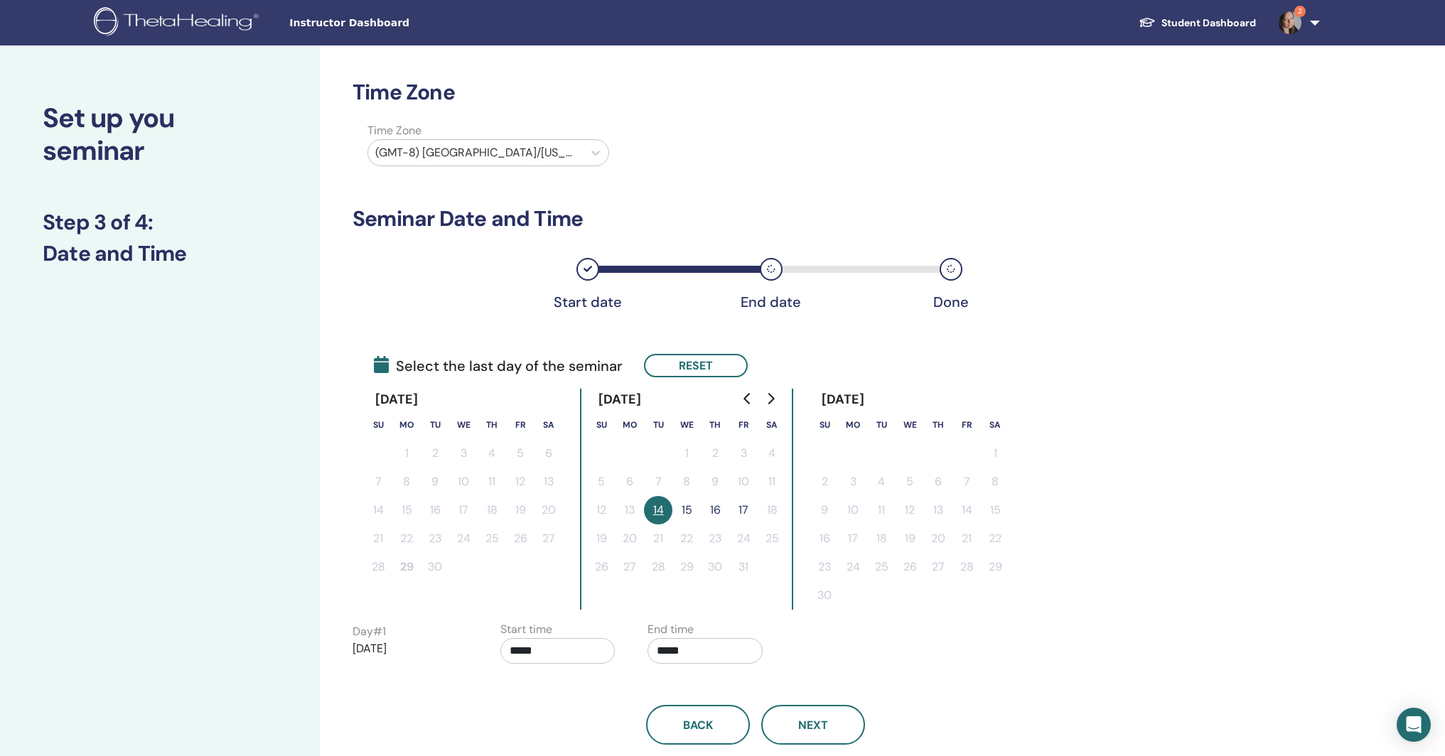
click at [690, 507] on button "15" at bounding box center [687, 510] width 28 height 28
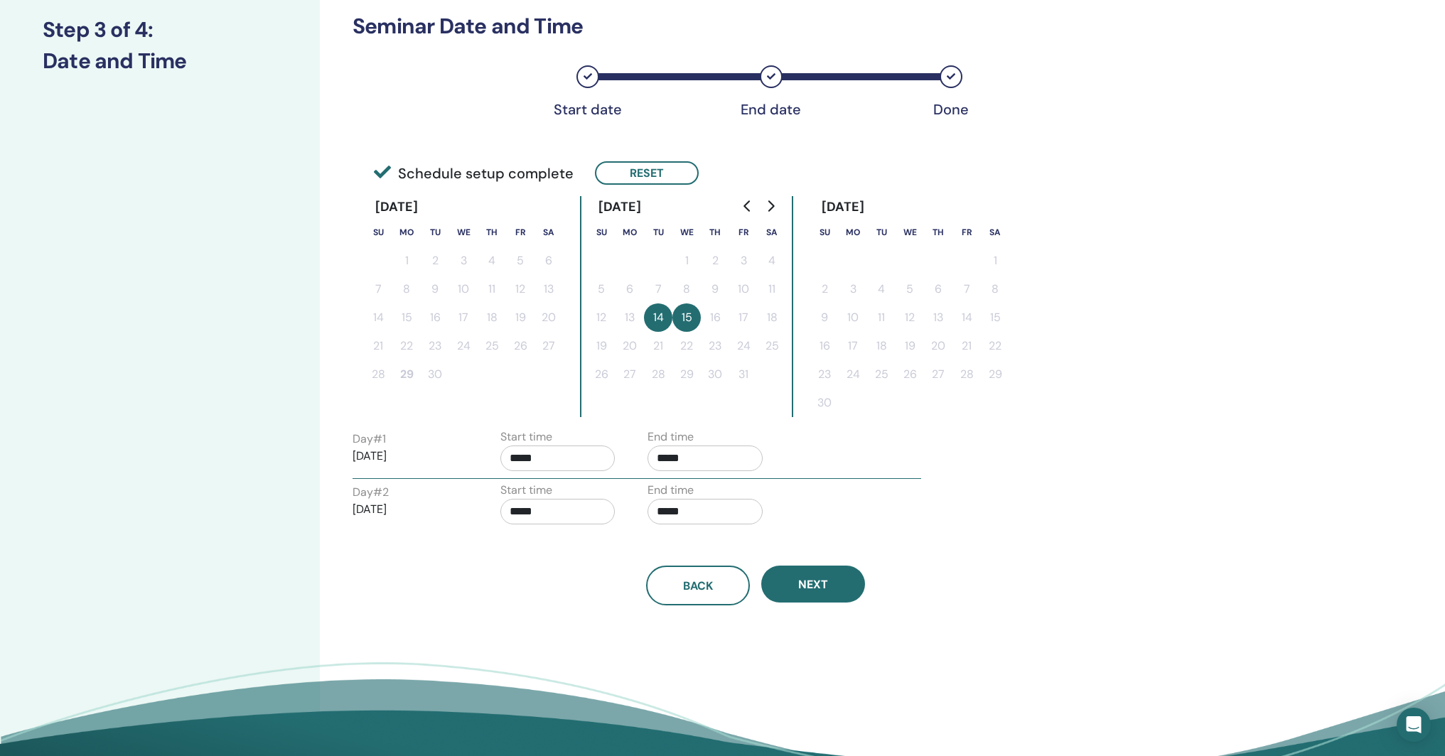
scroll to position [193, 0]
click at [817, 579] on span "Next" at bounding box center [813, 584] width 30 height 15
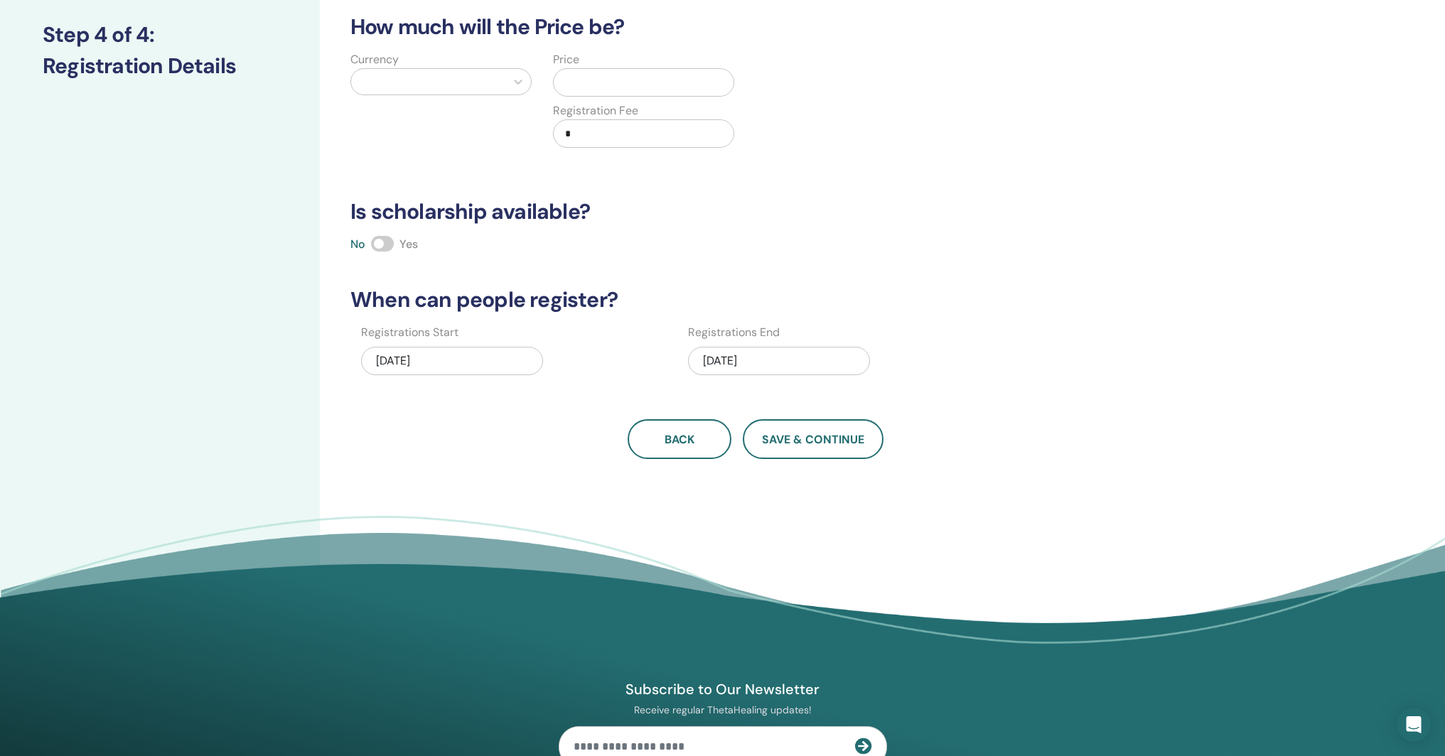
scroll to position [45, 0]
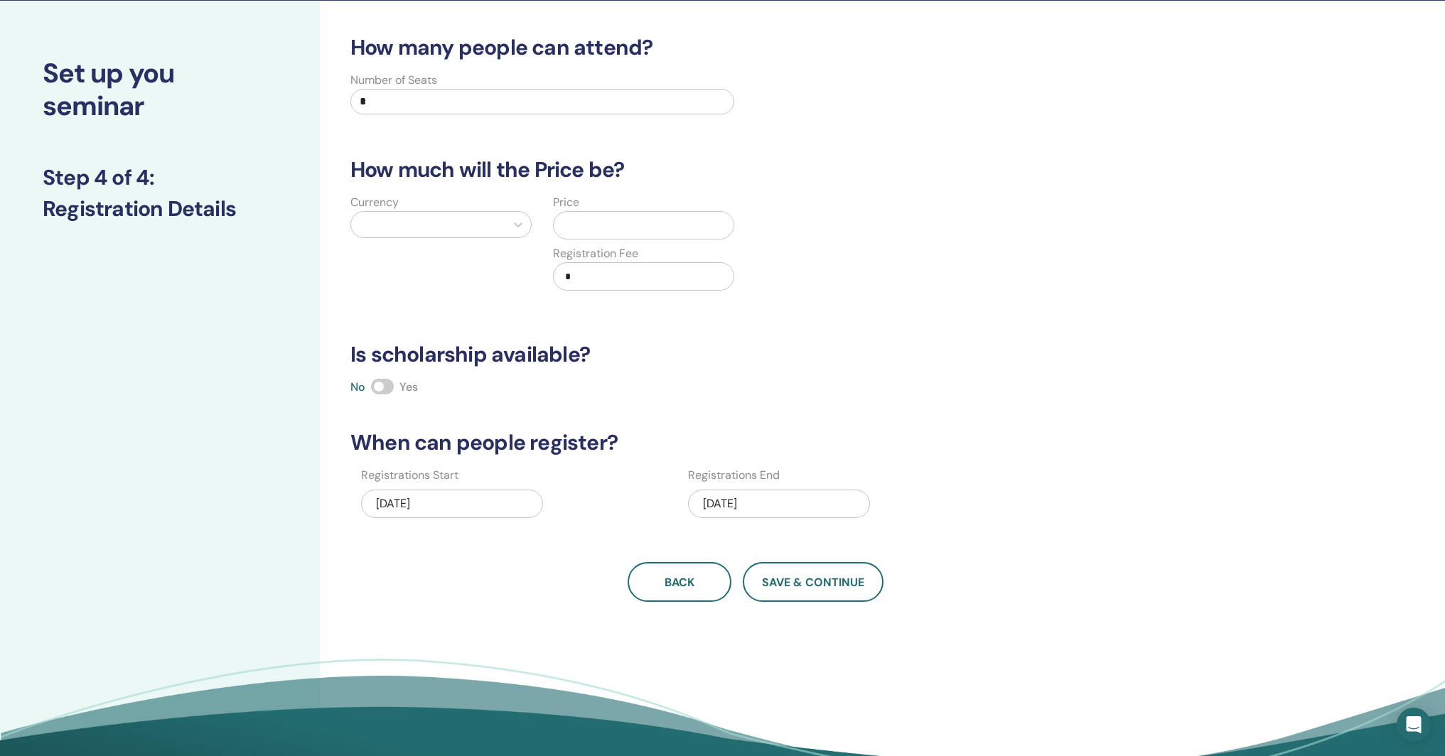
click at [471, 222] on div at bounding box center [428, 225] width 140 height 20
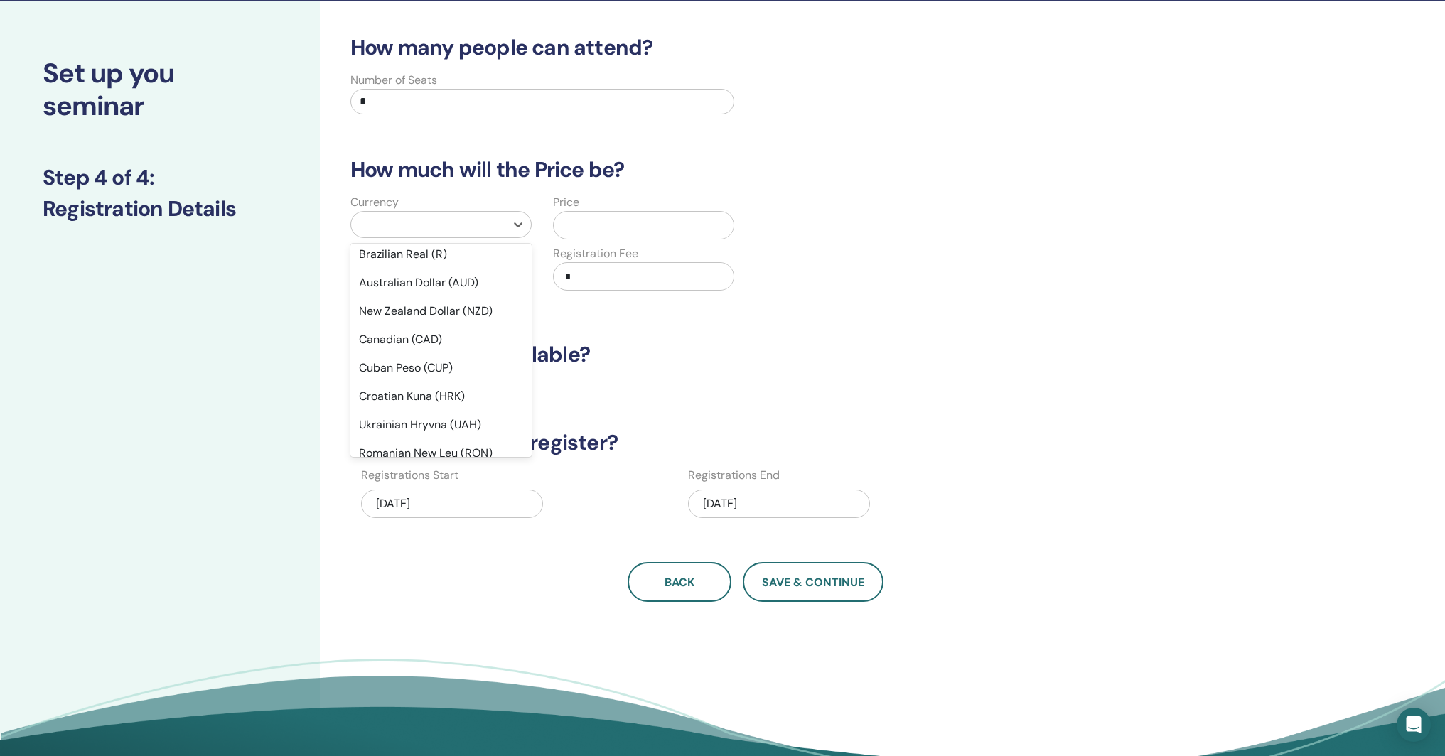
scroll to position [0, 0]
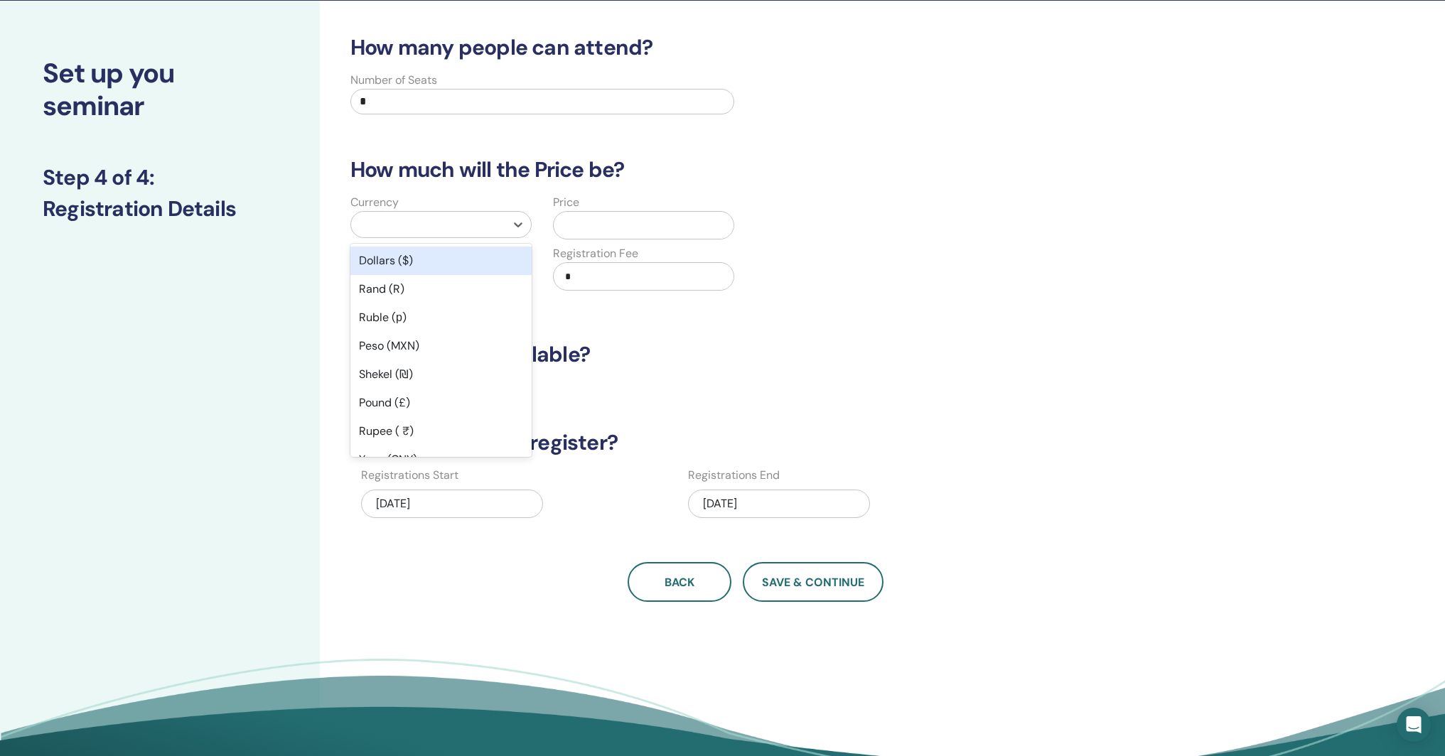
click at [451, 259] on div "Dollars ($)" at bounding box center [441, 261] width 181 height 28
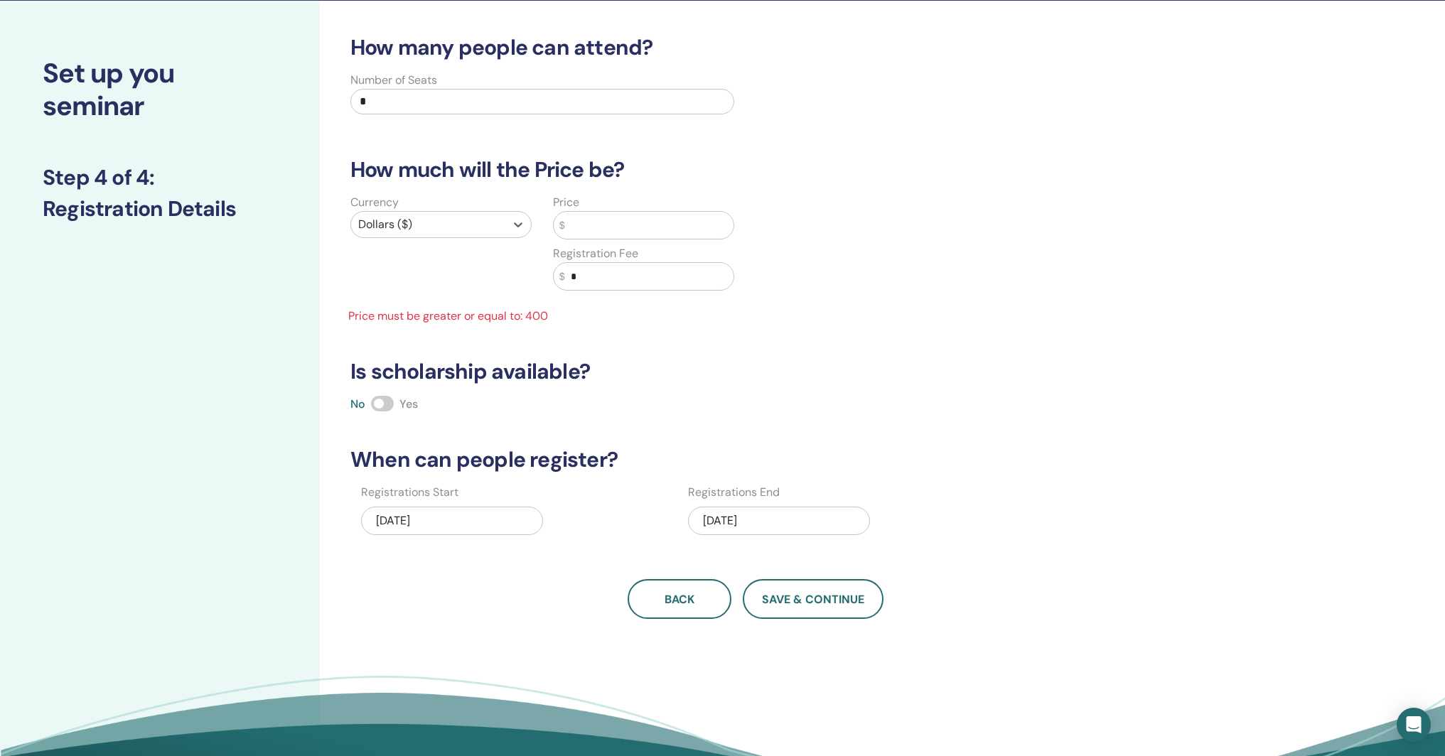
drag, startPoint x: 578, startPoint y: 226, endPoint x: 593, endPoint y: 219, distance: 16.5
click at [578, 226] on input "text" at bounding box center [649, 225] width 169 height 27
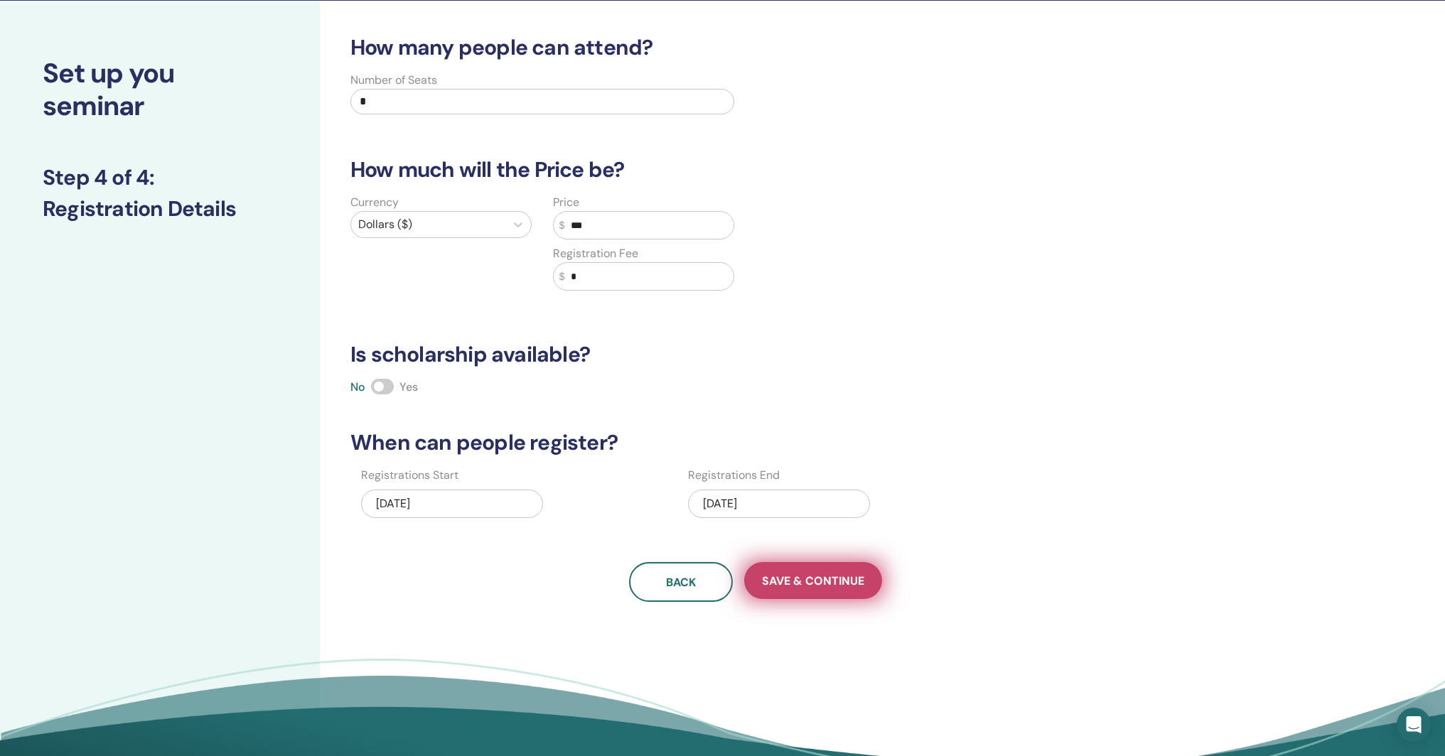
type input "***"
click at [838, 580] on span "Save & Continue" at bounding box center [813, 581] width 102 height 15
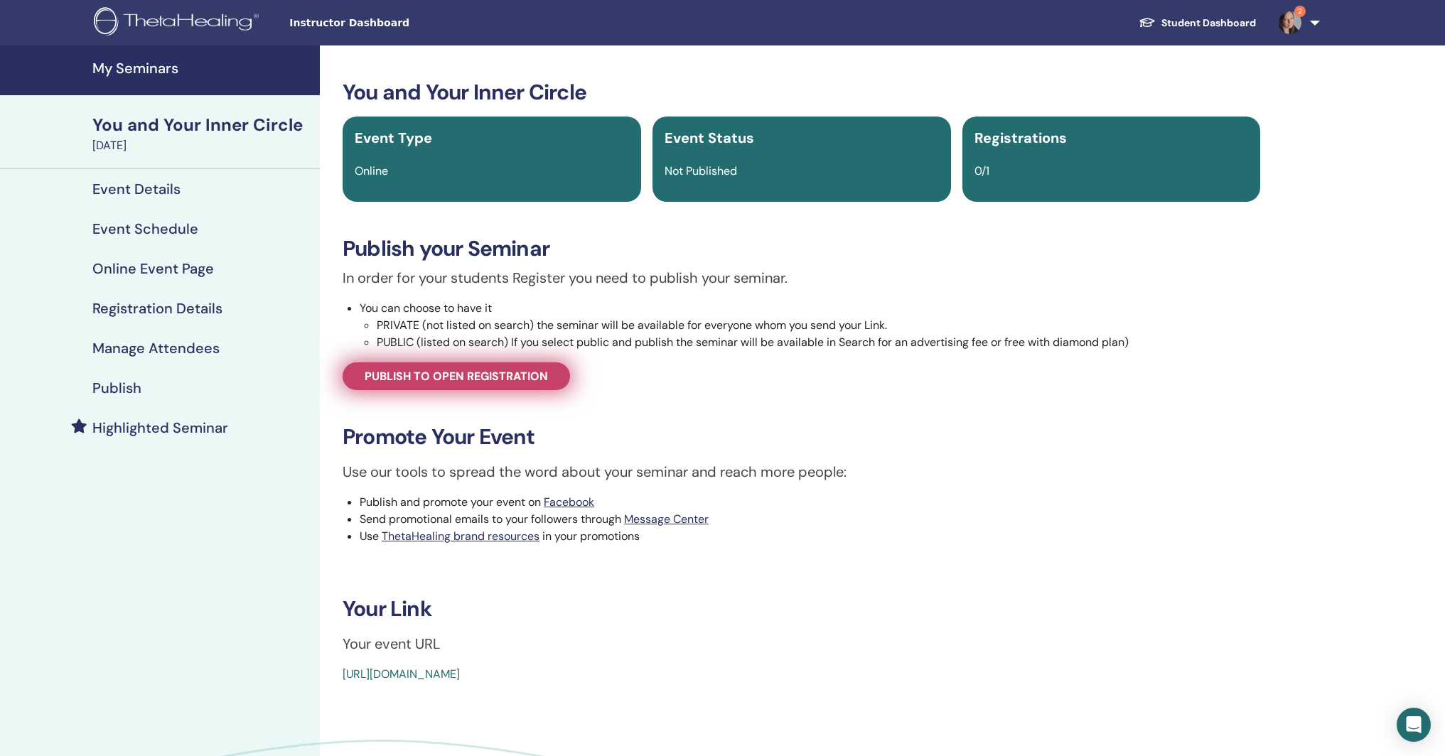
click at [425, 382] on span "Publish to open registration" at bounding box center [456, 376] width 183 height 15
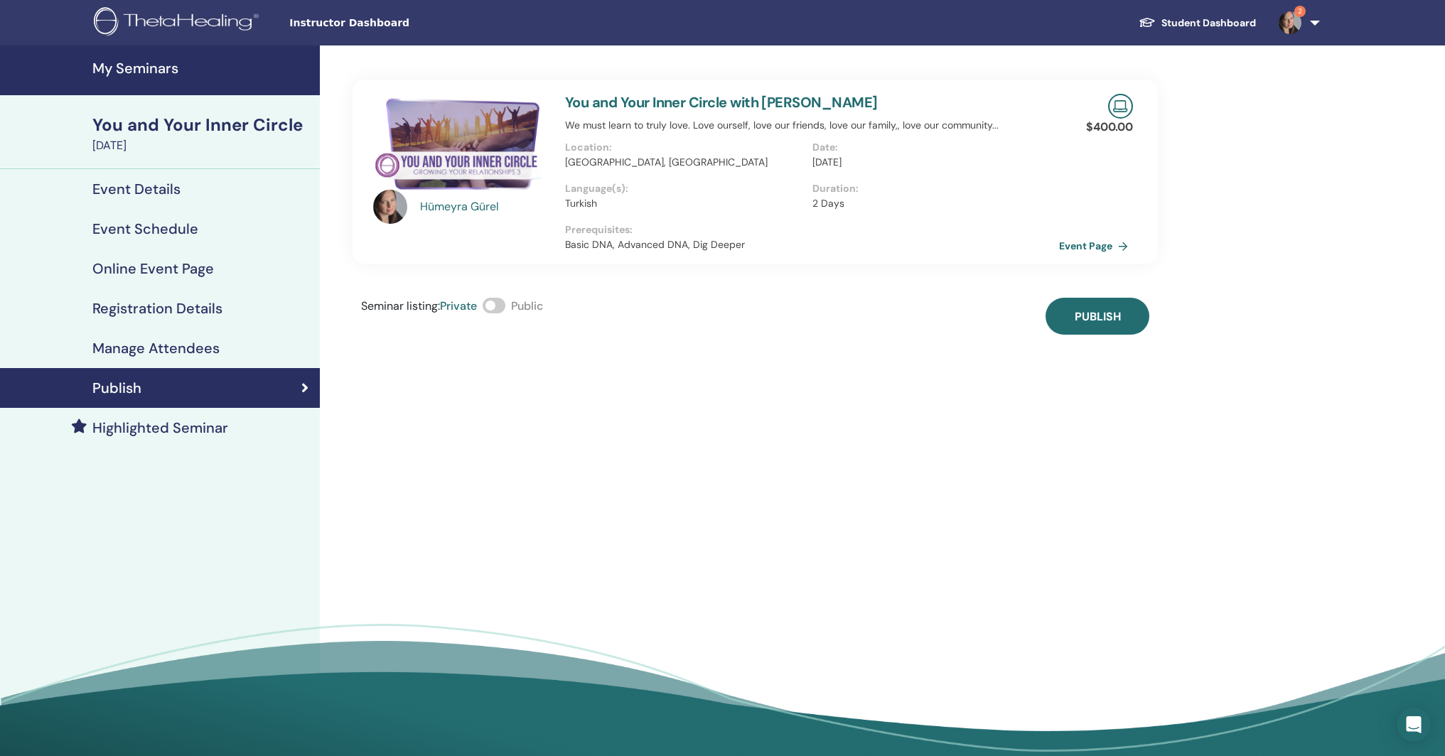
click at [501, 306] on span at bounding box center [494, 306] width 23 height 16
click at [1096, 312] on span "Publish" at bounding box center [1098, 316] width 46 height 15
click at [165, 68] on h4 "My Seminars" at bounding box center [201, 68] width 219 height 17
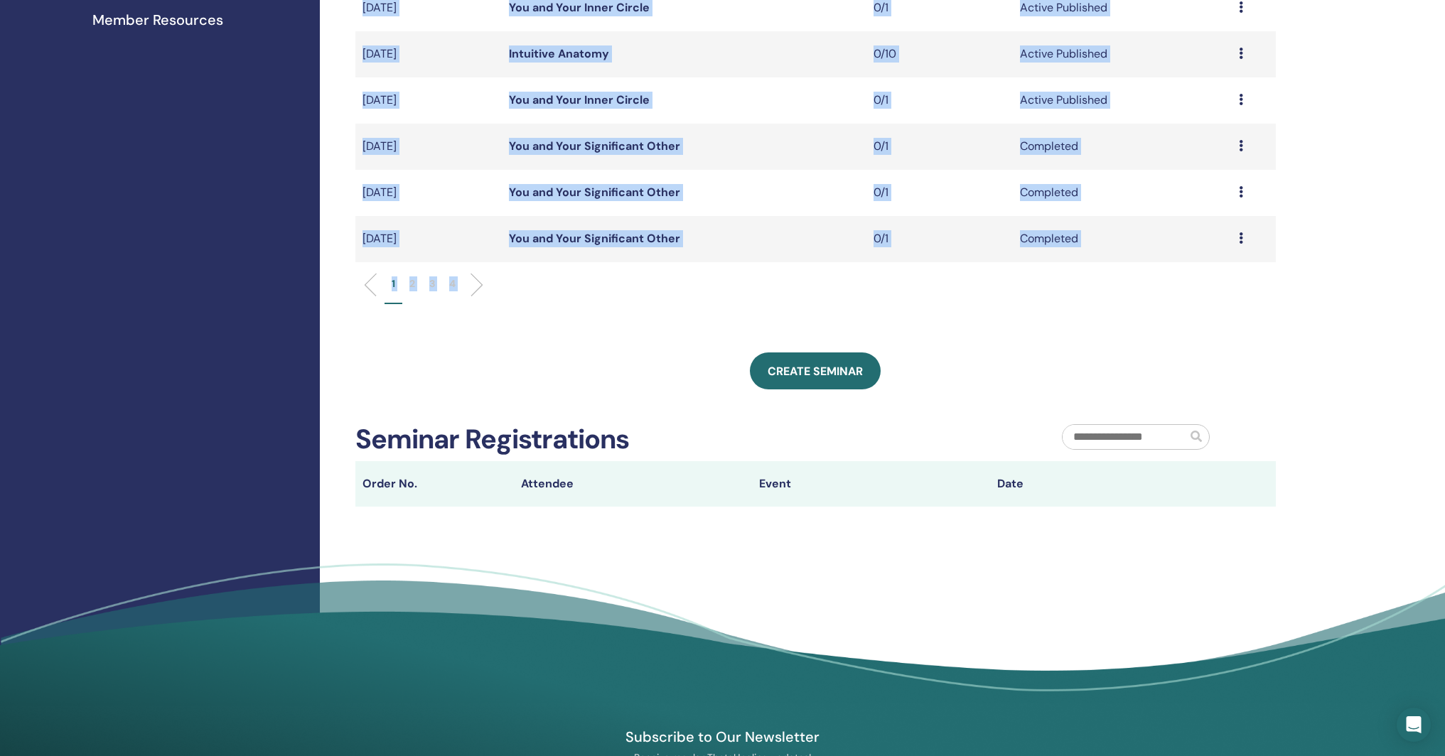
scroll to position [462, 0]
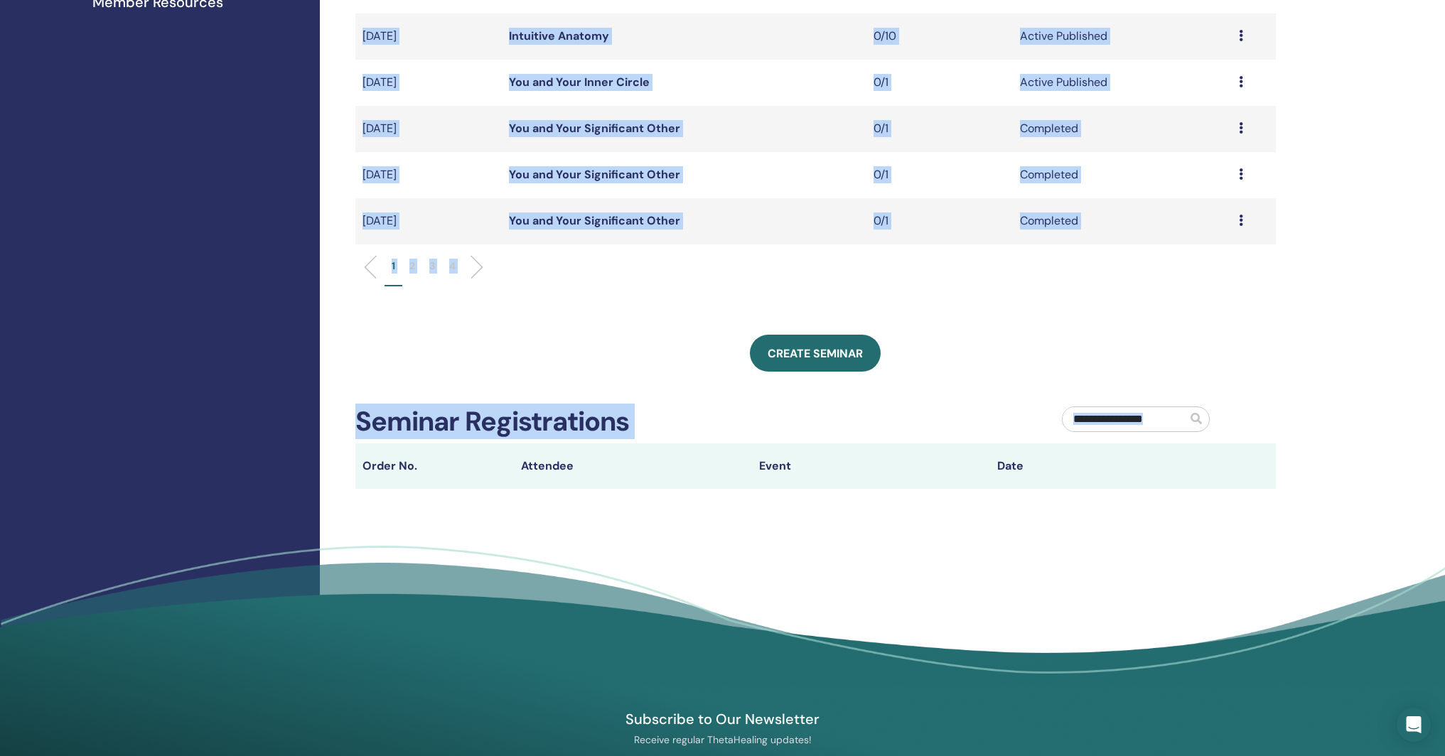
drag, startPoint x: 1444, startPoint y: 246, endPoint x: 1448, endPoint y: 387, distance: 141.6
click at [844, 353] on span "Create seminar" at bounding box center [815, 353] width 95 height 15
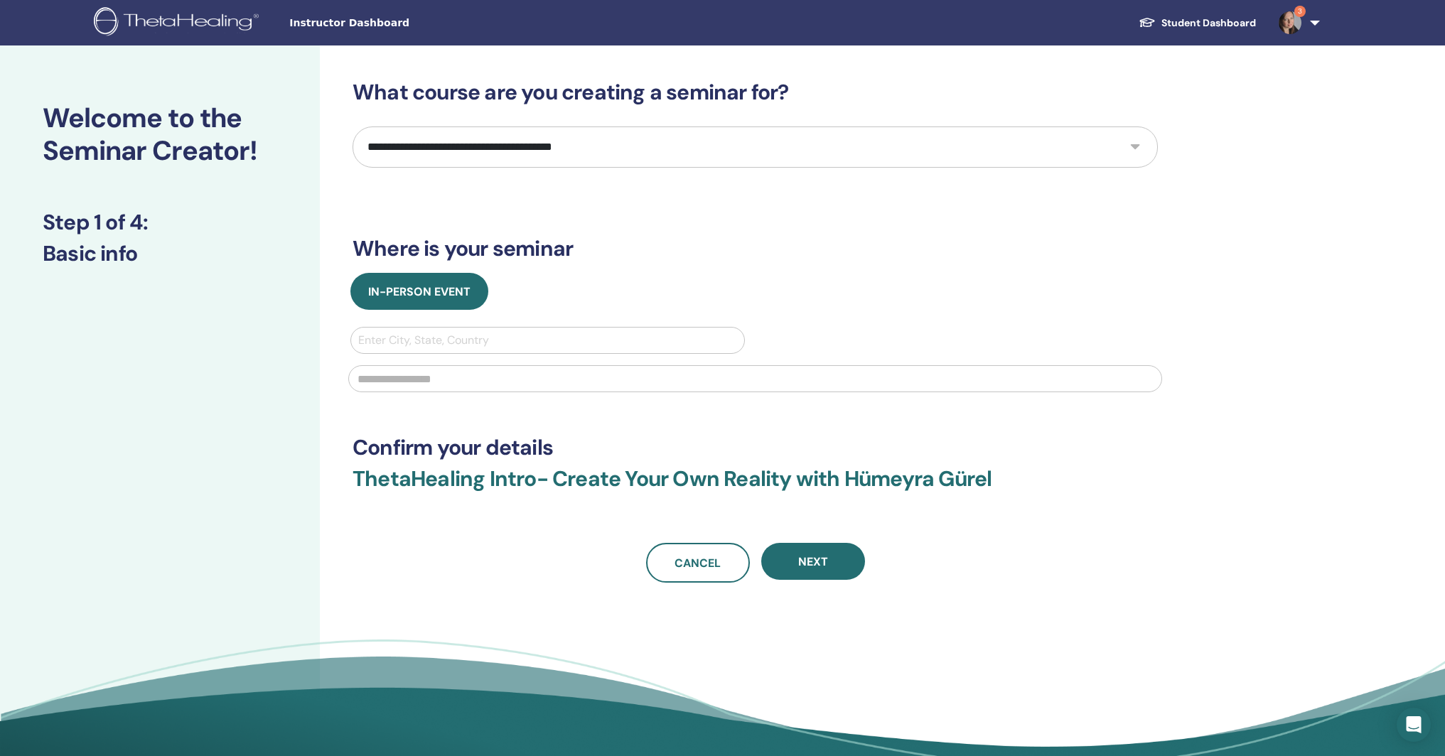
click at [580, 140] on select "**********" at bounding box center [756, 147] width 806 height 41
